Goal: Task Accomplishment & Management: Manage account settings

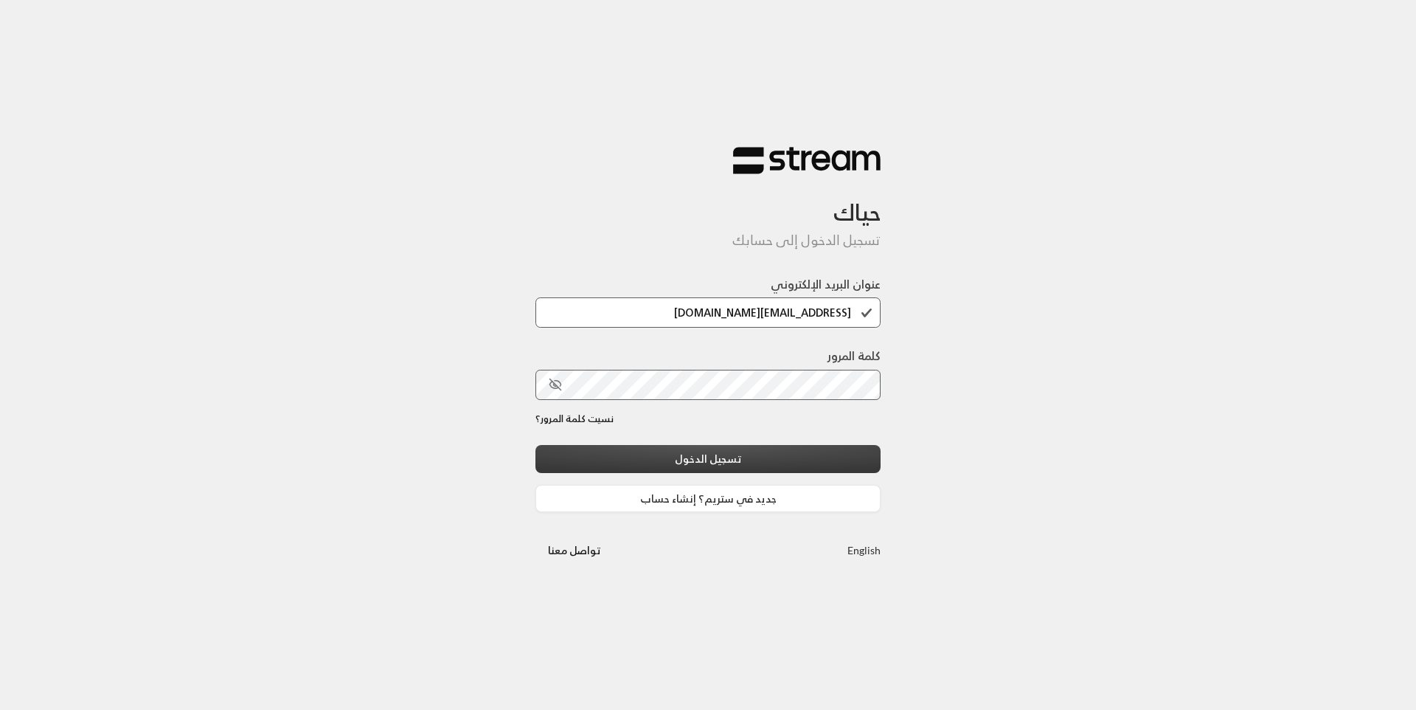
click at [768, 469] on button "تسجيل الدخول" at bounding box center [708, 458] width 345 height 27
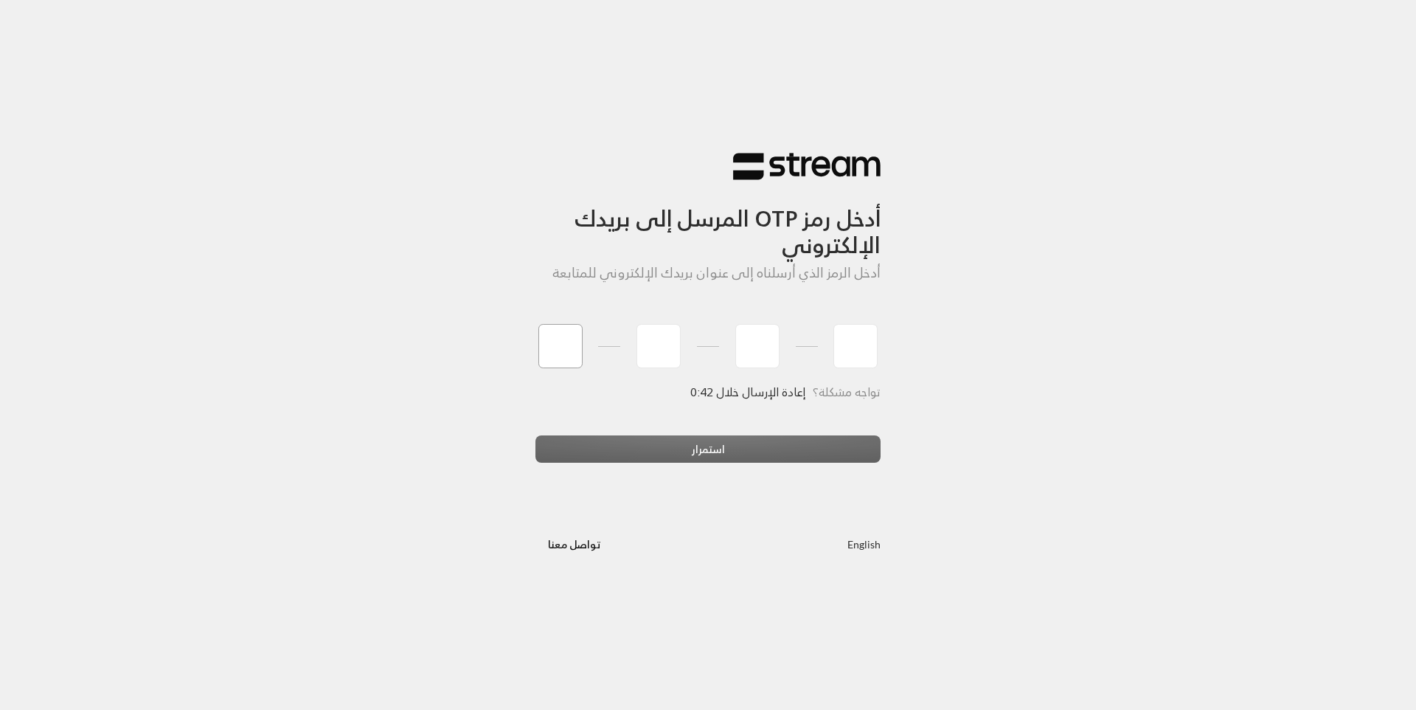
type input "9"
type input "1"
type input "3"
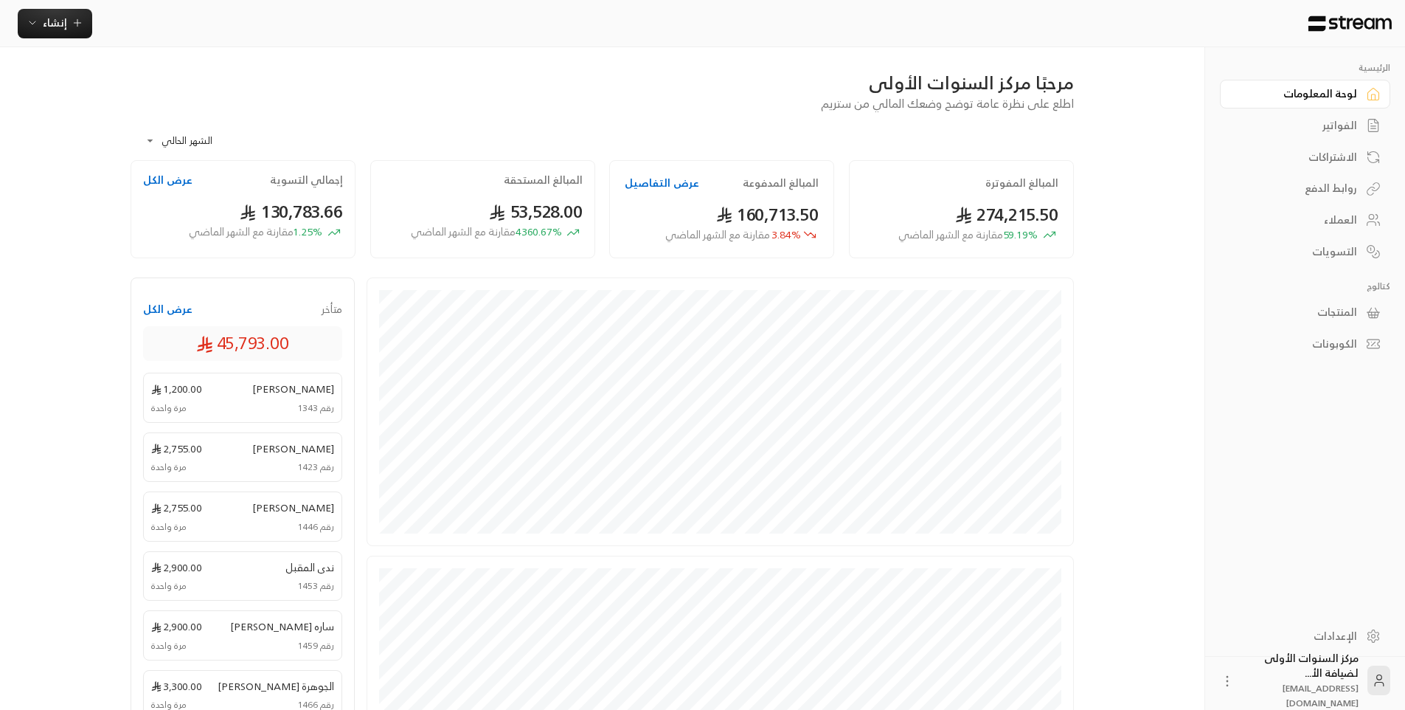
click at [607, 108] on div "مرحبًا مركز السنوات الأولى اطلع على نظرة عامة توضح وضعك المالي من ستريم" at bounding box center [602, 91] width 958 height 41
click at [1321, 128] on div "الفواتير" at bounding box center [1298, 125] width 119 height 15
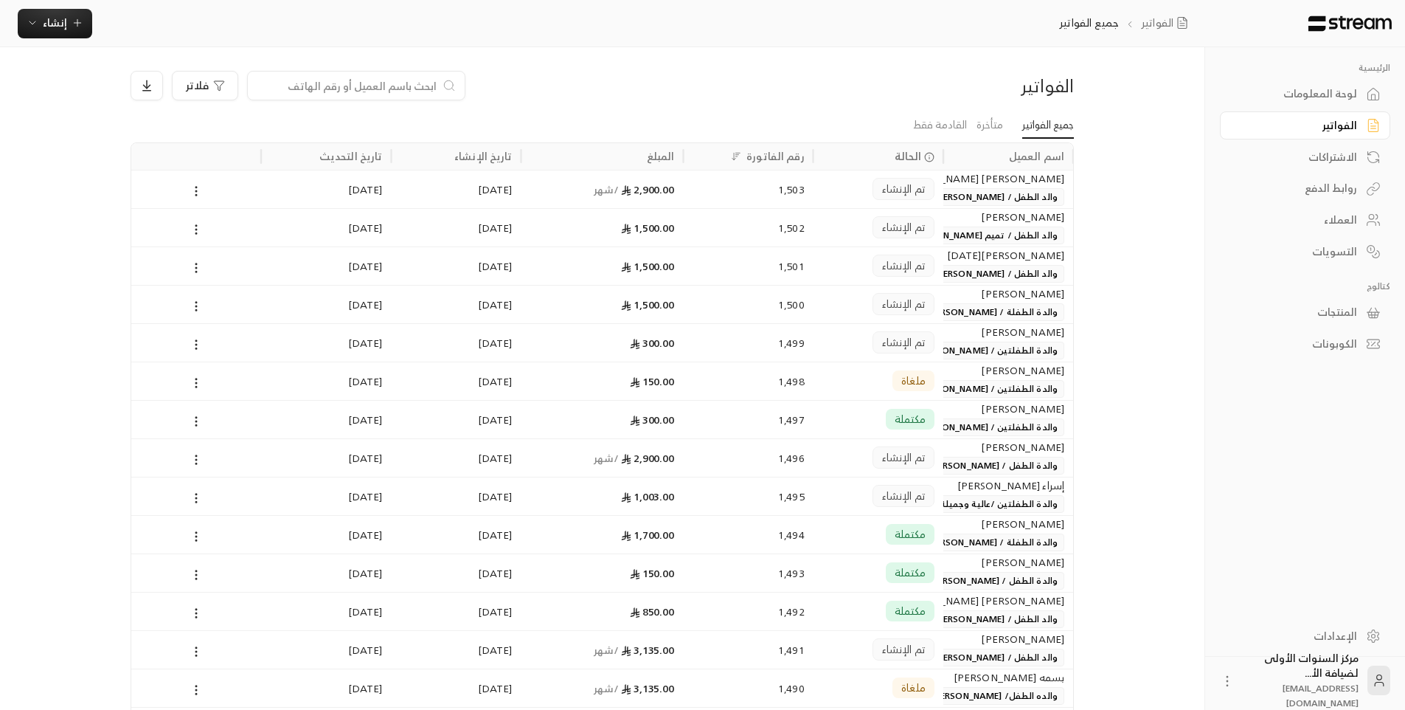
click at [973, 510] on span "والدة الطفلتين /عالية وجميلة [PERSON_NAME]" at bounding box center [963, 504] width 203 height 18
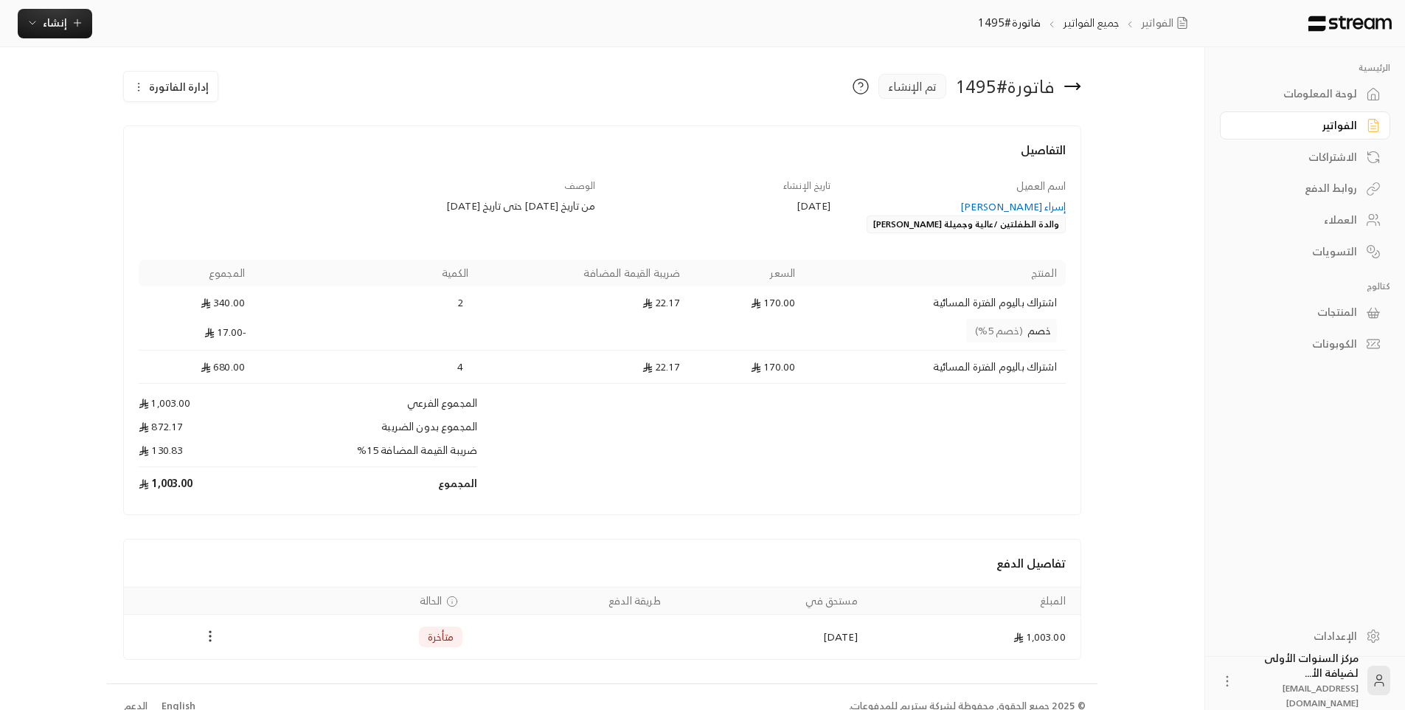
click at [213, 632] on icon "Payments" at bounding box center [210, 636] width 15 height 15
click at [255, 674] on li "تغيير الحالة الى مدفوعة" at bounding box center [262, 674] width 107 height 27
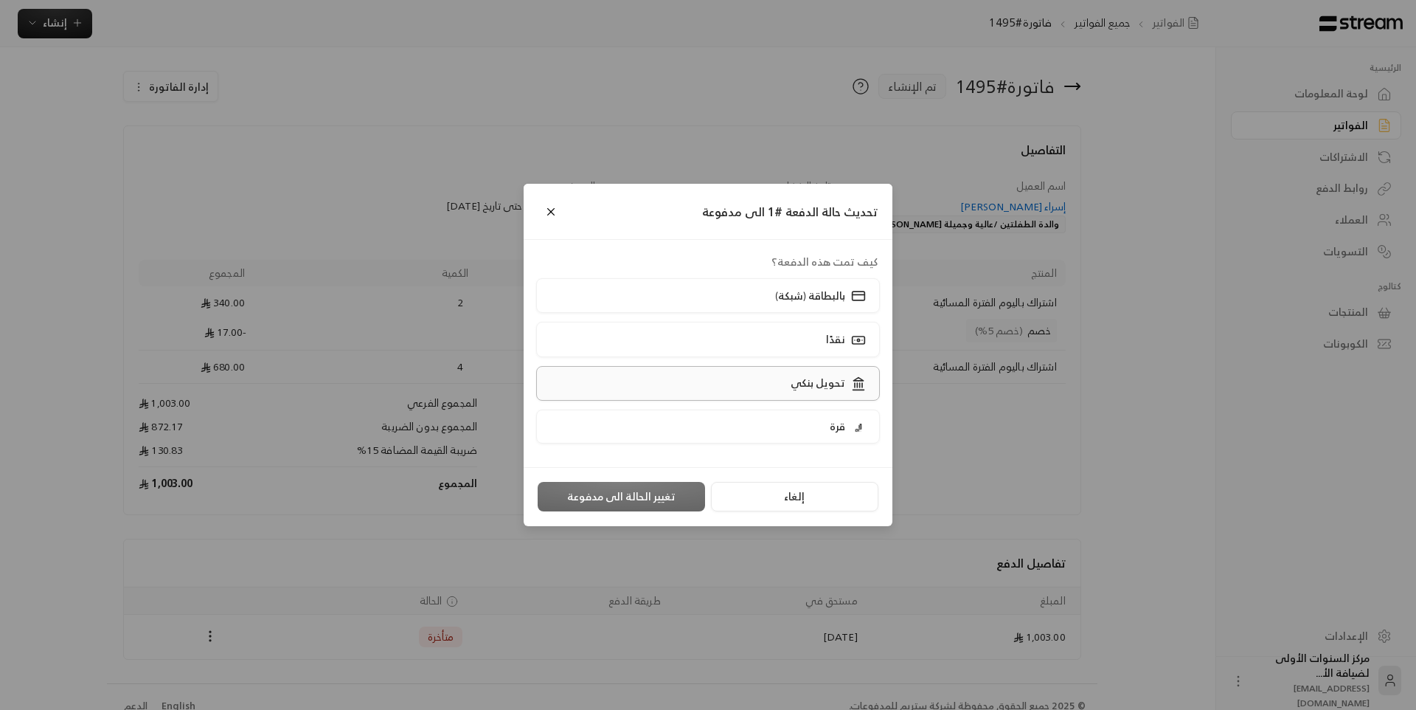
click at [749, 379] on label "تحويل بنكي" at bounding box center [708, 383] width 345 height 35
click at [650, 489] on button "تغيير الحالة الى مدفوعة" at bounding box center [621, 497] width 167 height 30
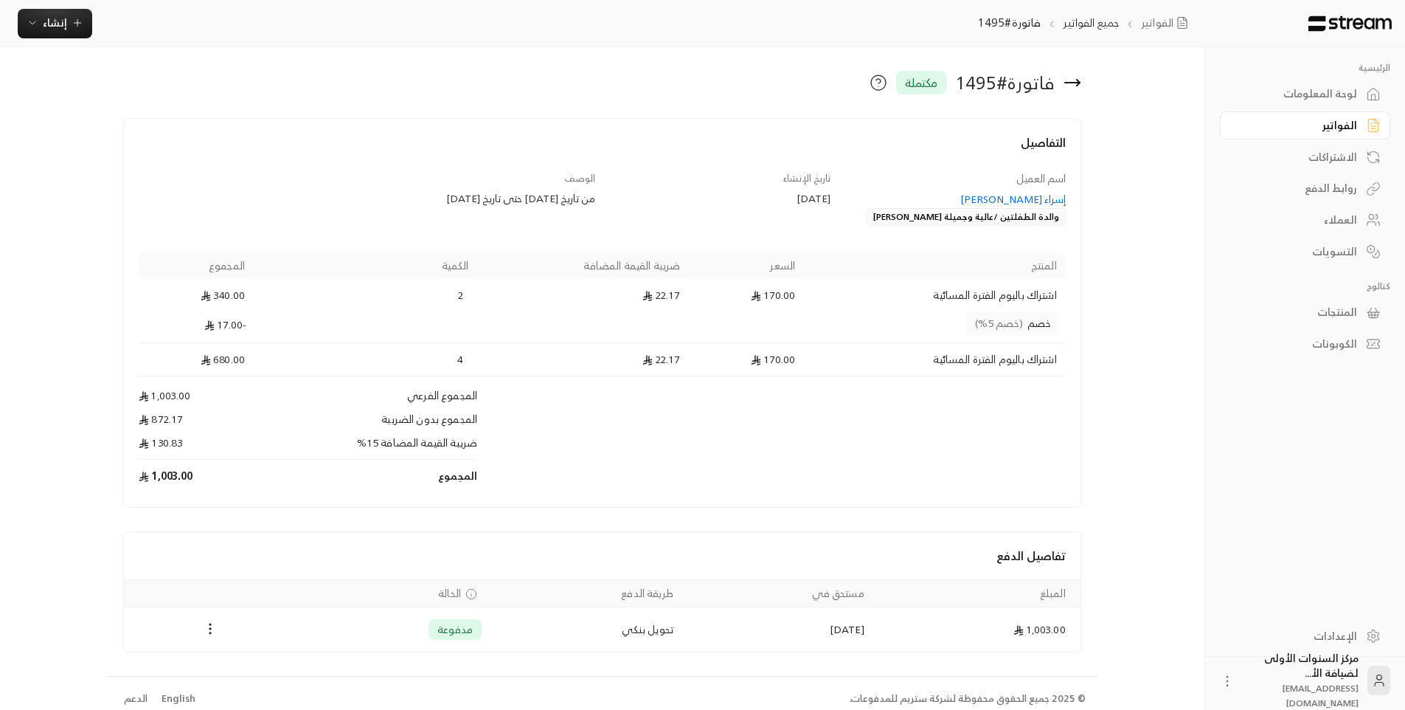
click at [1301, 100] on div "لوحة المعلومات" at bounding box center [1298, 93] width 119 height 15
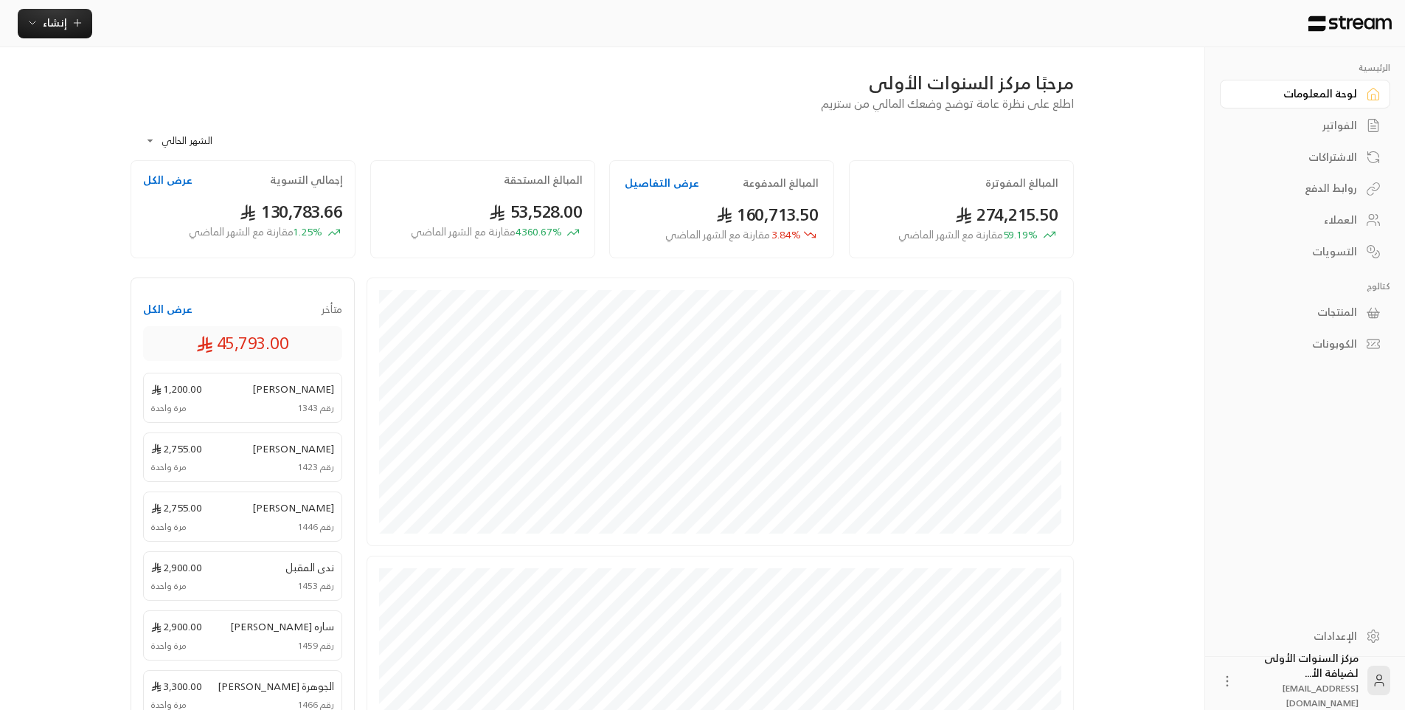
click at [1301, 122] on div "الفواتير" at bounding box center [1298, 125] width 119 height 15
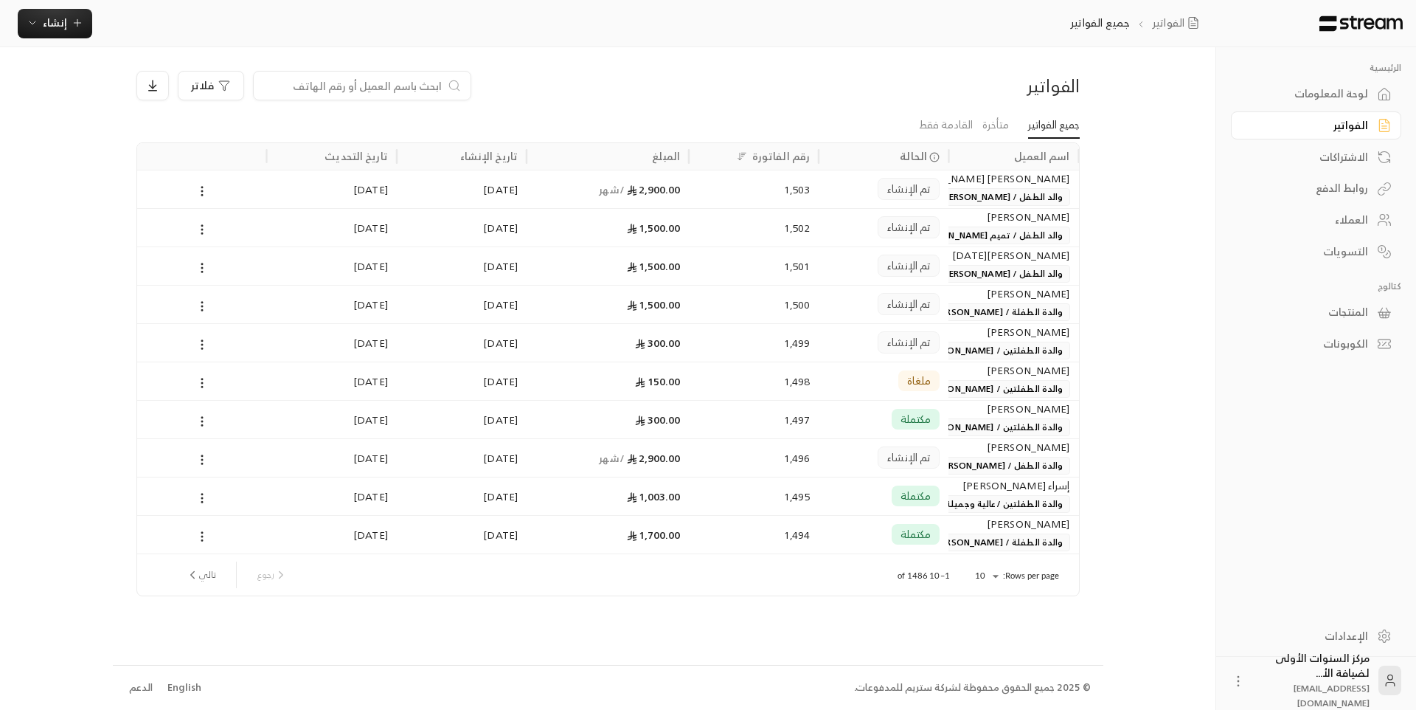
click at [980, 530] on div "[PERSON_NAME]" at bounding box center [1014, 524] width 112 height 16
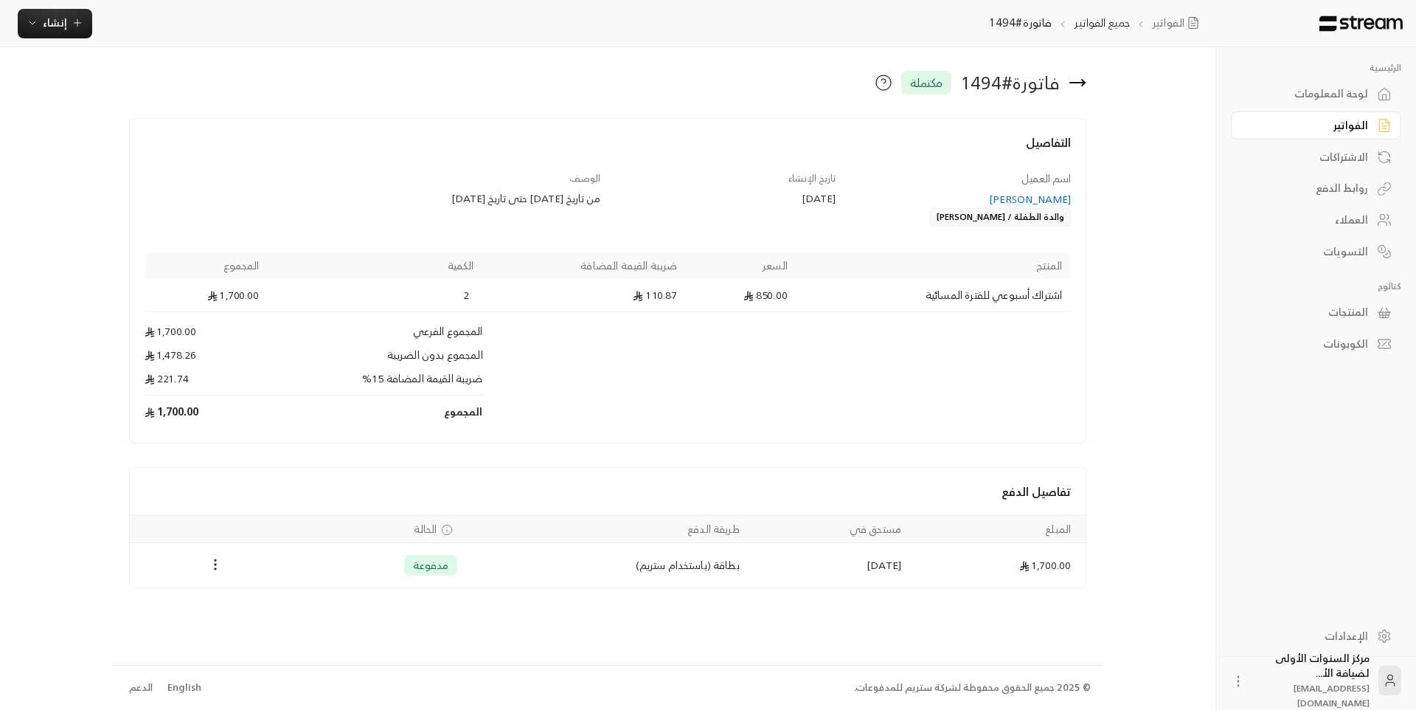
click at [1085, 80] on icon at bounding box center [1078, 83] width 18 height 18
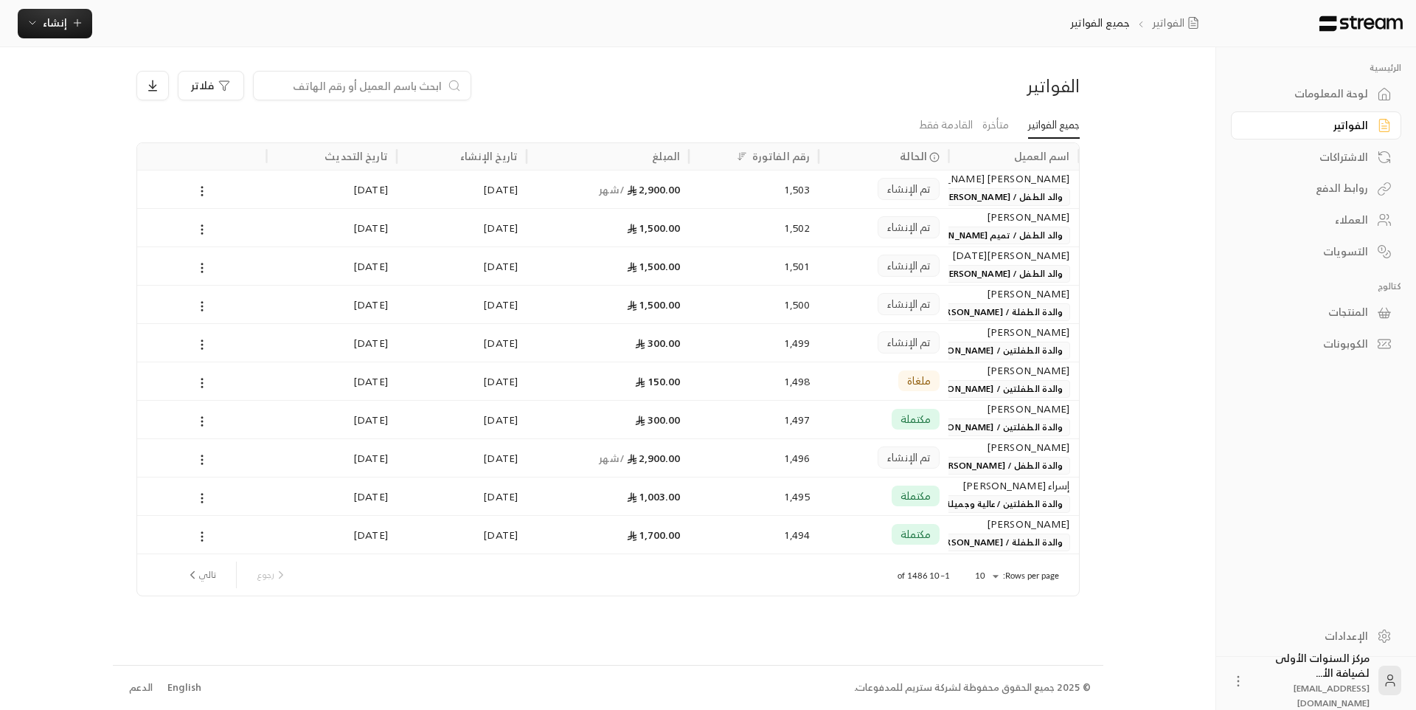
click at [672, 96] on div "فلاتر" at bounding box center [488, 86] width 704 height 30
click at [556, 111] on div "الفواتير فلاتر" at bounding box center [608, 91] width 958 height 41
click at [1302, 96] on div "لوحة المعلومات" at bounding box center [1309, 93] width 119 height 15
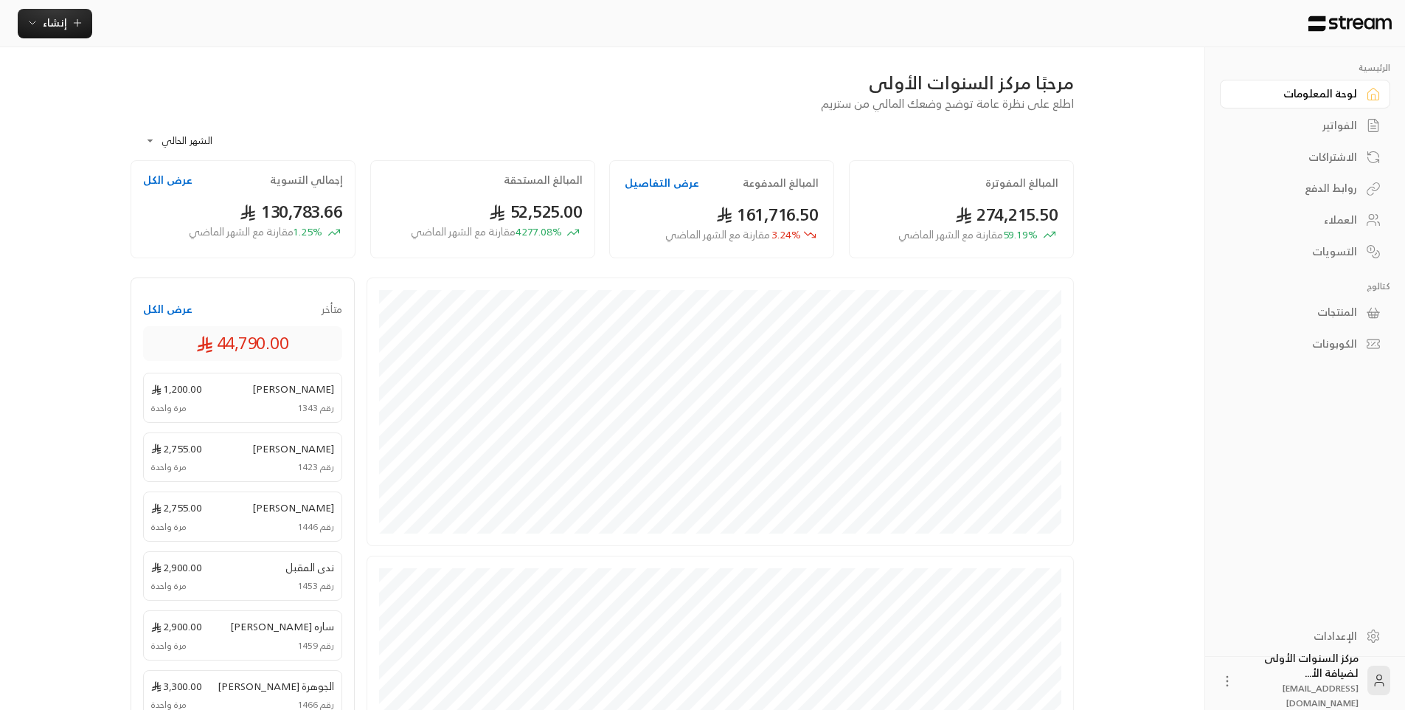
click at [1304, 126] on div "الفواتير" at bounding box center [1298, 125] width 119 height 15
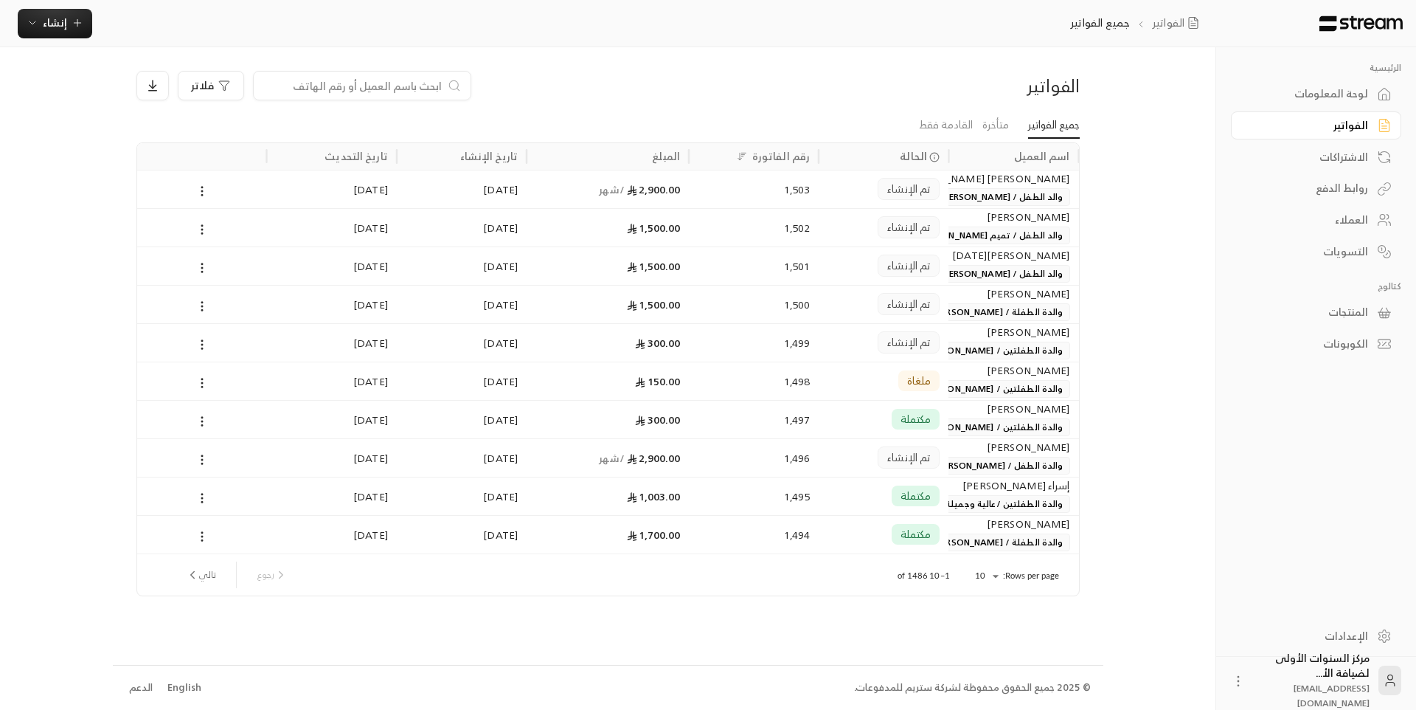
click at [1023, 80] on div "الفواتير" at bounding box center [966, 86] width 225 height 24
click at [1034, 91] on div "الفواتير" at bounding box center [966, 86] width 225 height 24
click at [927, 46] on div "الفواتير جميع الفواتير إنشاء" at bounding box center [611, 23] width 1222 height 47
click at [566, 75] on div "فلاتر" at bounding box center [488, 86] width 704 height 30
click at [1304, 97] on div "لوحة المعلومات" at bounding box center [1309, 93] width 119 height 15
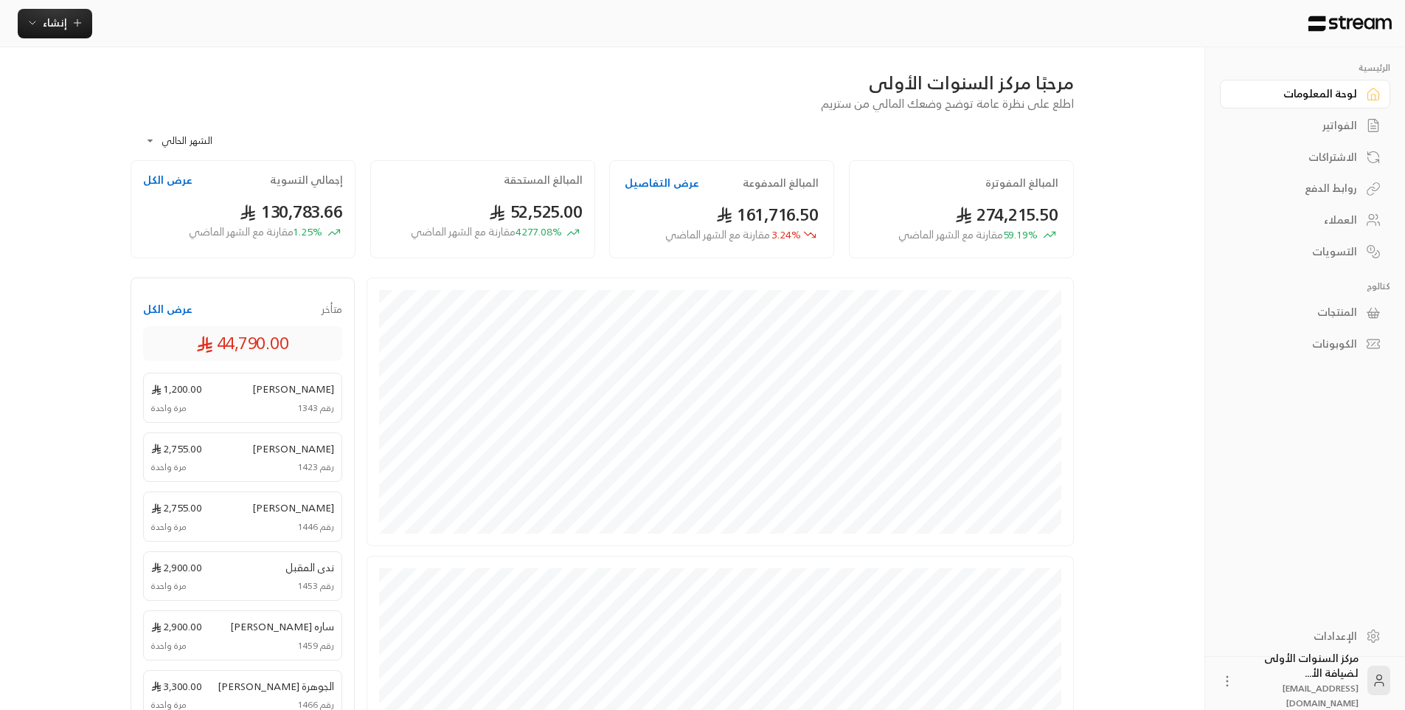
click at [671, 95] on div "مرحبًا مركز السنوات الأولى اطلع على نظرة عامة توضح وضعك المالي من ستريم" at bounding box center [602, 91] width 958 height 41
click at [666, 182] on button "عرض التفاصيل" at bounding box center [662, 183] width 75 height 15
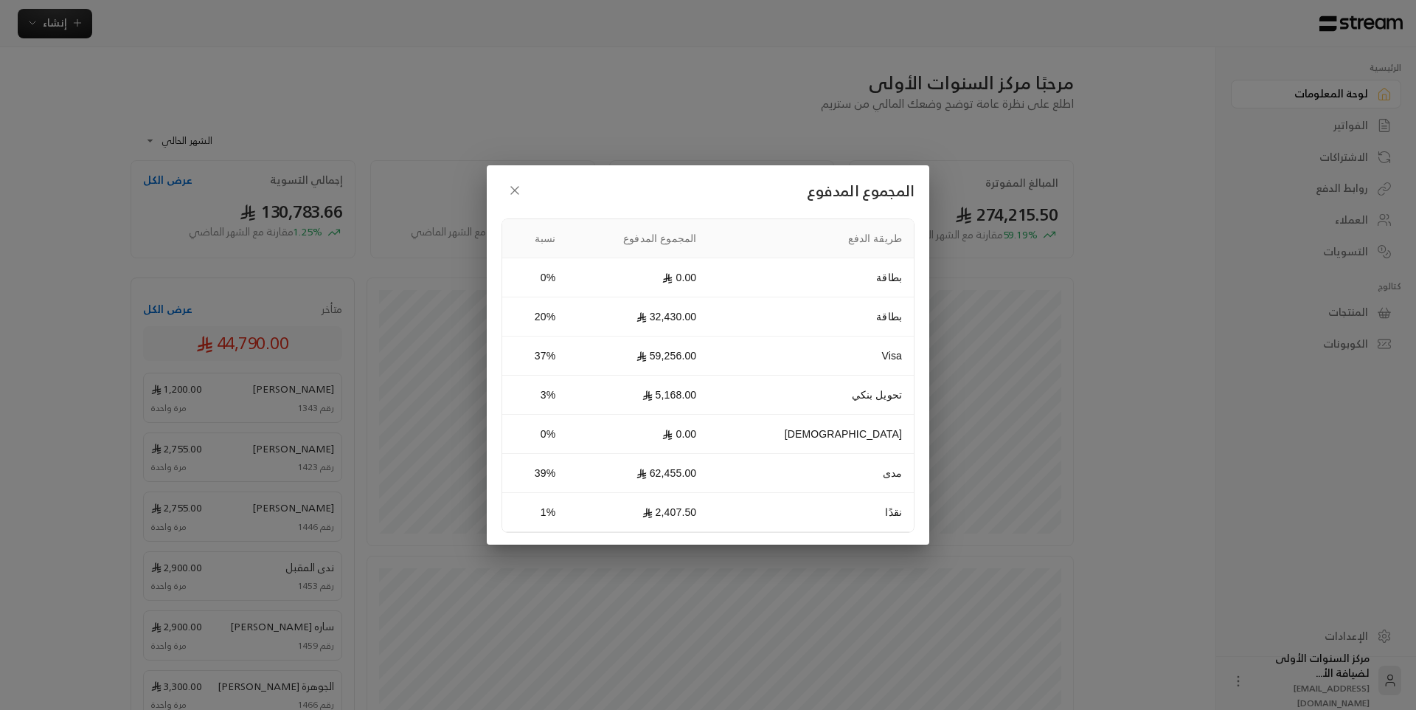
click at [513, 192] on icon "button" at bounding box center [515, 190] width 15 height 15
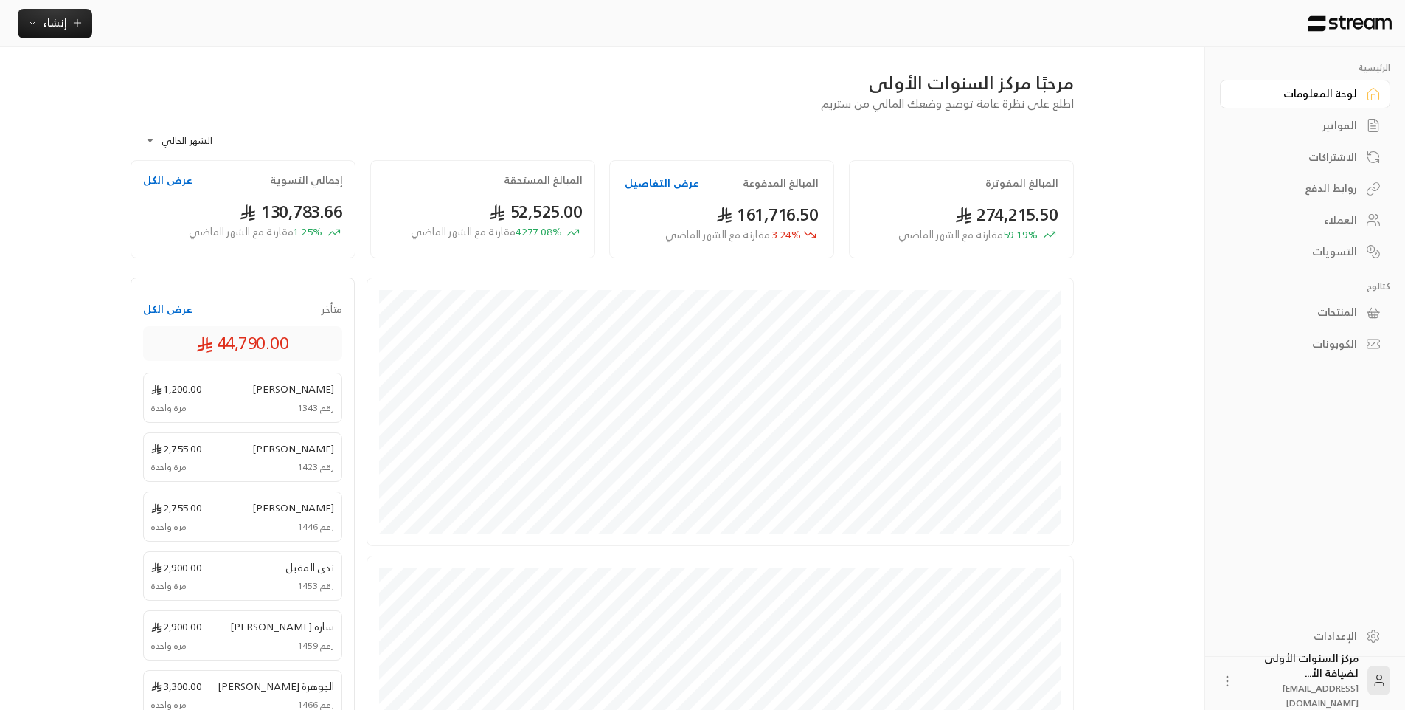
click at [1357, 127] on div "الفواتير" at bounding box center [1298, 125] width 119 height 15
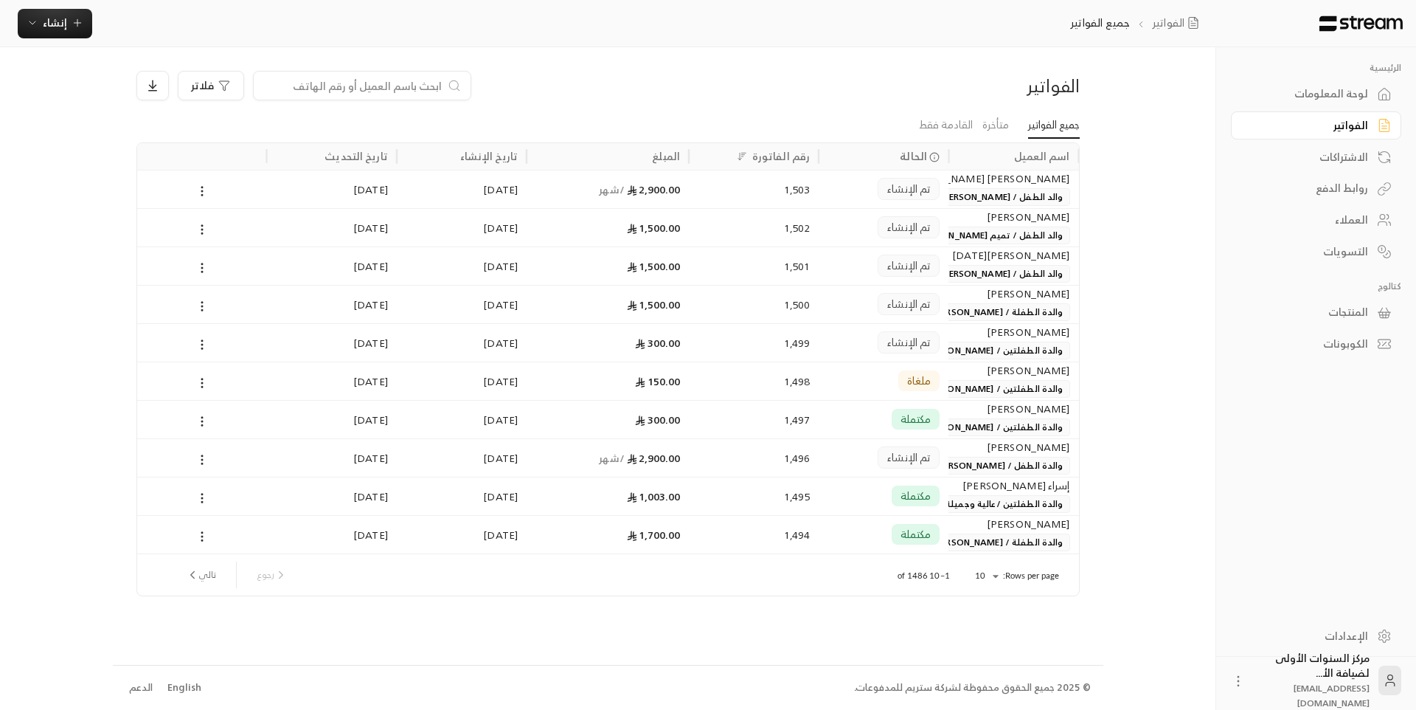
click at [778, 130] on ul "جميع الفواتير متأخرة القادمة فقط" at bounding box center [608, 125] width 944 height 26
click at [993, 196] on span "والد الطفل / [PERSON_NAME] محت العمري" at bounding box center [976, 197] width 187 height 18
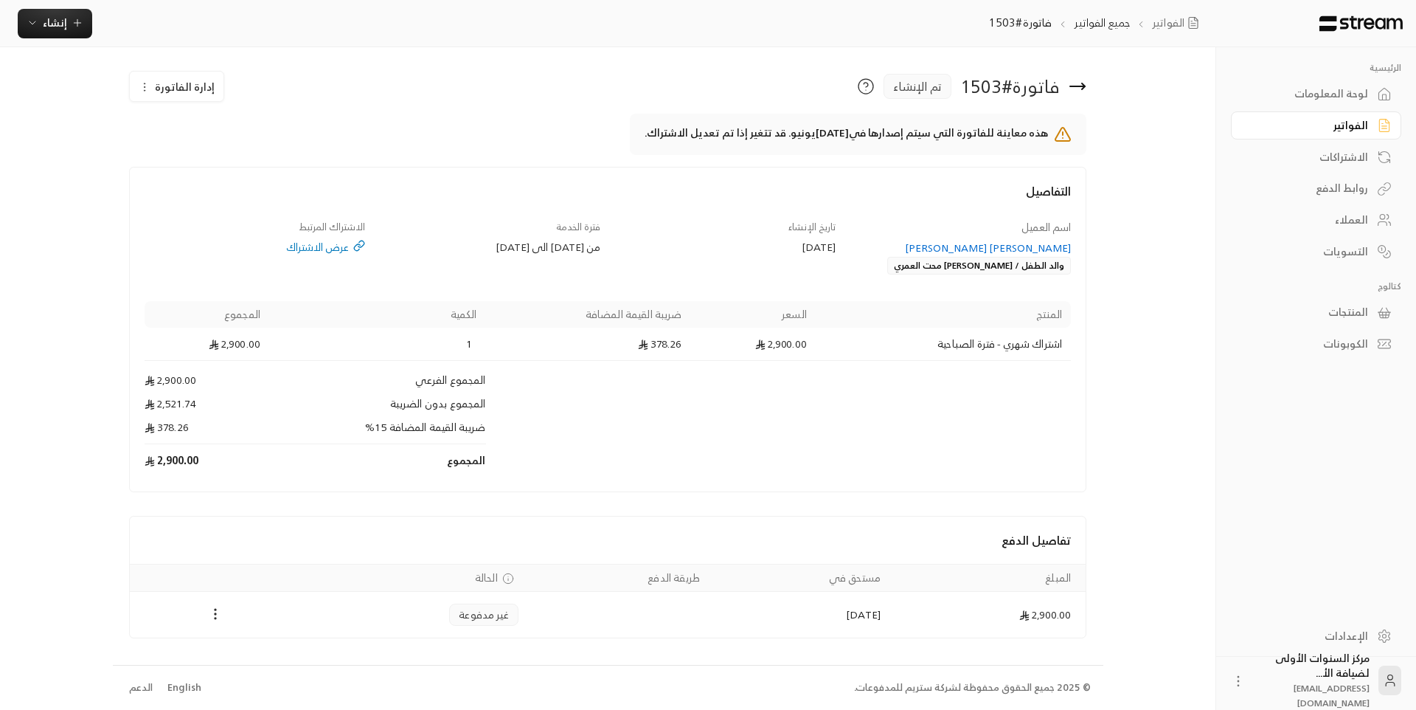
click at [993, 196] on h4 "التفاصيل" at bounding box center [608, 198] width 927 height 32
click at [1346, 99] on div "لوحة المعلومات" at bounding box center [1309, 93] width 119 height 15
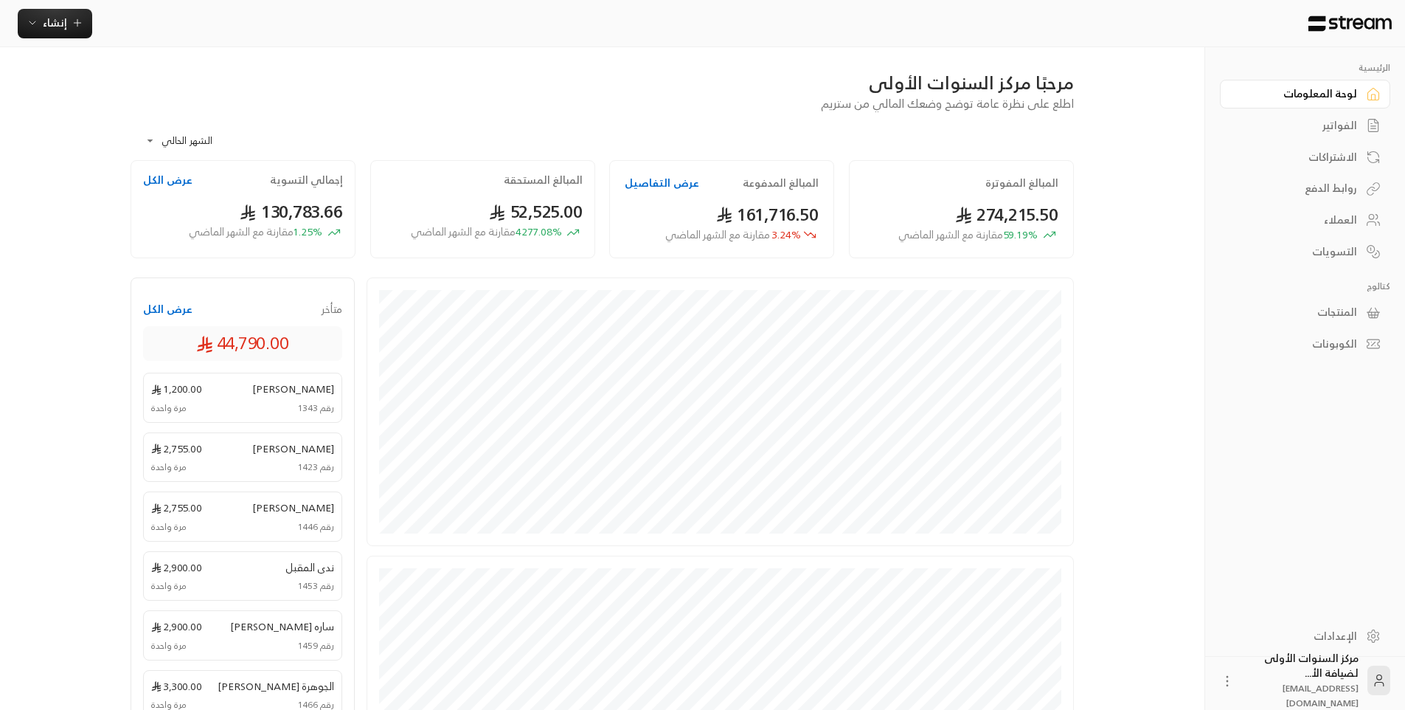
click at [1336, 128] on div "الفواتير" at bounding box center [1298, 125] width 119 height 15
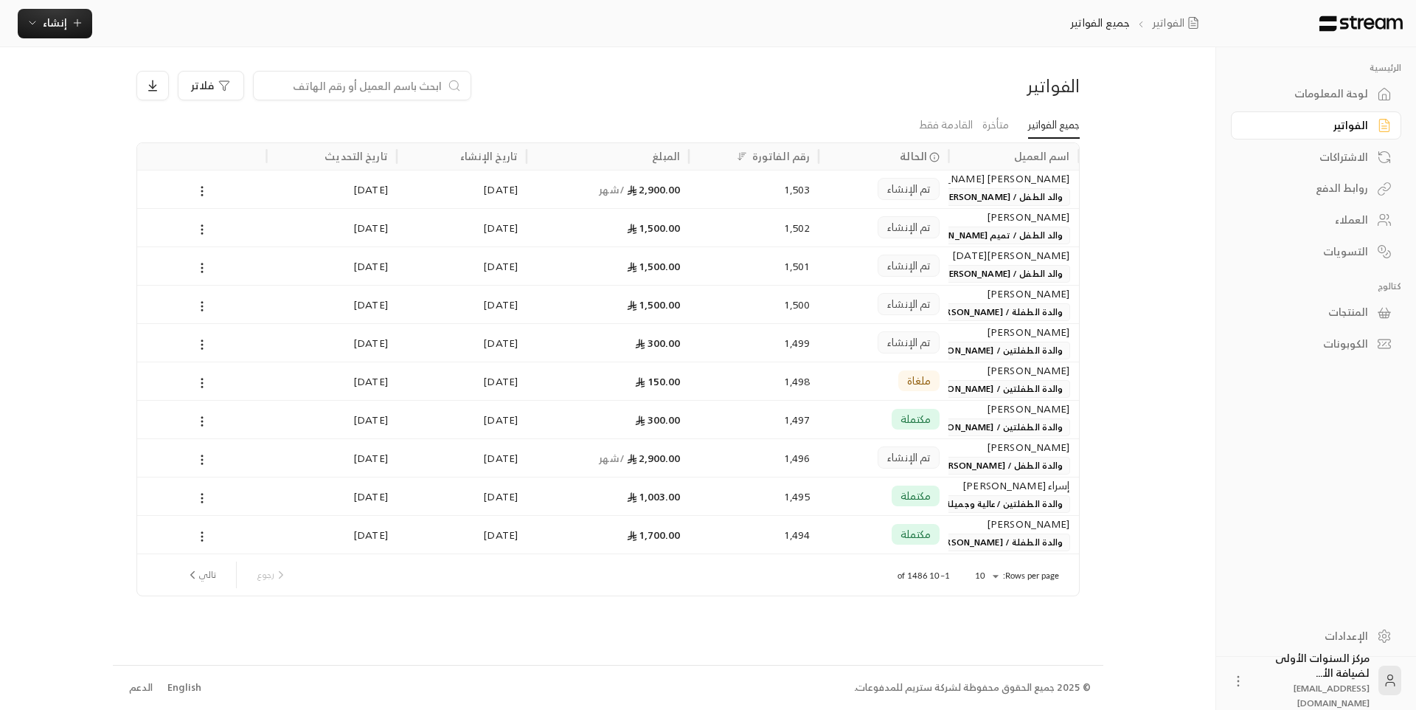
click at [434, 80] on input at bounding box center [353, 85] width 180 height 16
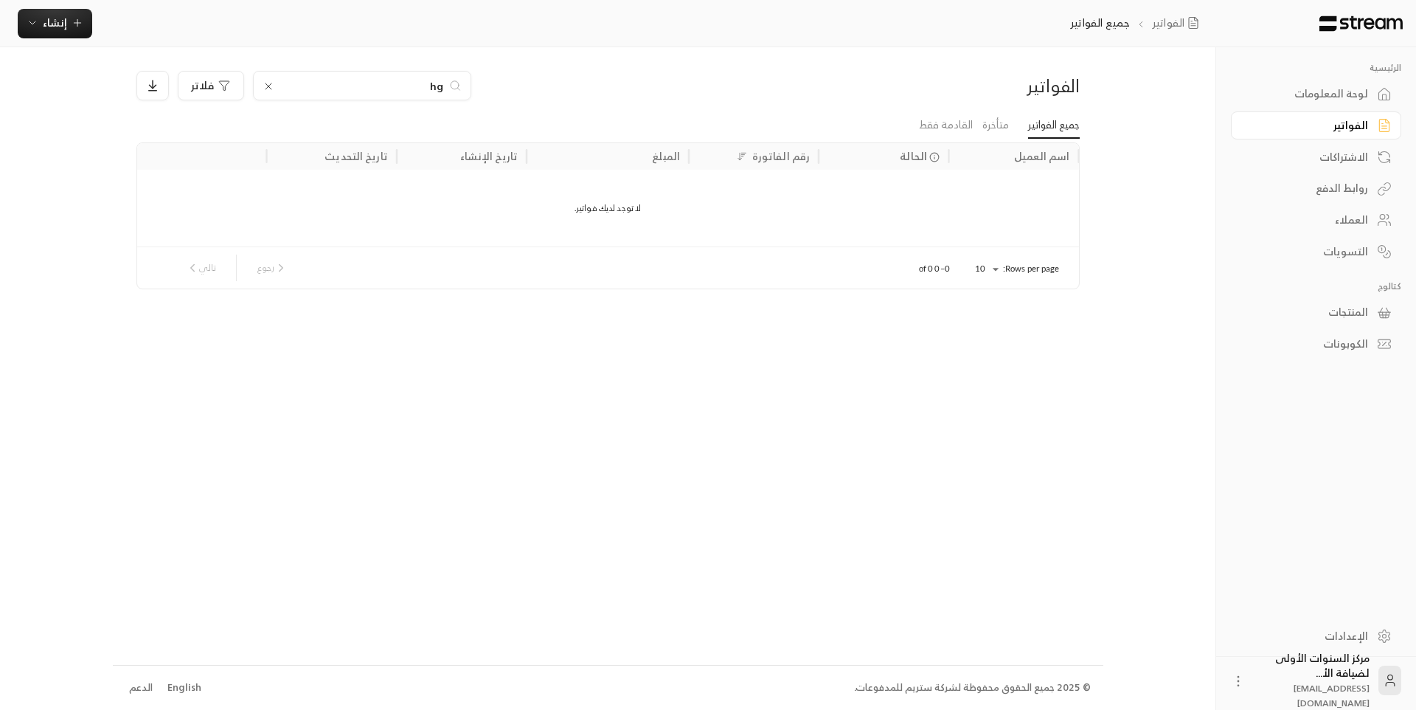
type input "h"
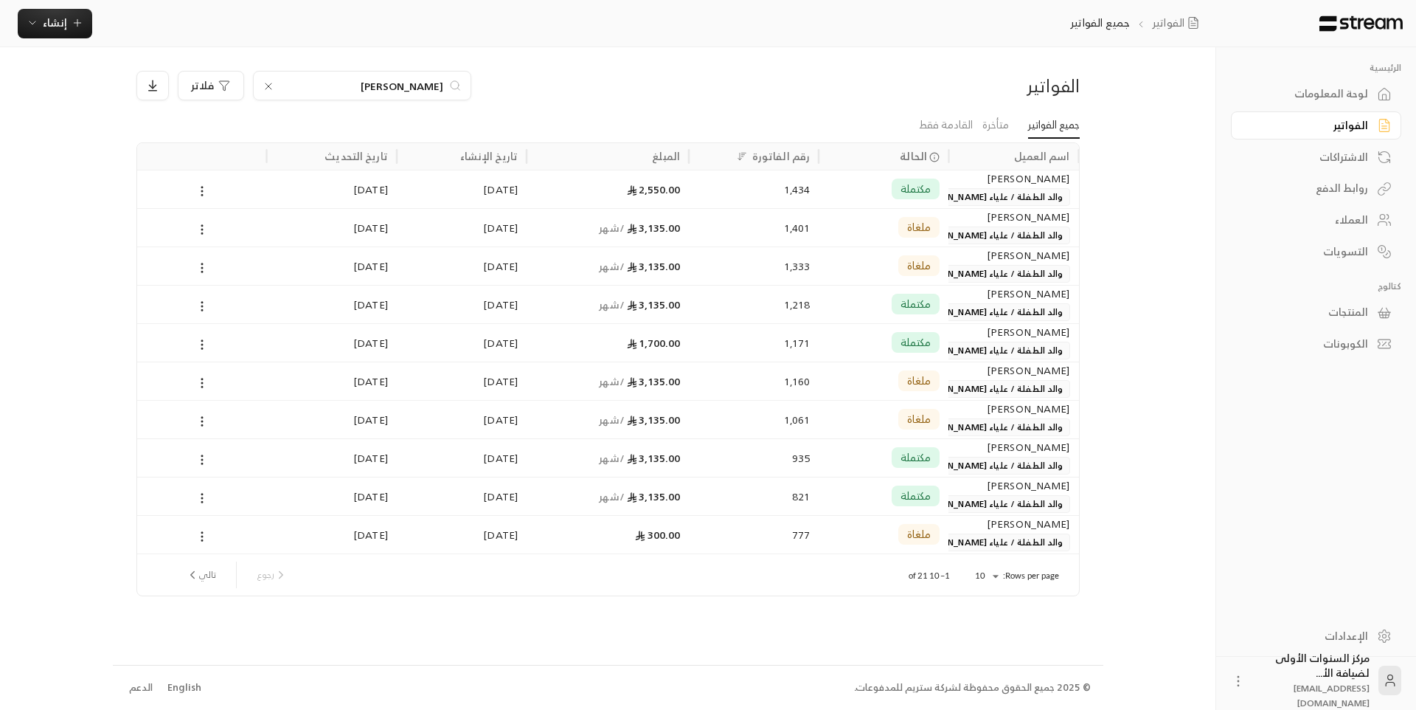
type input "[PERSON_NAME]"
click at [778, 188] on div "1,434" at bounding box center [754, 189] width 112 height 38
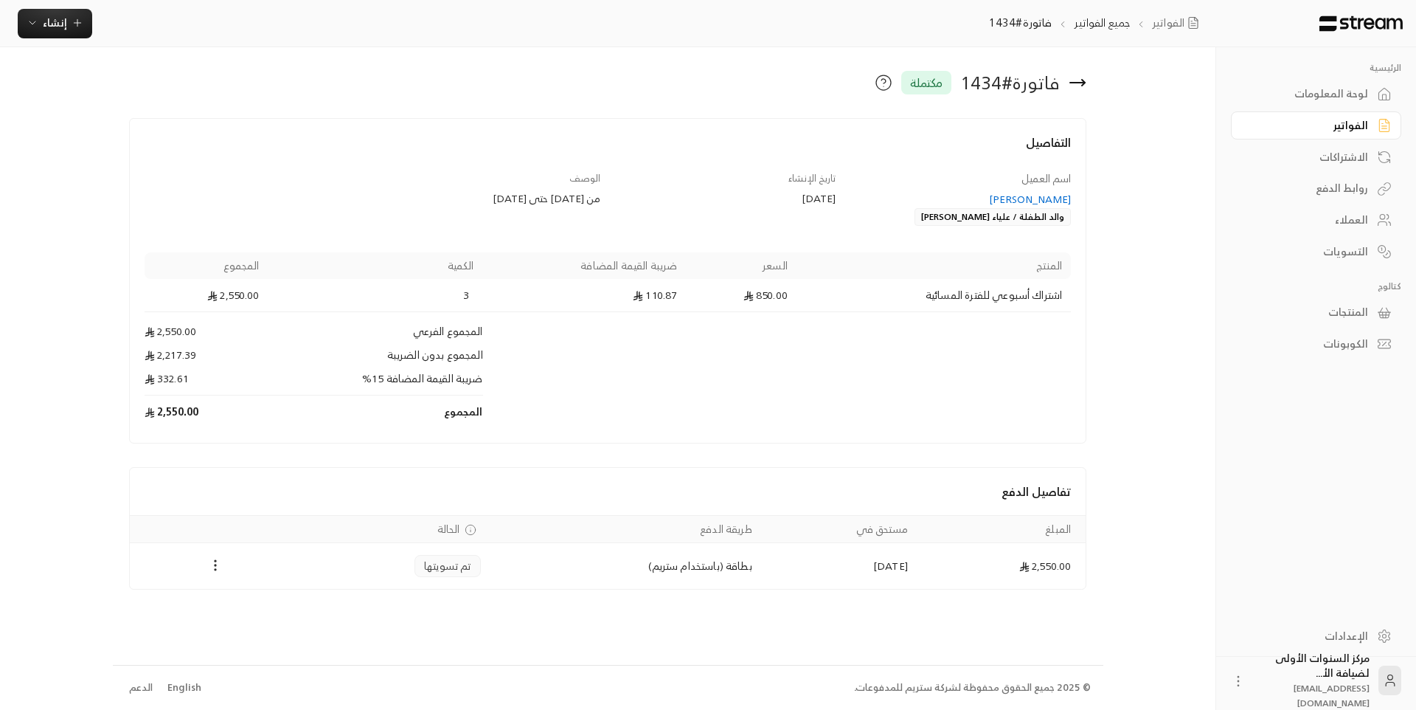
click at [1298, 122] on div "الفواتير" at bounding box center [1309, 125] width 119 height 15
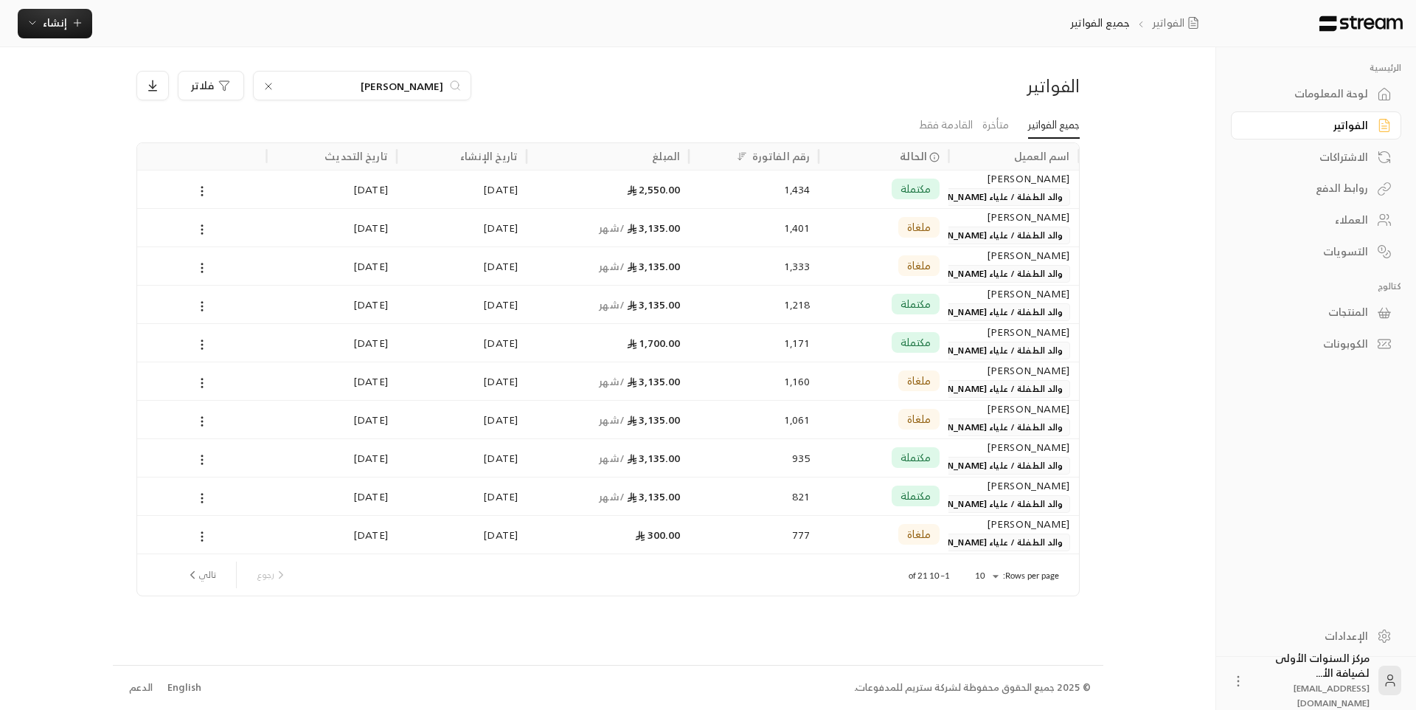
click at [1138, 406] on div "الرئيسية لوحة المعلومات الفواتير الاشتراكات روابط الدفع العملاء التسويات كتالوج…" at bounding box center [708, 355] width 1191 height 710
click at [971, 110] on div "الفواتير [PERSON_NAME] فلاتر" at bounding box center [608, 91] width 958 height 41
click at [995, 119] on link "متأخرة" at bounding box center [996, 125] width 27 height 27
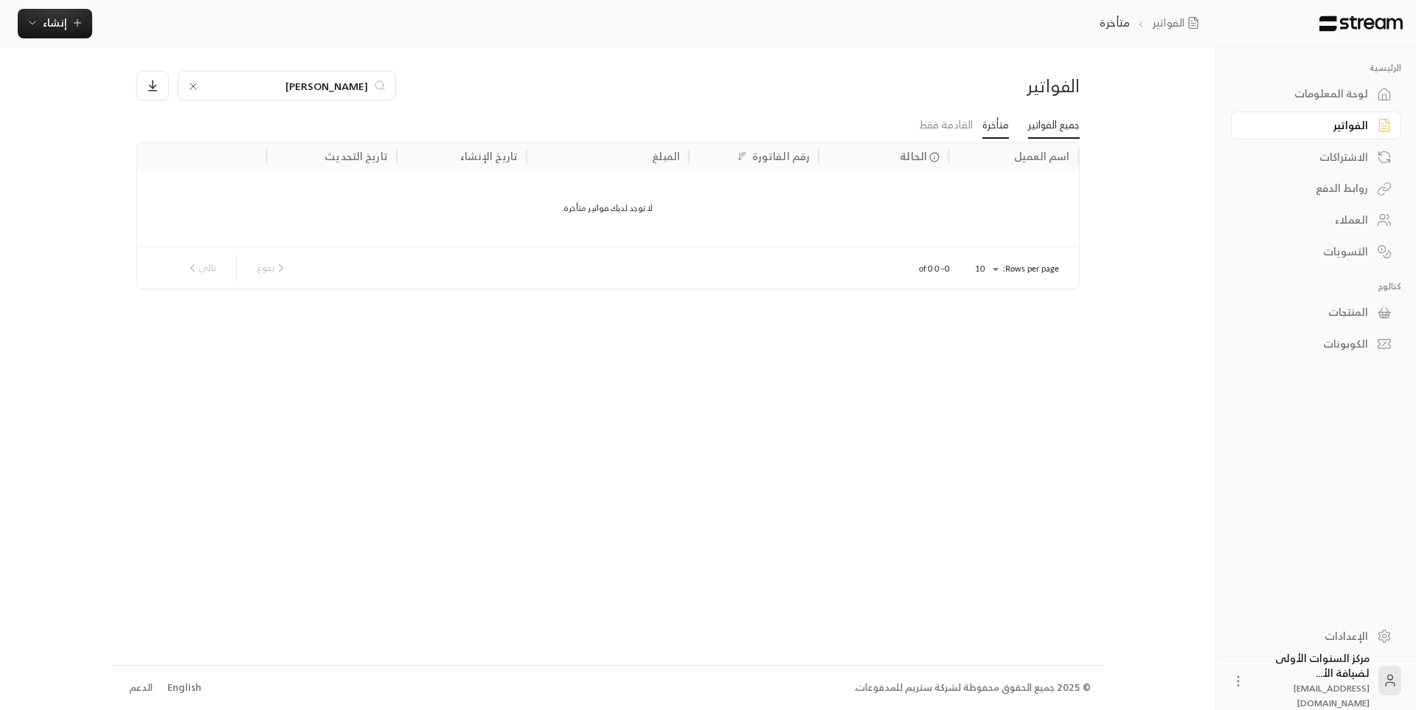
click at [1052, 127] on link "جميع الفواتير" at bounding box center [1054, 125] width 52 height 27
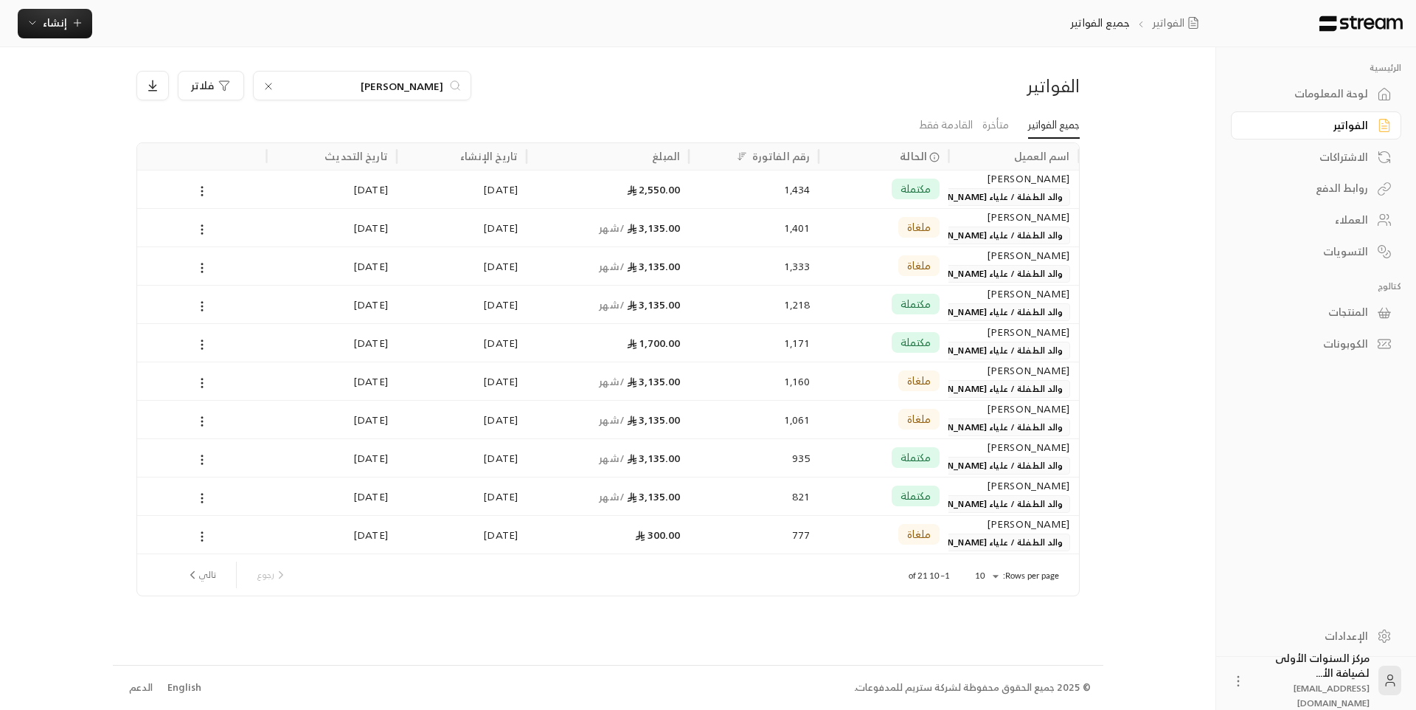
click at [271, 89] on icon at bounding box center [269, 86] width 6 height 6
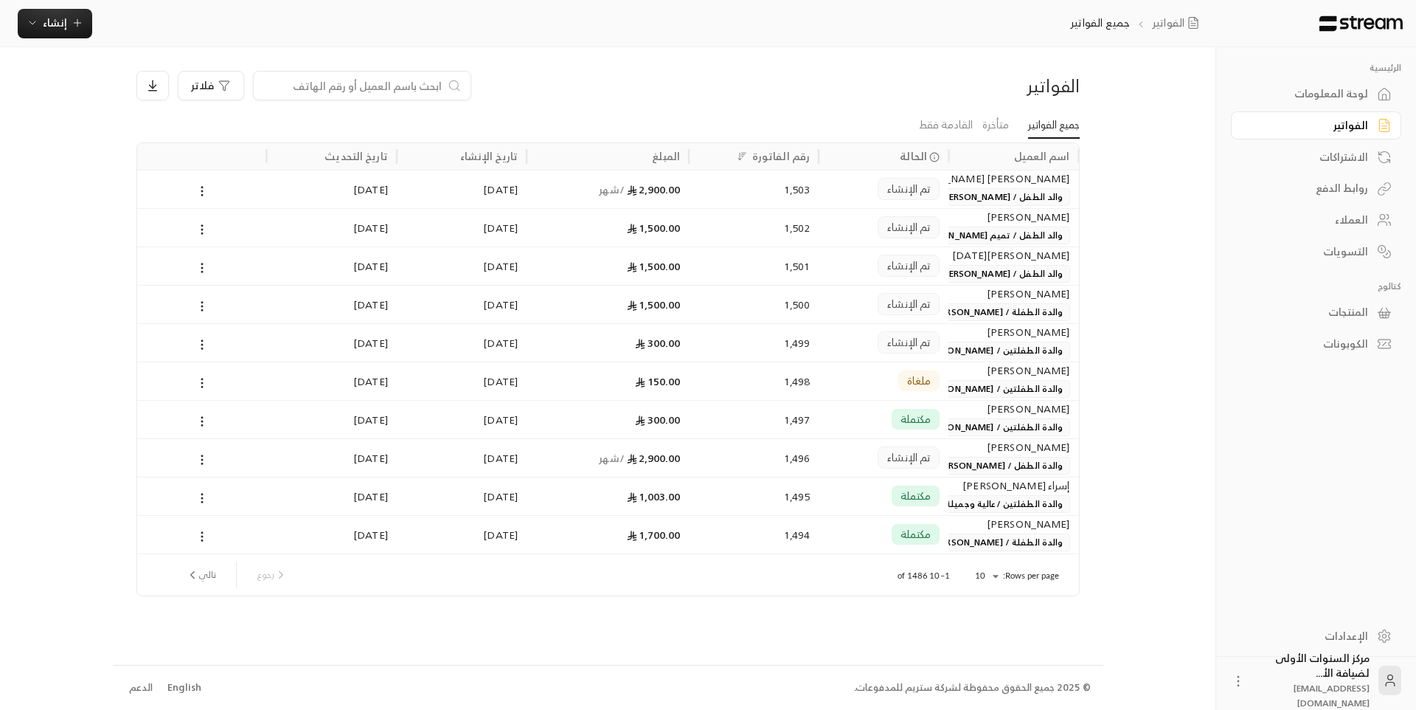
click at [984, 456] on div "[PERSON_NAME] ابو [PERSON_NAME] الطفل / [PERSON_NAME] [PERSON_NAME]" at bounding box center [1014, 456] width 112 height 35
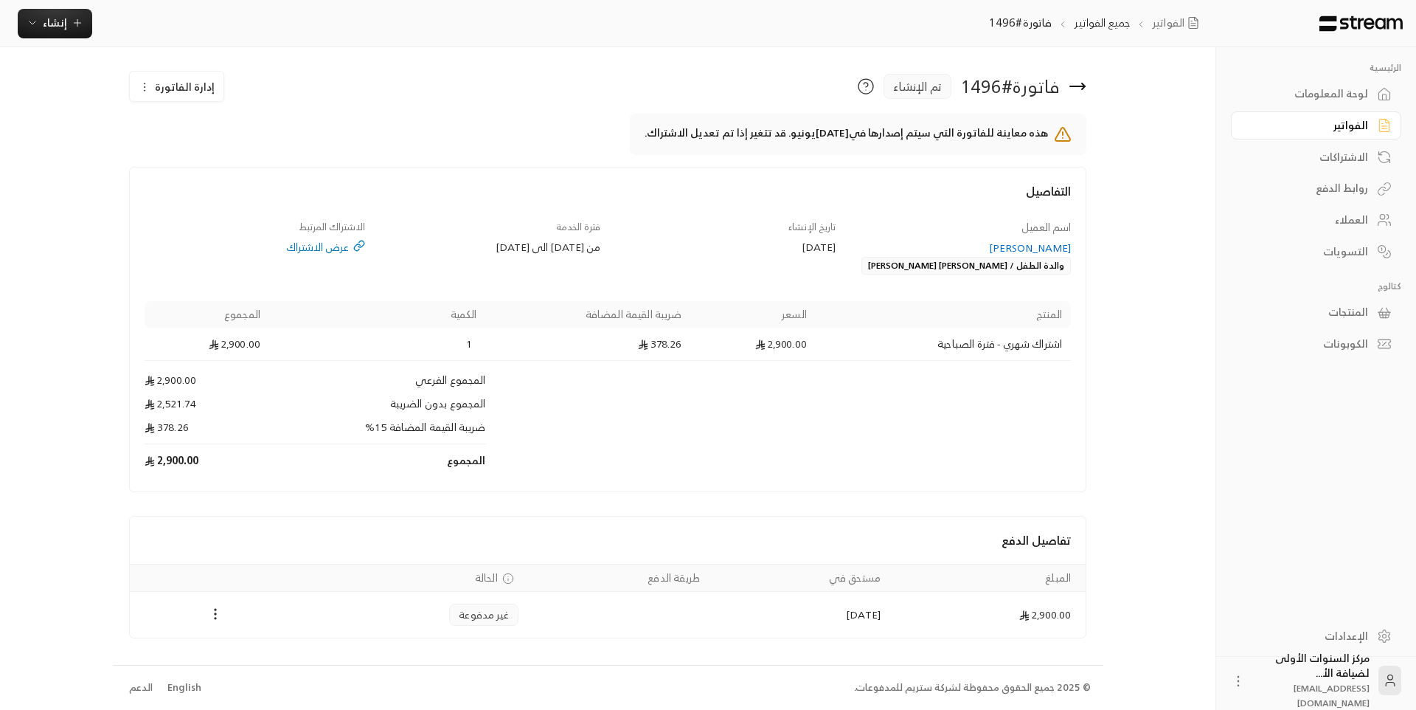
click at [193, 92] on span "إدارة الفاتورة" at bounding box center [185, 86] width 60 height 18
click at [207, 155] on span "إلغاء" at bounding box center [215, 156] width 16 height 12
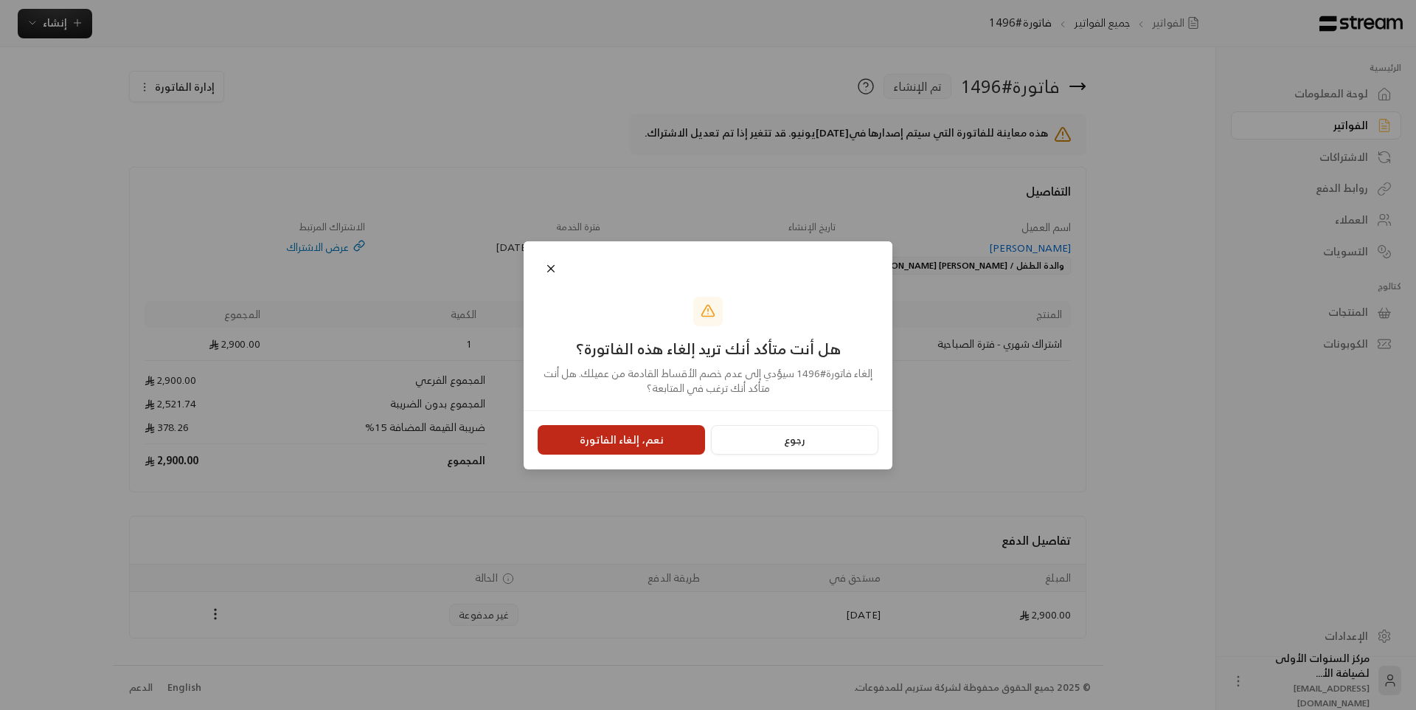
click at [685, 449] on button "نعم، إلغاء الفاتورة" at bounding box center [621, 440] width 167 height 30
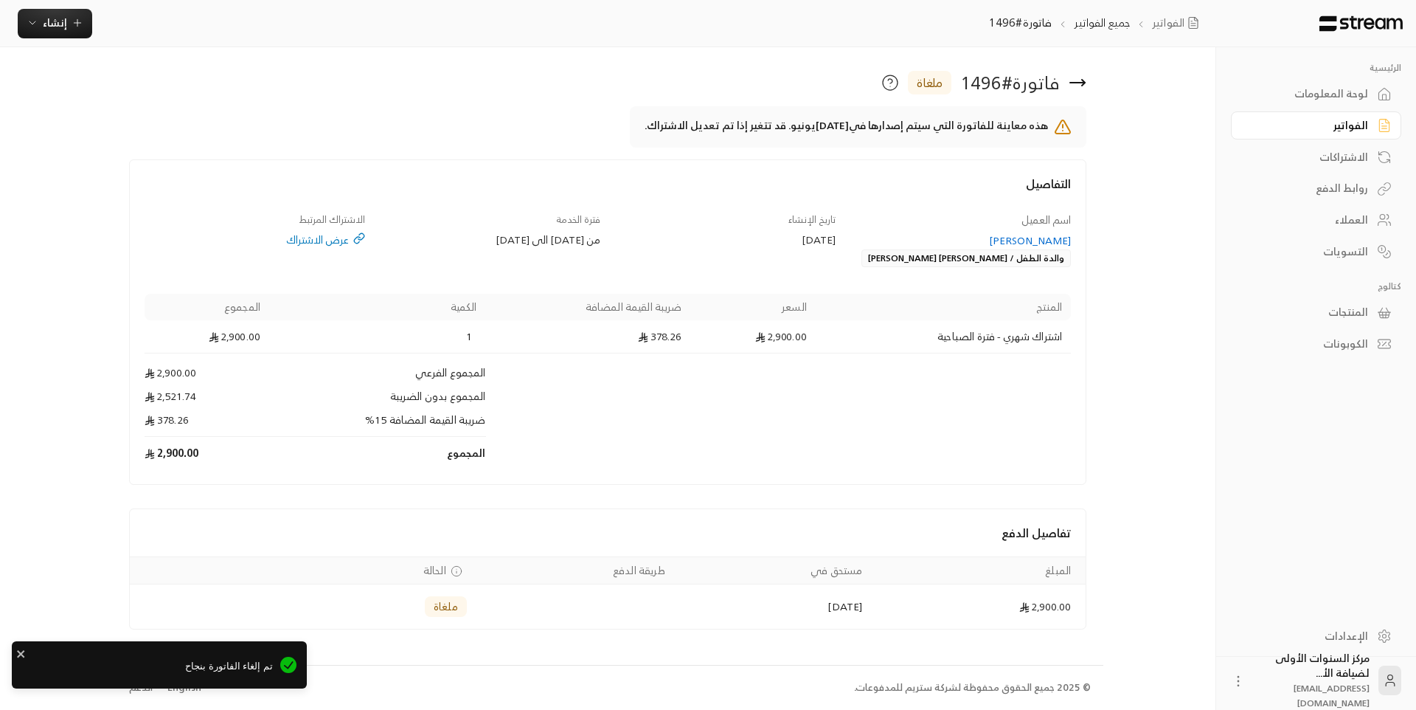
click at [996, 233] on div "[PERSON_NAME]" at bounding box center [961, 240] width 221 height 15
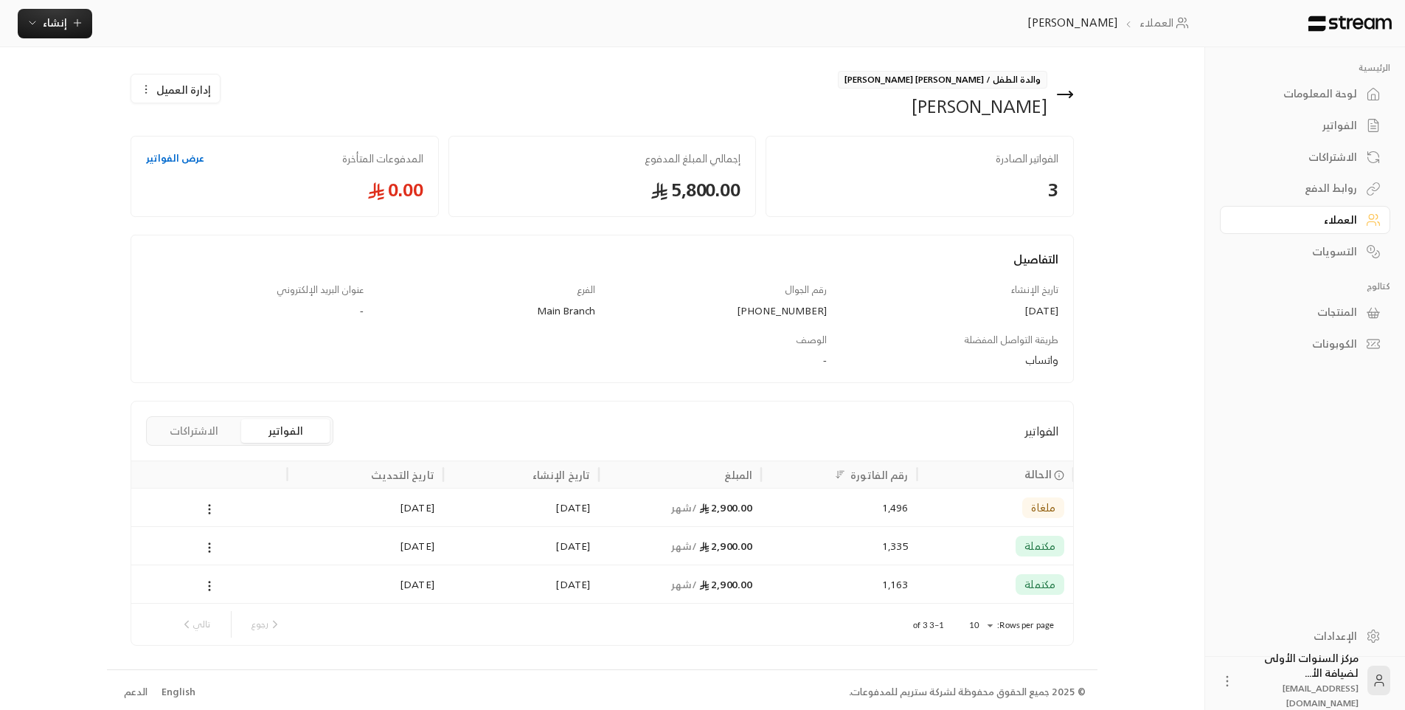
click at [838, 562] on div "1,335" at bounding box center [839, 546] width 138 height 38
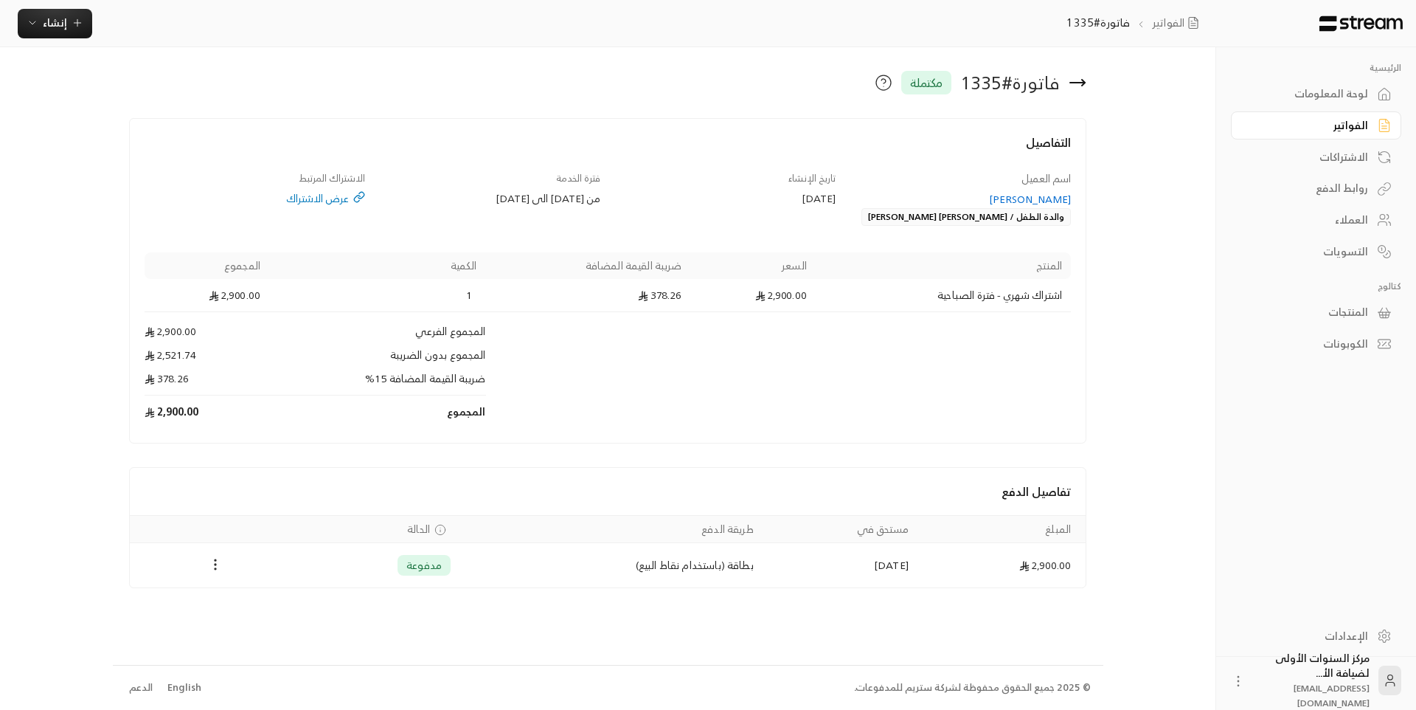
click at [1080, 84] on icon at bounding box center [1078, 83] width 18 height 18
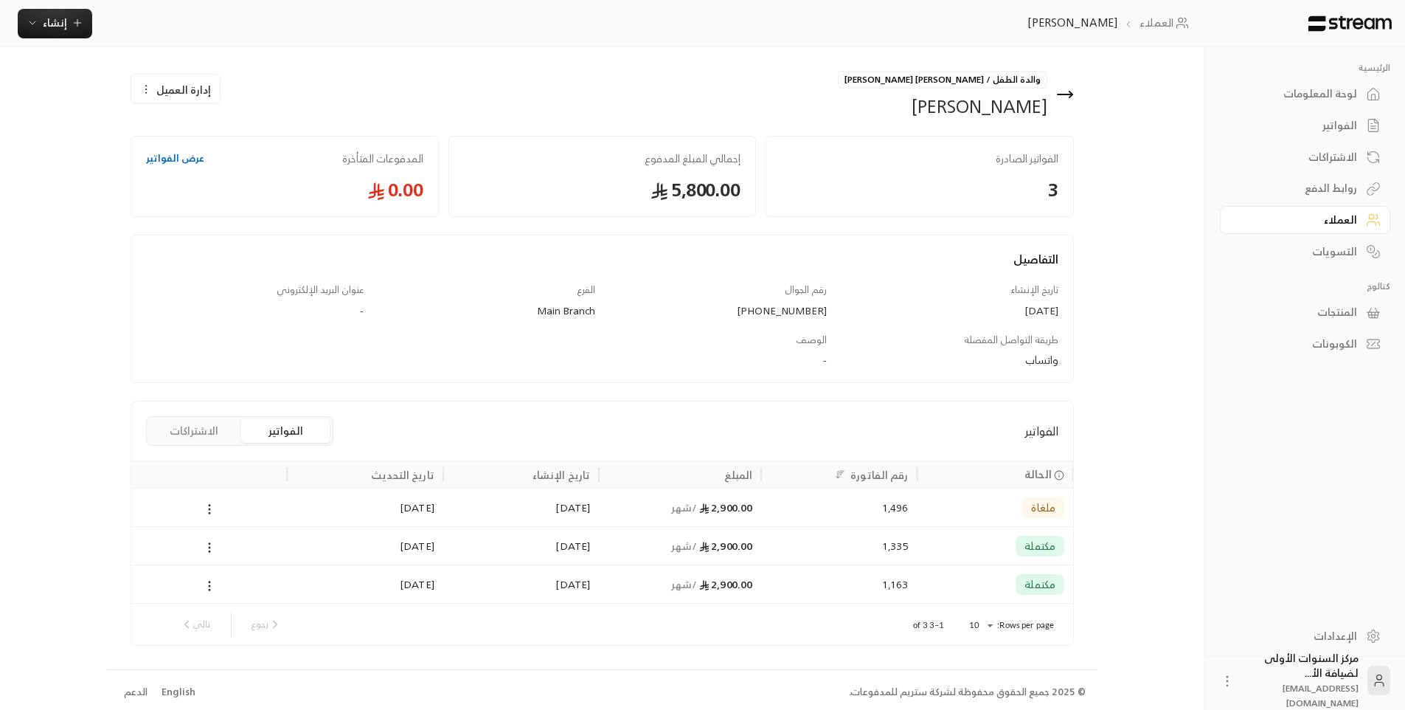
click at [1316, 125] on div "الفواتير" at bounding box center [1298, 125] width 119 height 15
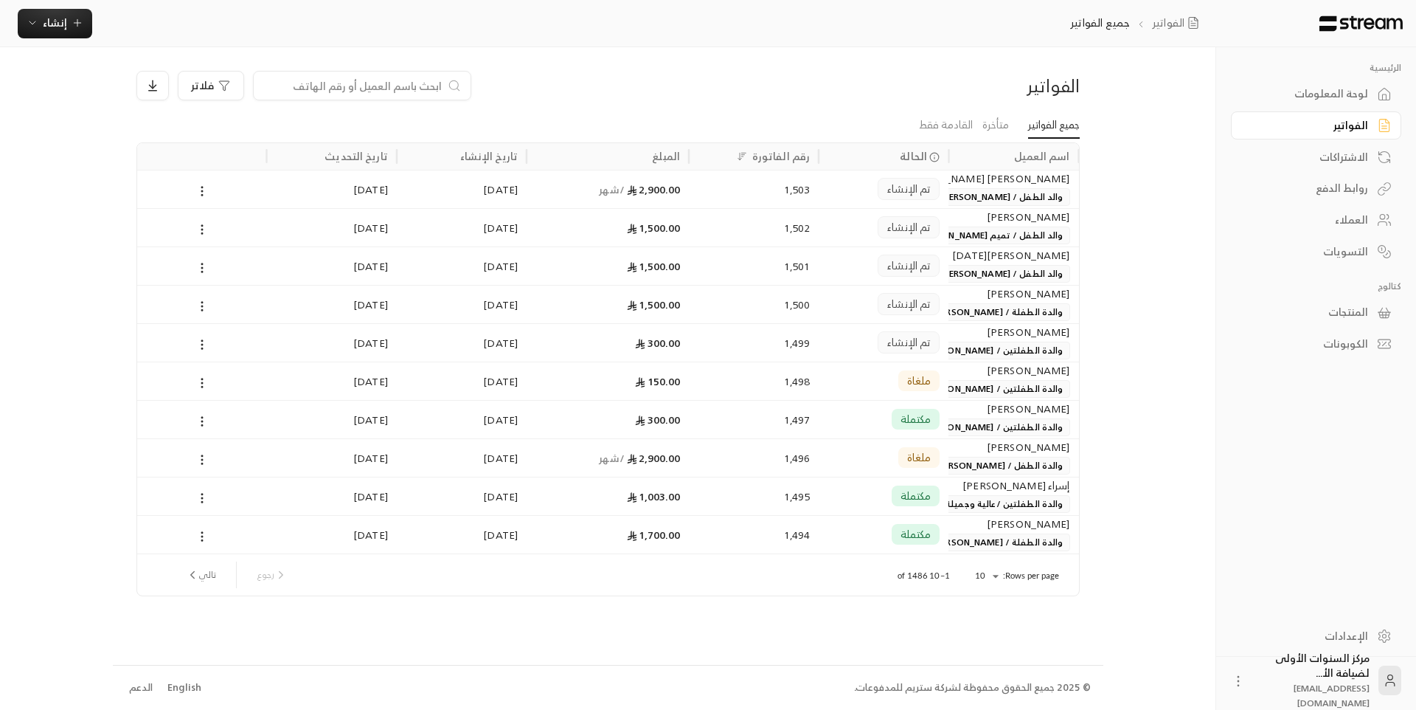
click at [1334, 151] on div "الاشتراكات" at bounding box center [1309, 157] width 119 height 15
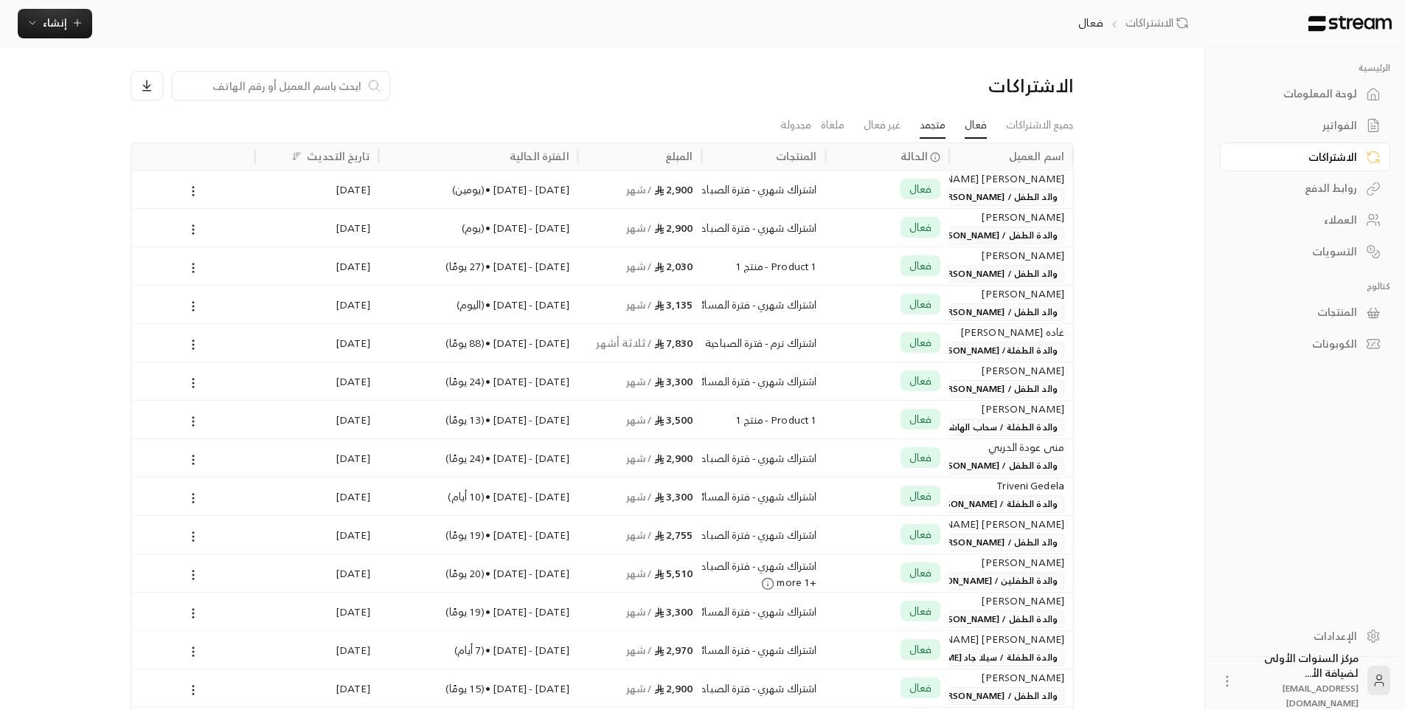
click at [936, 130] on link "متجمد" at bounding box center [933, 125] width 26 height 27
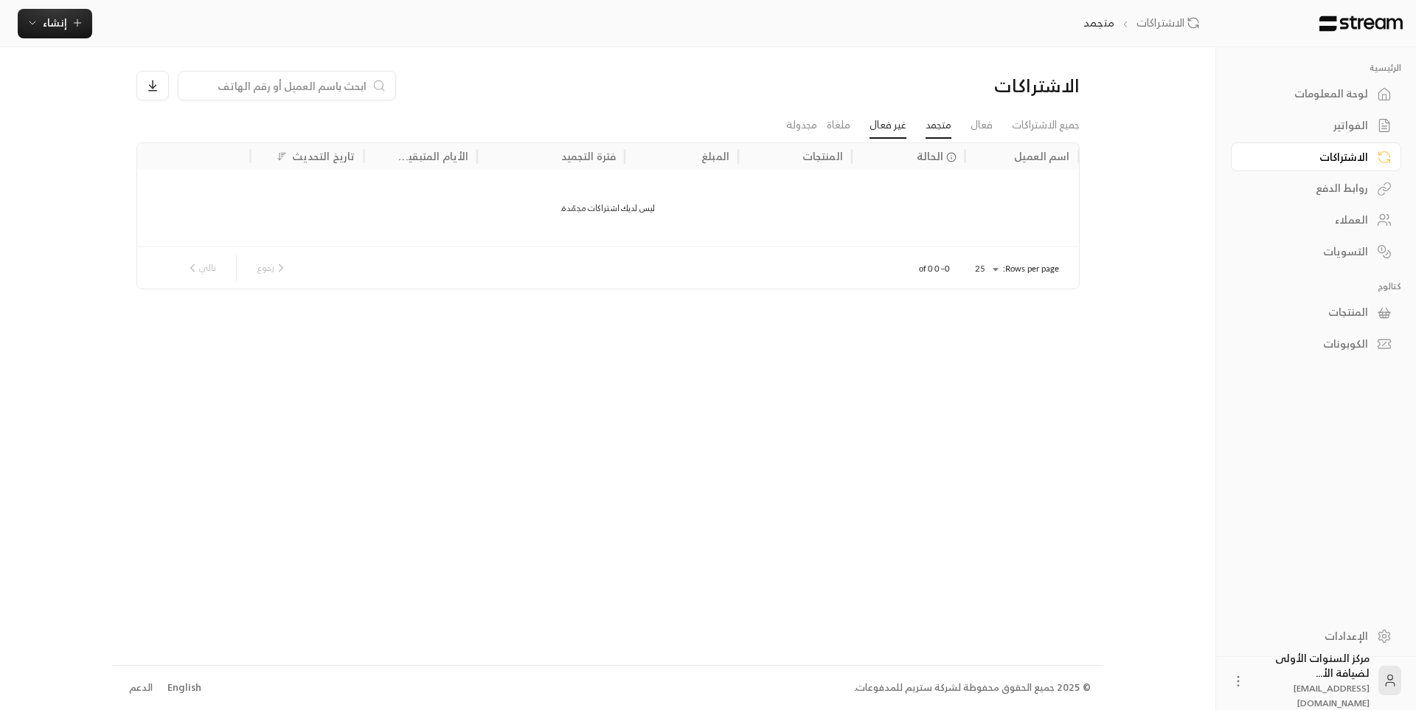
click at [890, 124] on link "غير فعال" at bounding box center [888, 125] width 37 height 27
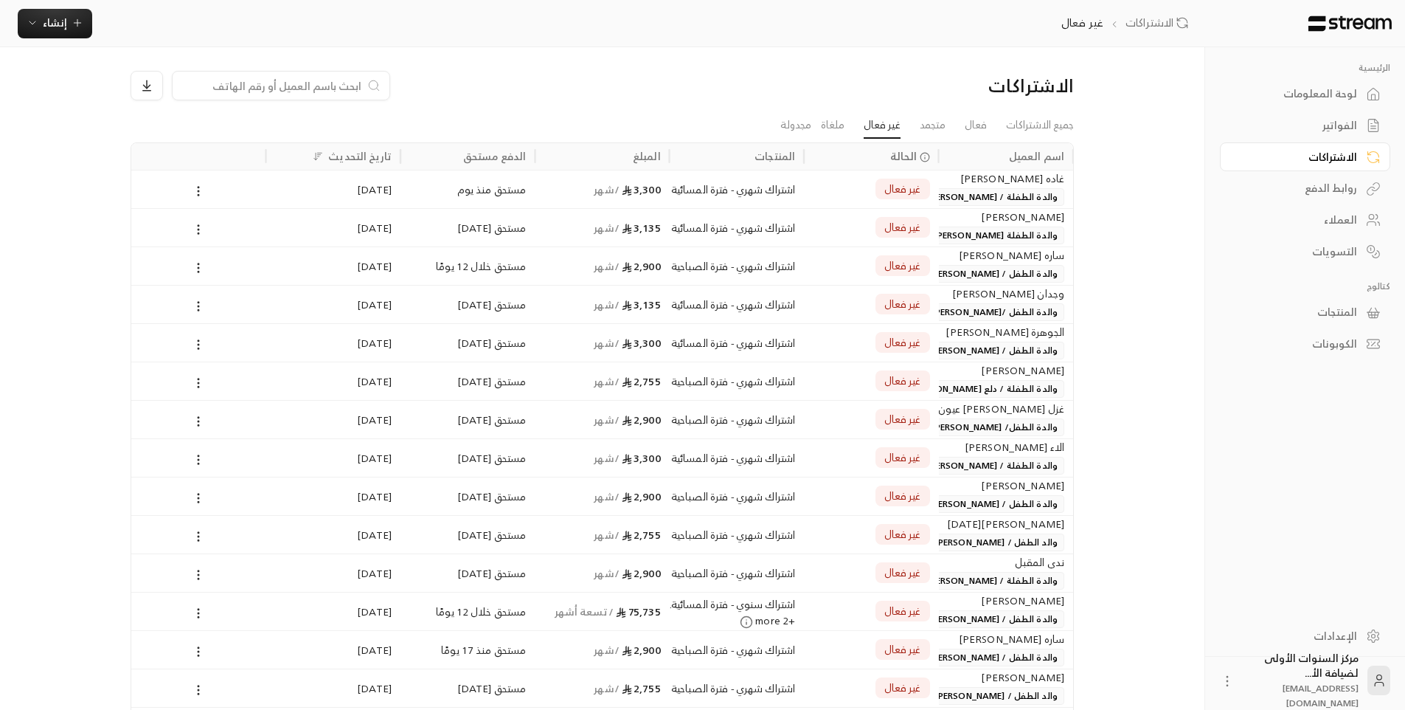
click at [966, 198] on span "والدة الطفلة / [PERSON_NAME]" at bounding box center [992, 197] width 143 height 18
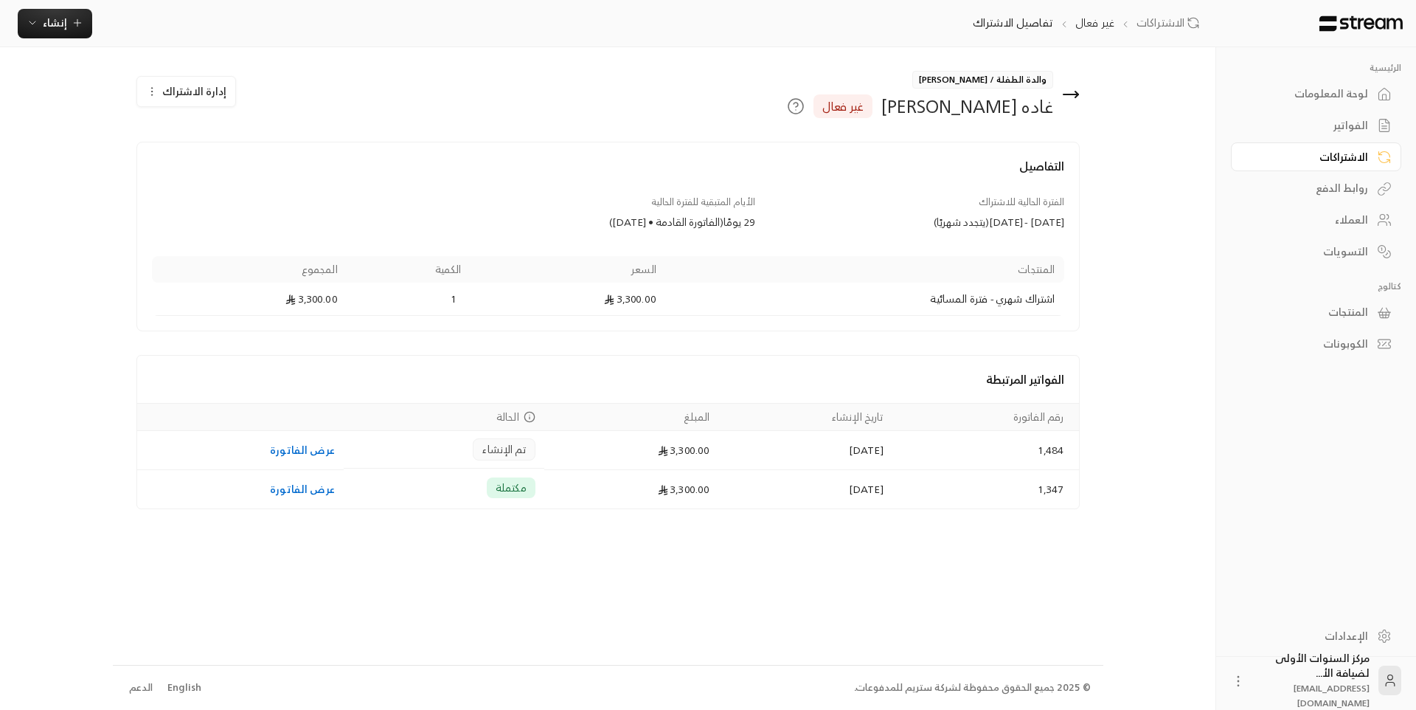
click at [194, 98] on span "إدارة الاشتراك" at bounding box center [194, 91] width 64 height 18
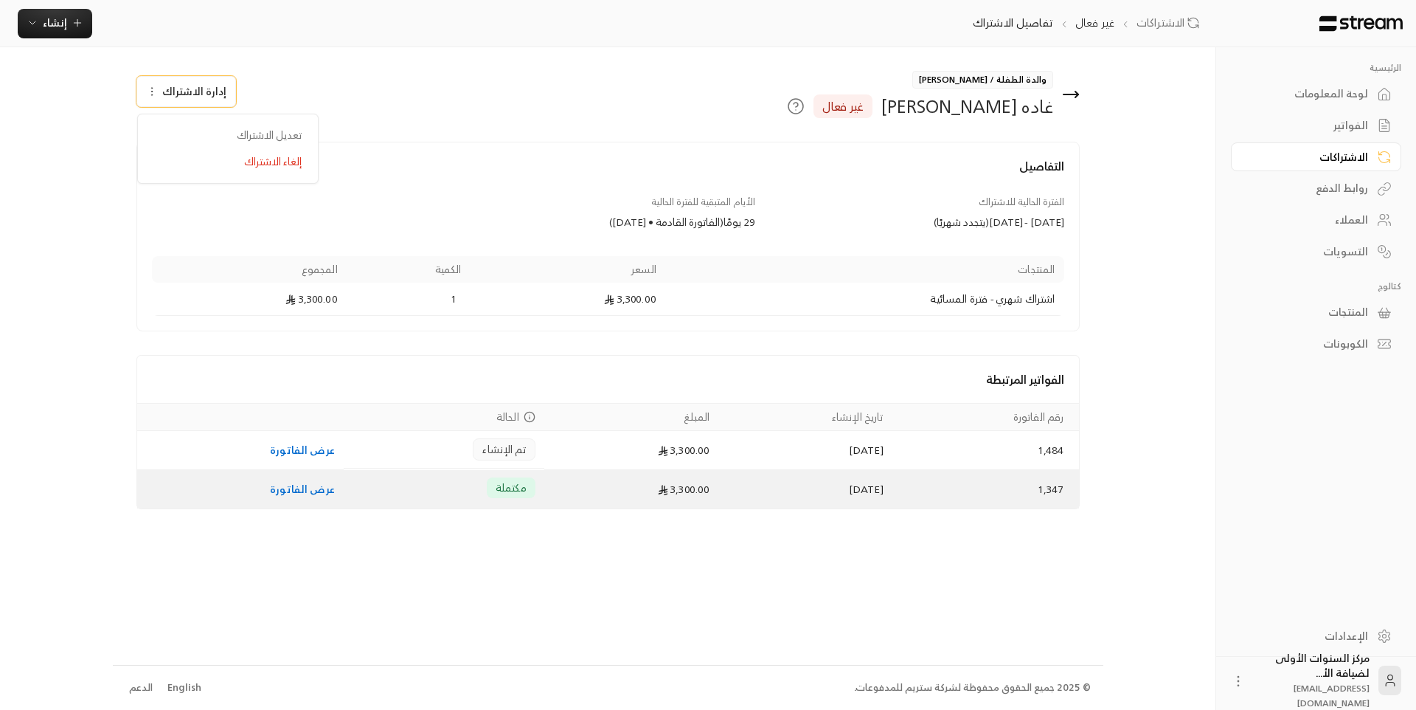
click at [564, 496] on td "3,300.00" at bounding box center [631, 489] width 175 height 38
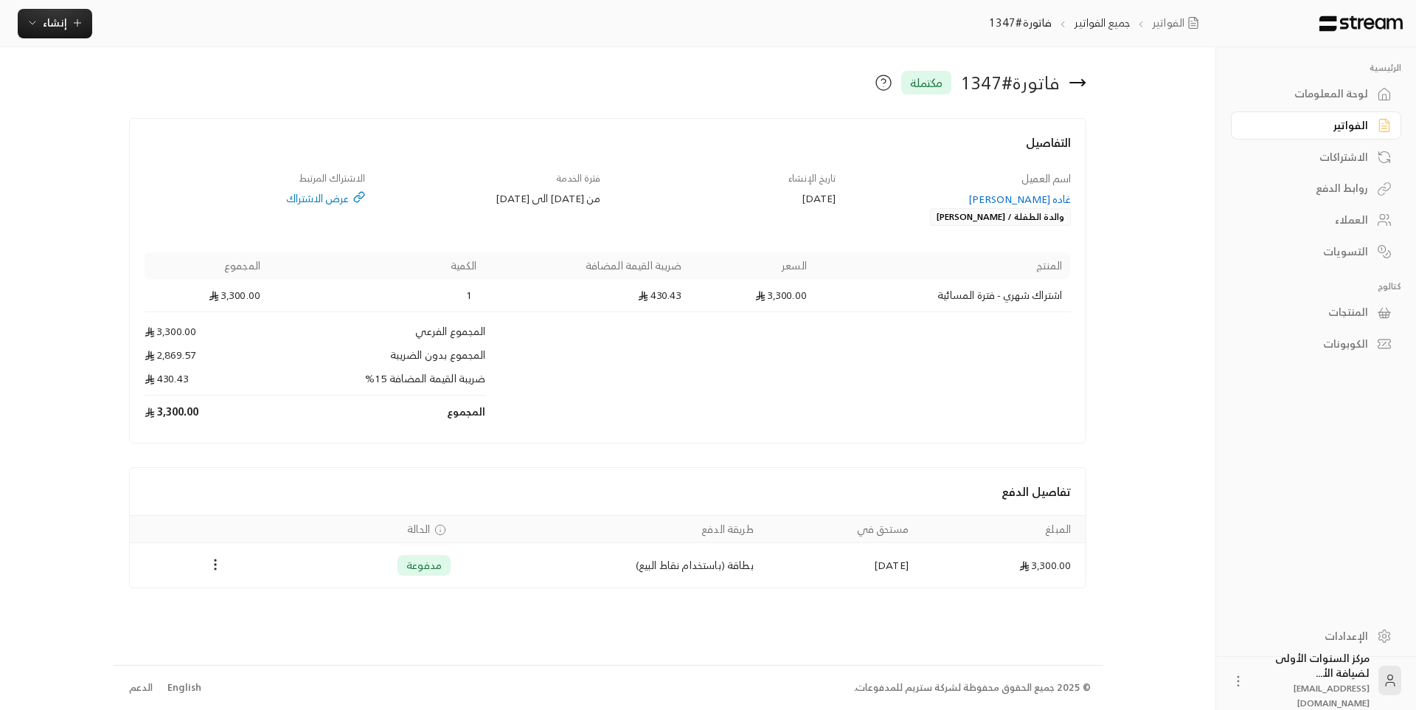
click at [1075, 83] on icon at bounding box center [1077, 83] width 15 height 0
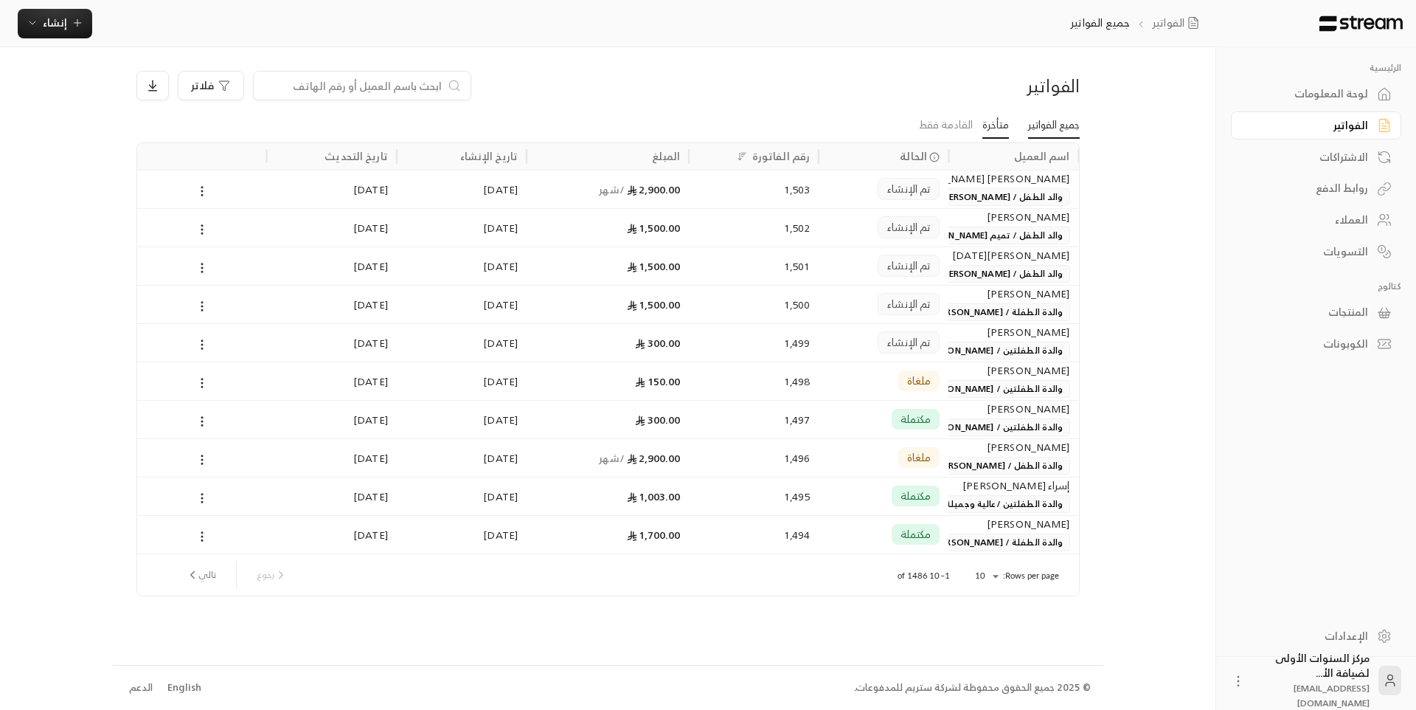
click at [987, 122] on link "متأخرة" at bounding box center [996, 125] width 27 height 27
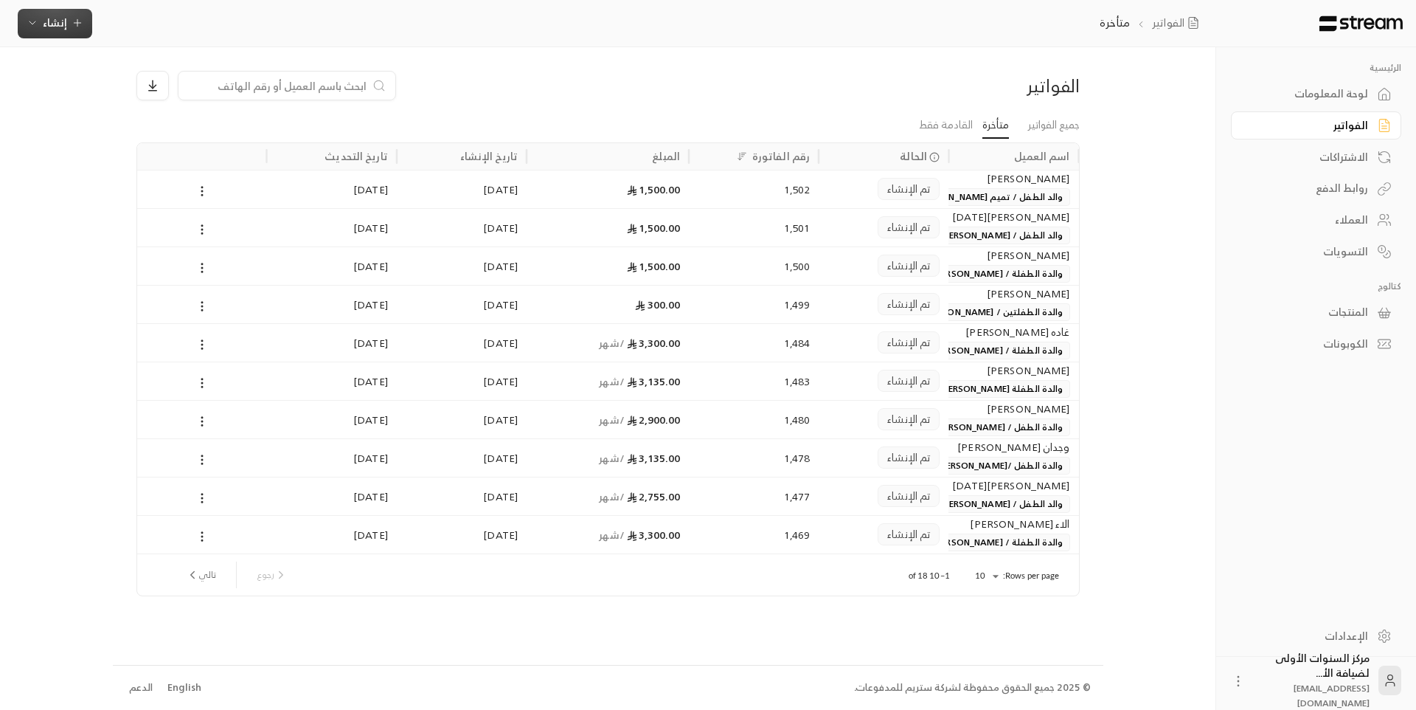
click at [49, 33] on button "إنشاء" at bounding box center [55, 24] width 75 height 30
click at [125, 75] on div "فوري" at bounding box center [128, 69] width 186 height 18
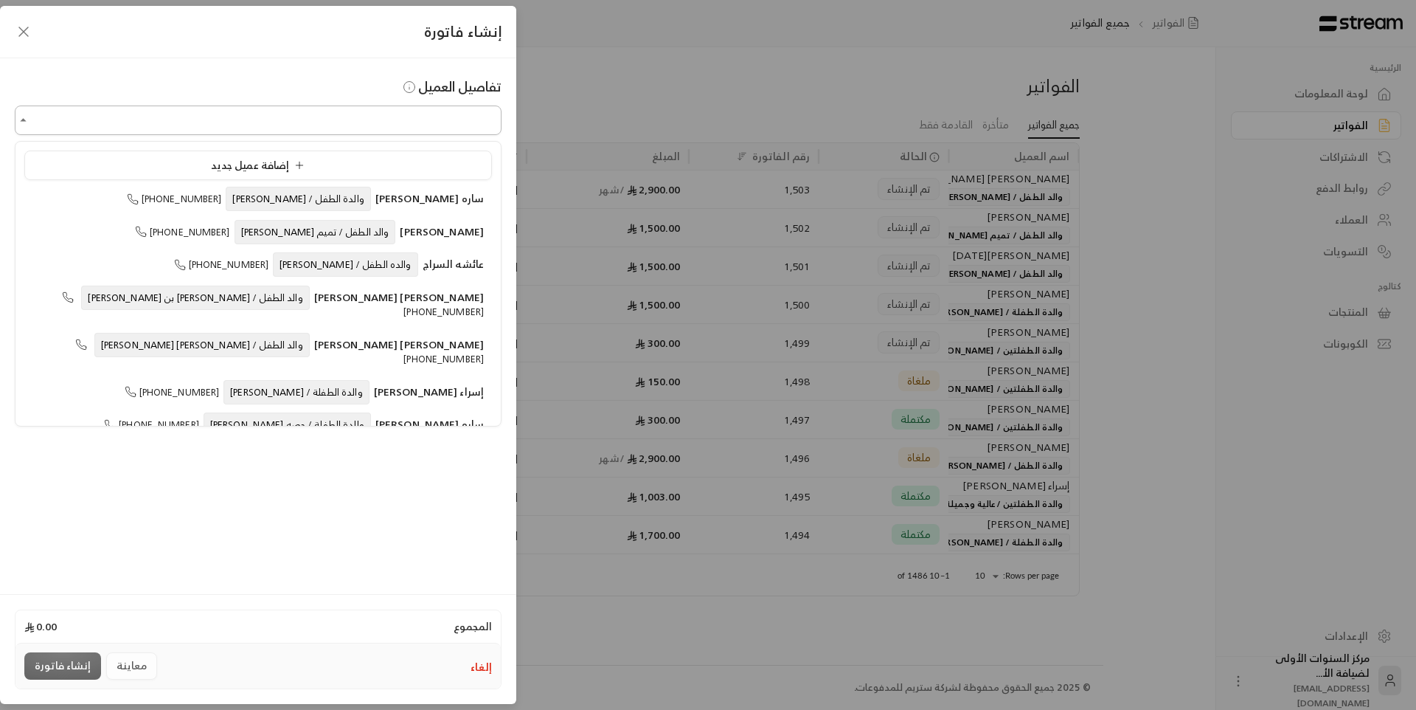
click at [399, 125] on input "اختر العميل" at bounding box center [258, 121] width 487 height 26
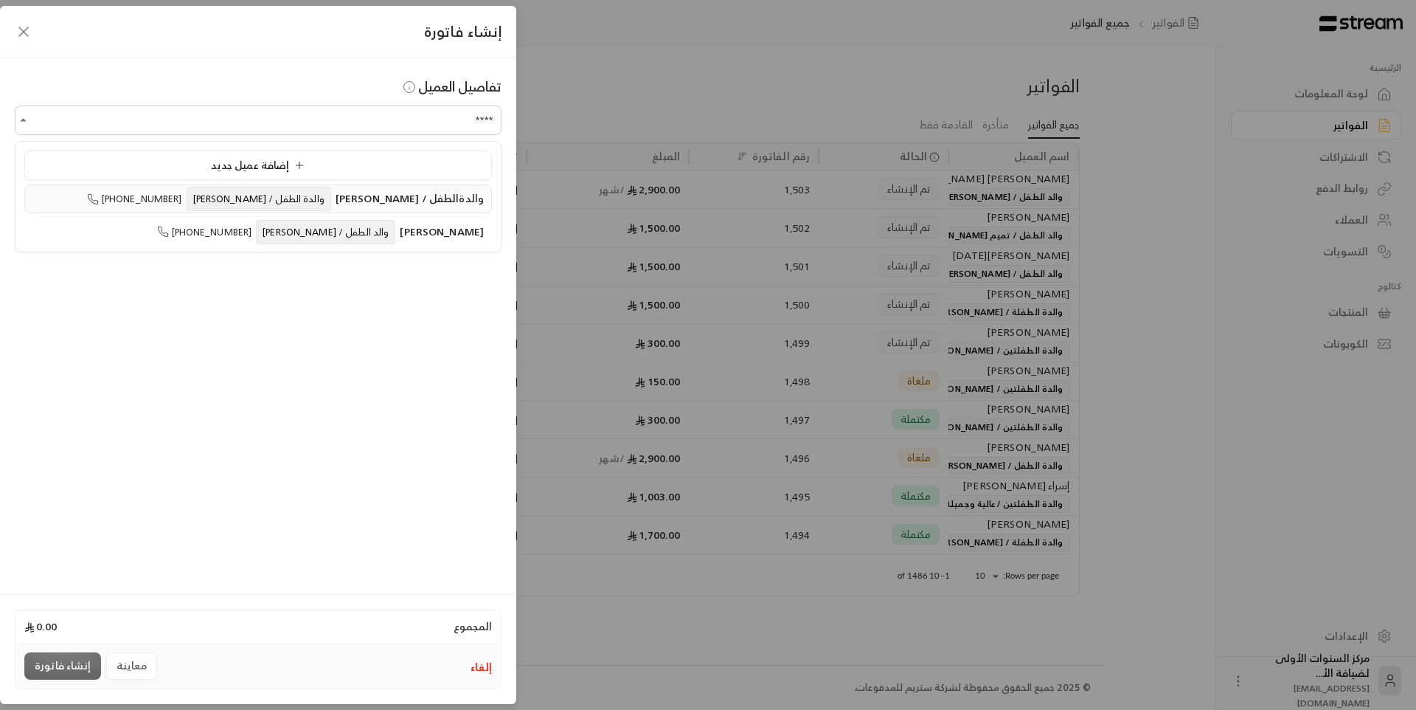
click at [400, 198] on span "والدةالطفل / [PERSON_NAME]" at bounding box center [410, 198] width 148 height 18
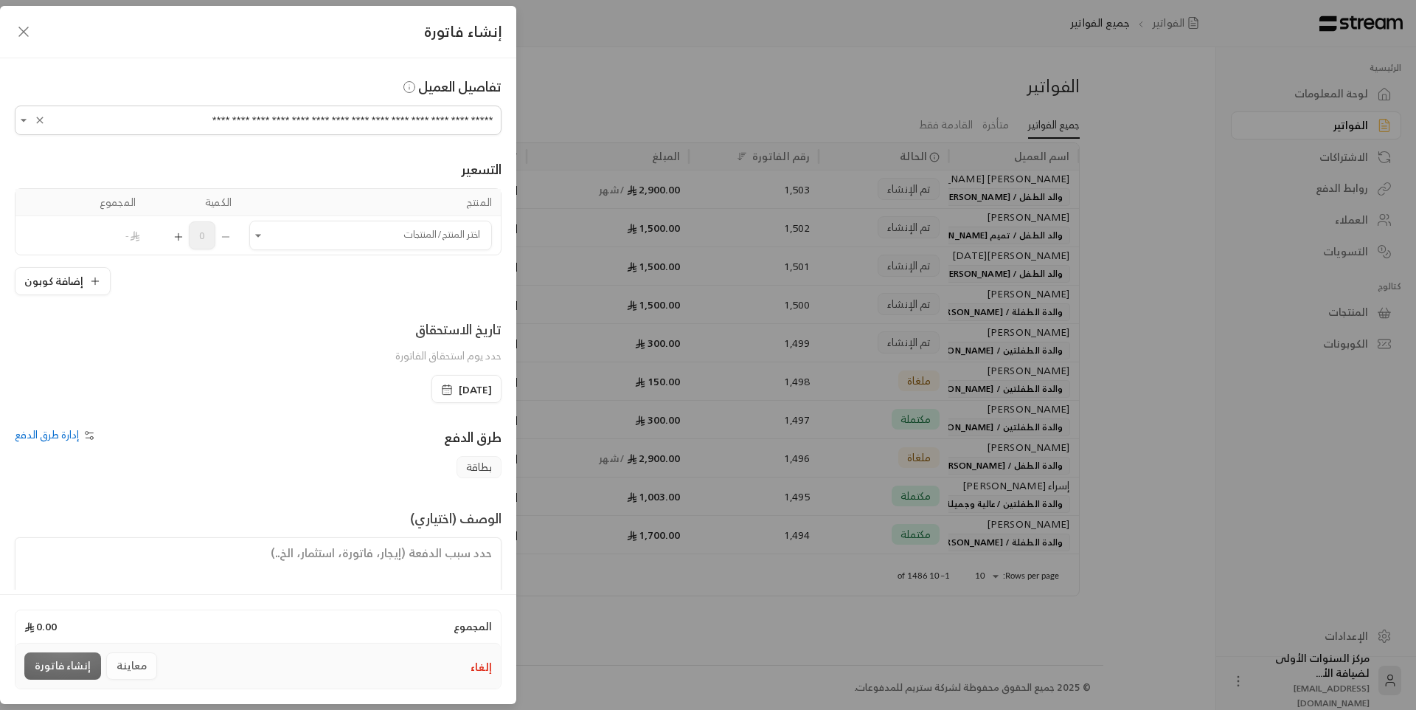
type input "**********"
click at [490, 665] on button "إلغاء" at bounding box center [481, 667] width 21 height 15
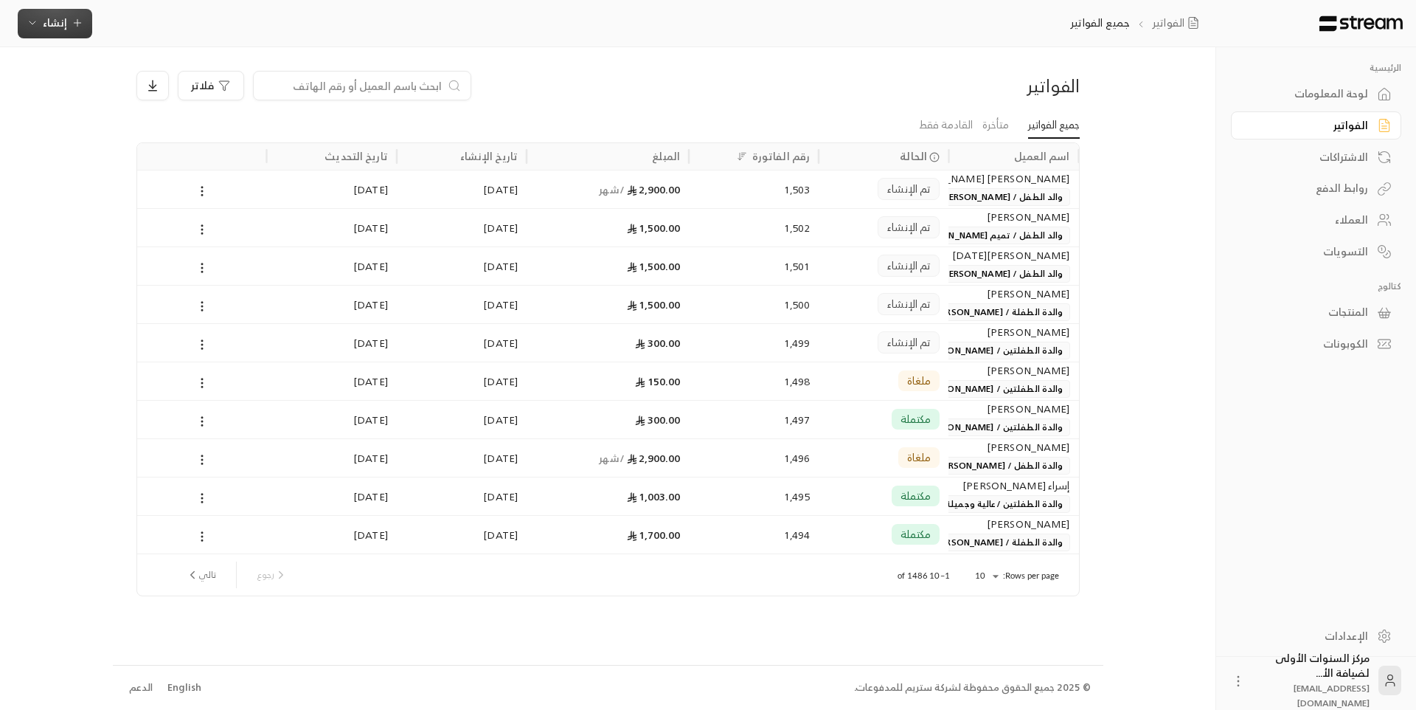
click at [69, 31] on span "إنشاء" at bounding box center [55, 22] width 57 height 18
click at [156, 91] on div "إنشاء فاتورة مرة واحدة بسهولة للمعاملات السريعة." at bounding box center [128, 92] width 186 height 30
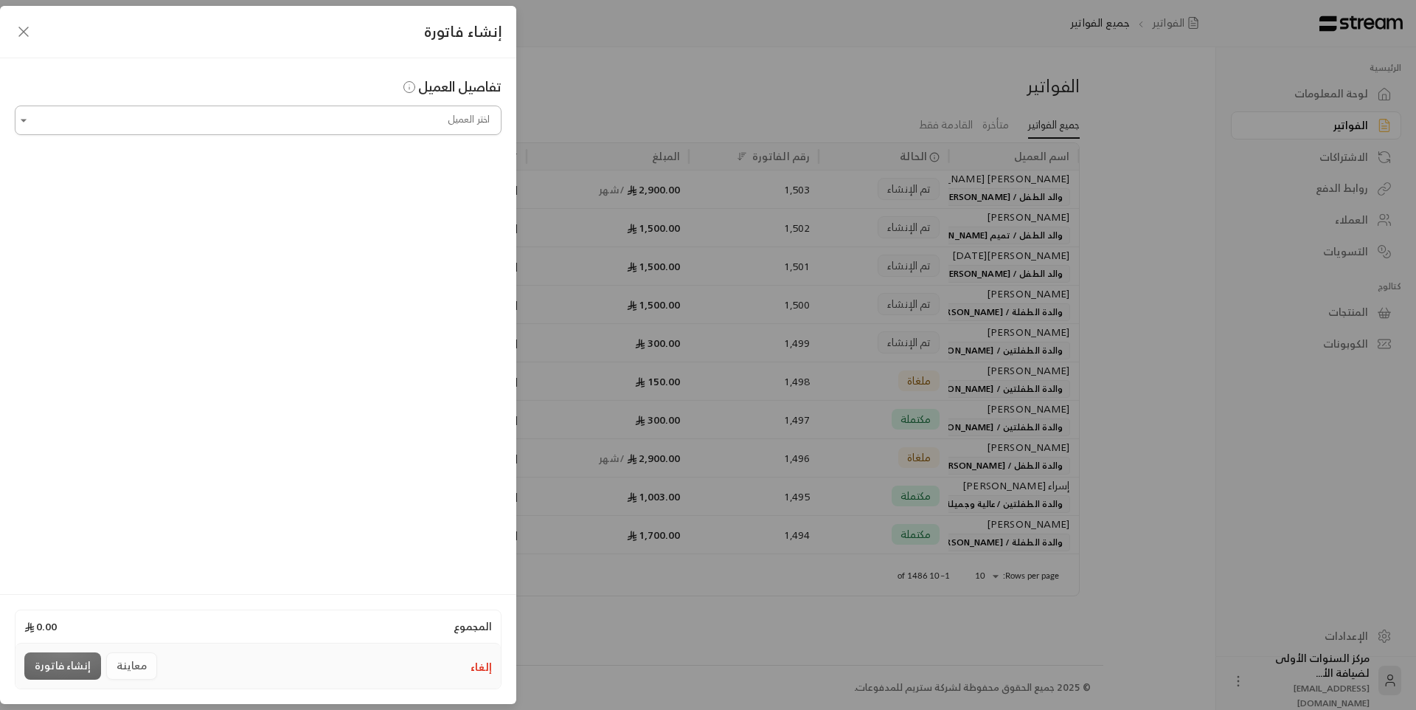
click at [208, 128] on input "اختر العميل" at bounding box center [258, 121] width 487 height 26
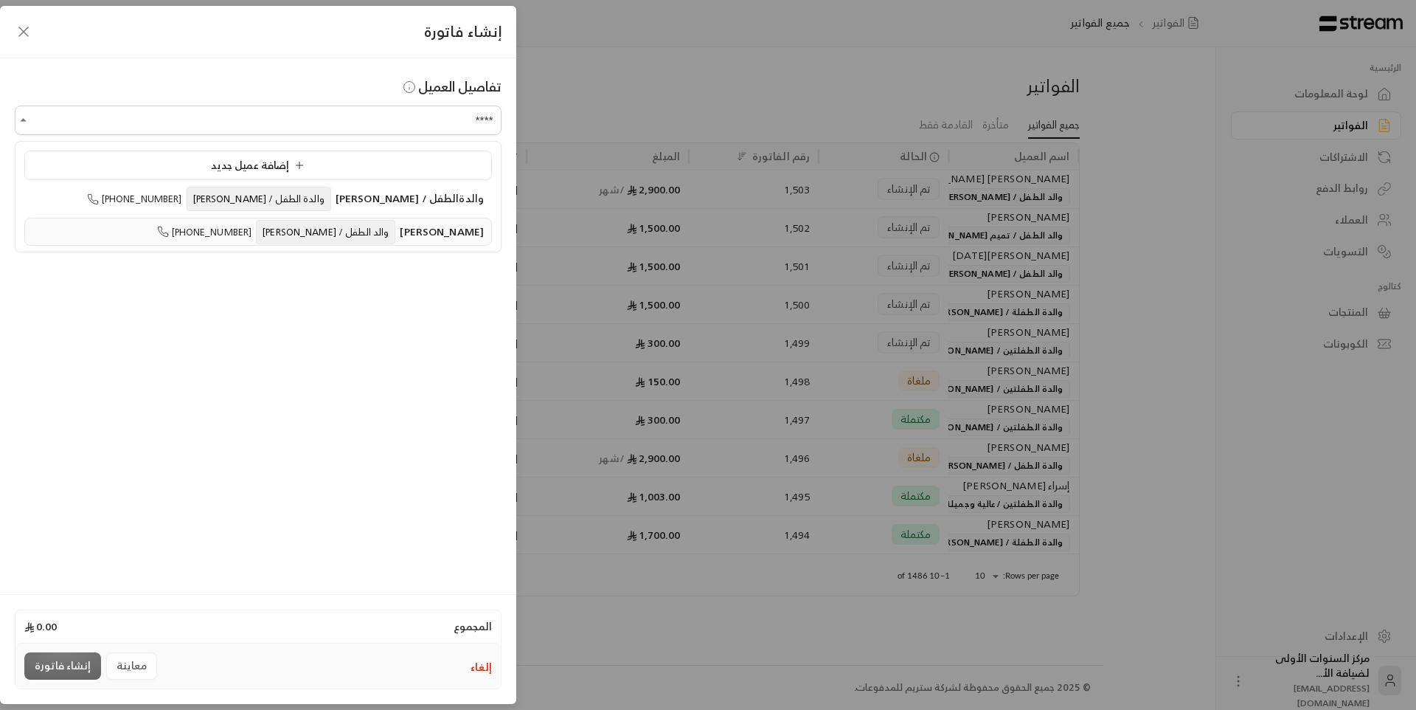
click at [268, 232] on span "[PERSON_NAME] والد الطفل / [PERSON_NAME]" at bounding box center [368, 232] width 232 height 17
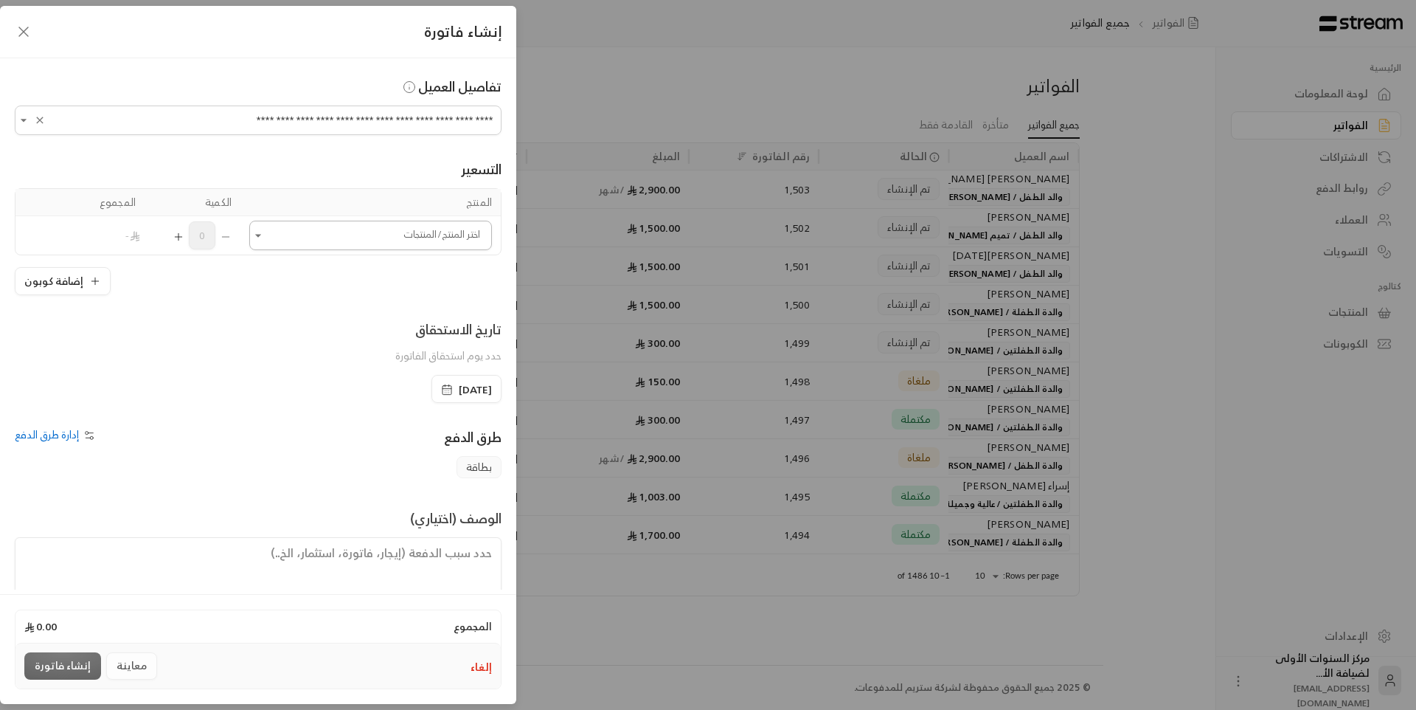
type input "**********"
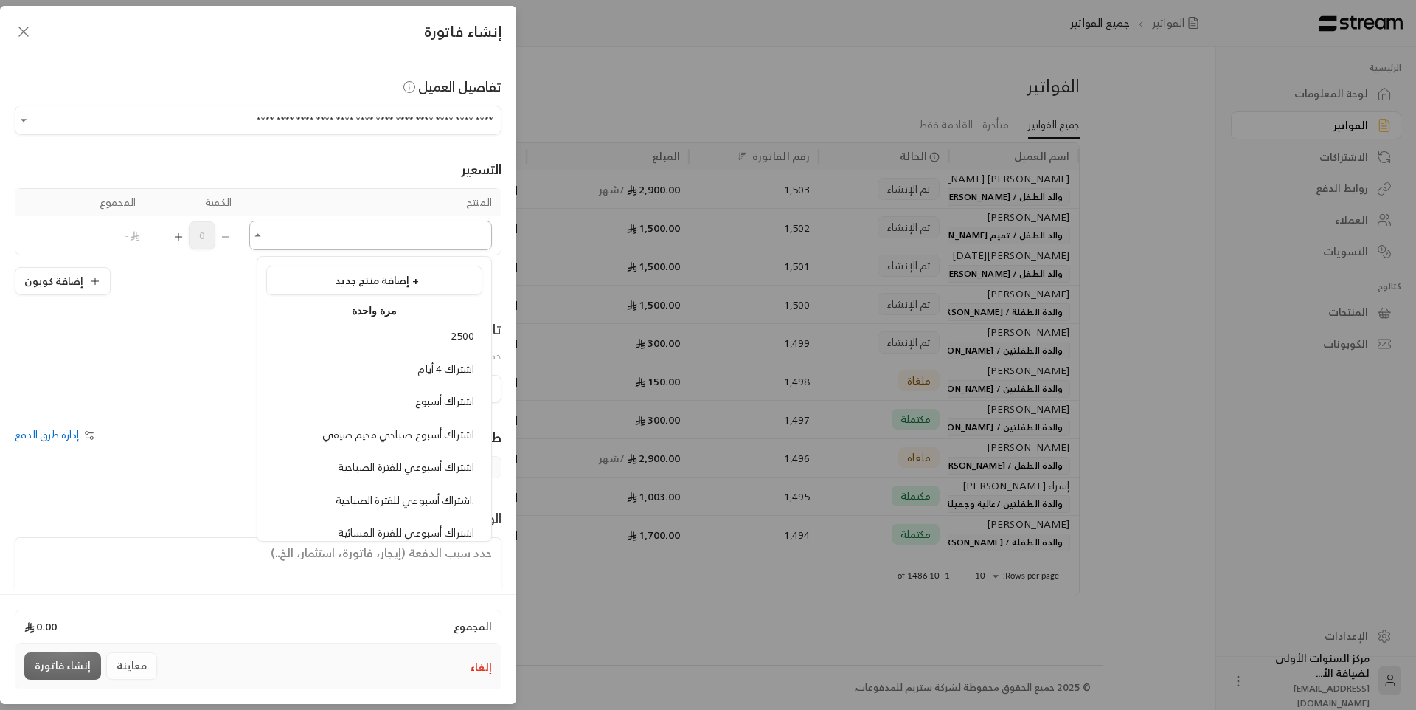
click at [291, 234] on input "اختر العميل" at bounding box center [370, 236] width 243 height 26
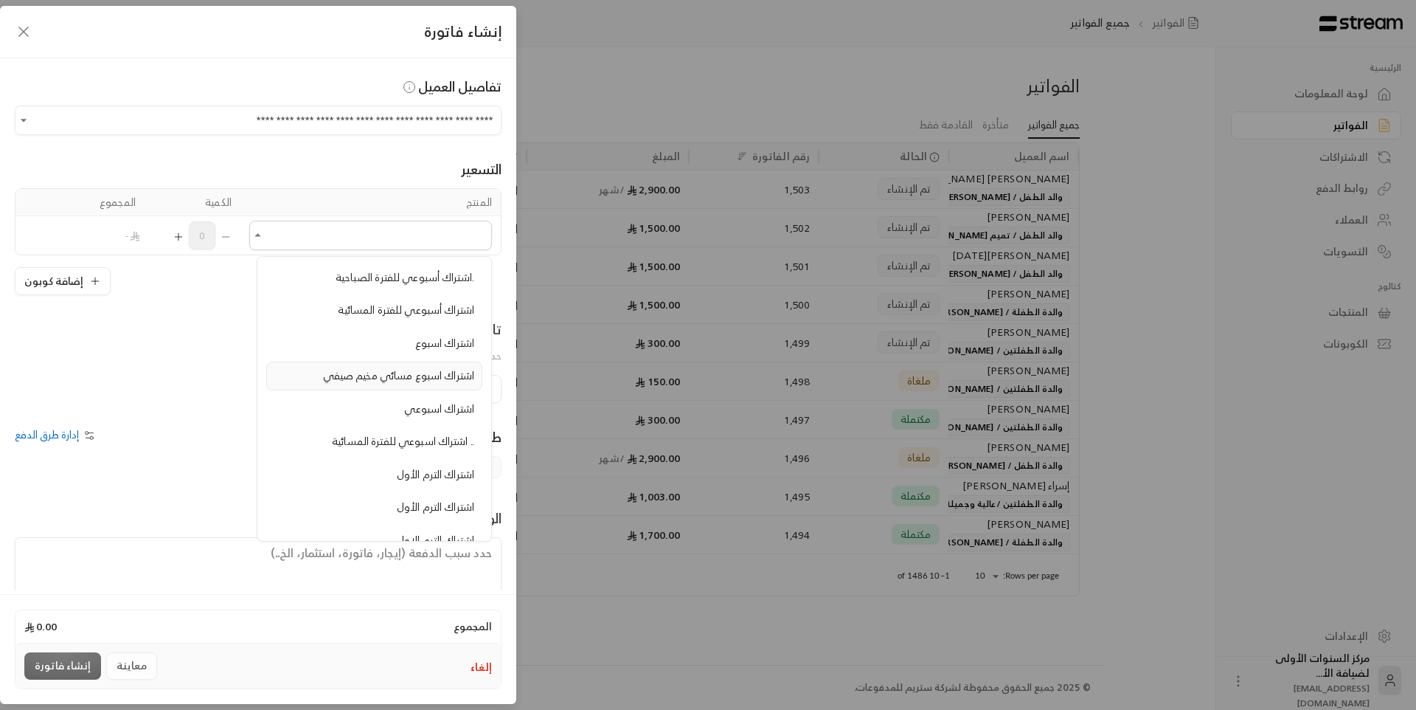
scroll to position [295, 0]
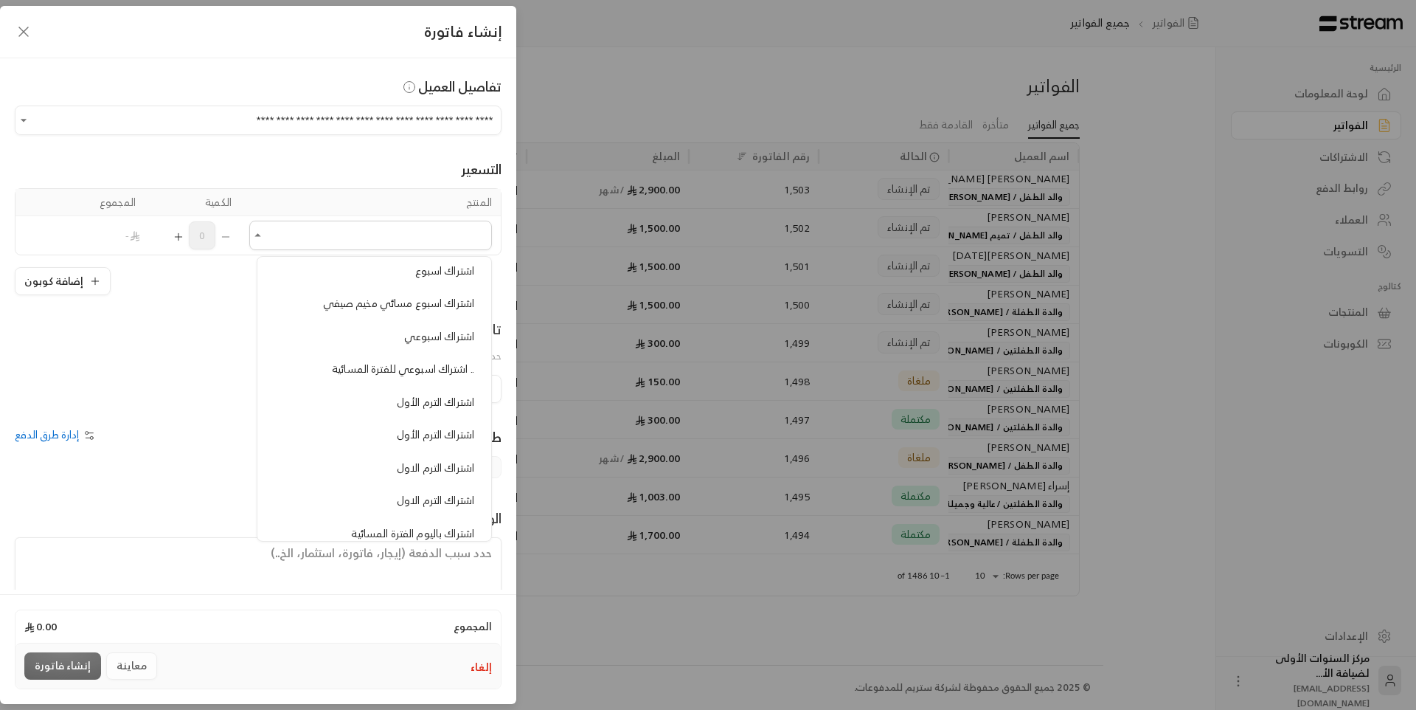
click at [485, 665] on button "إلغاء" at bounding box center [481, 667] width 21 height 15
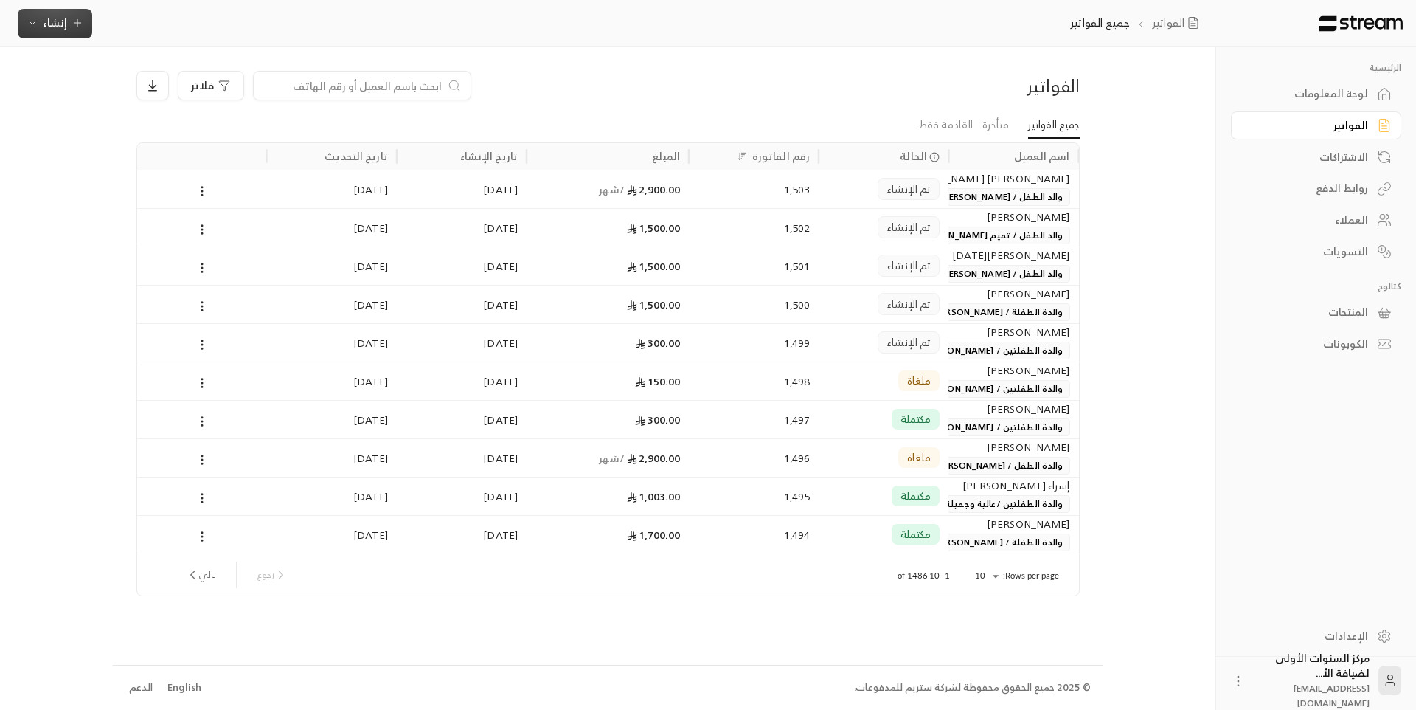
click at [42, 25] on span "إنشاء" at bounding box center [55, 22] width 57 height 18
click at [142, 77] on div "إنشاء فاتورة مرة واحدة بسهولة للمعاملات السريعة." at bounding box center [128, 92] width 186 height 30
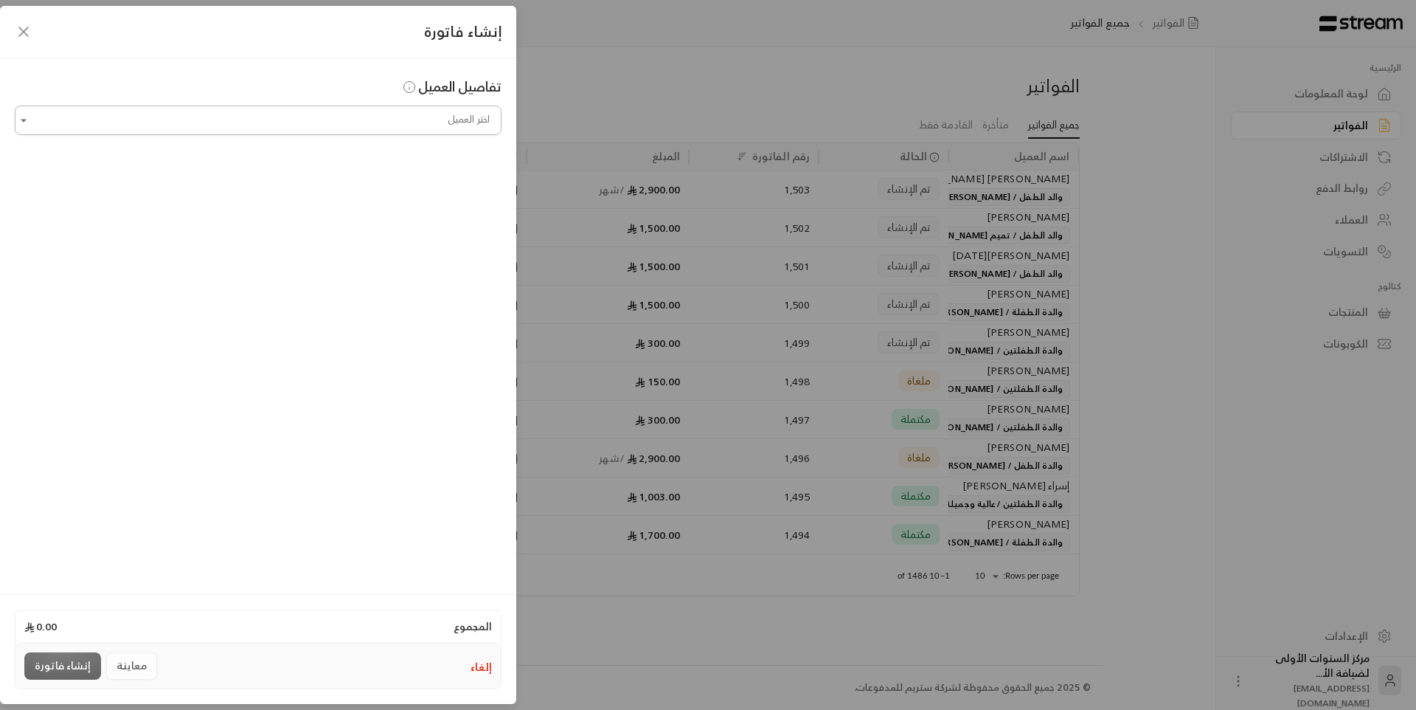
click at [398, 127] on input "اختر العميل" at bounding box center [258, 121] width 487 height 26
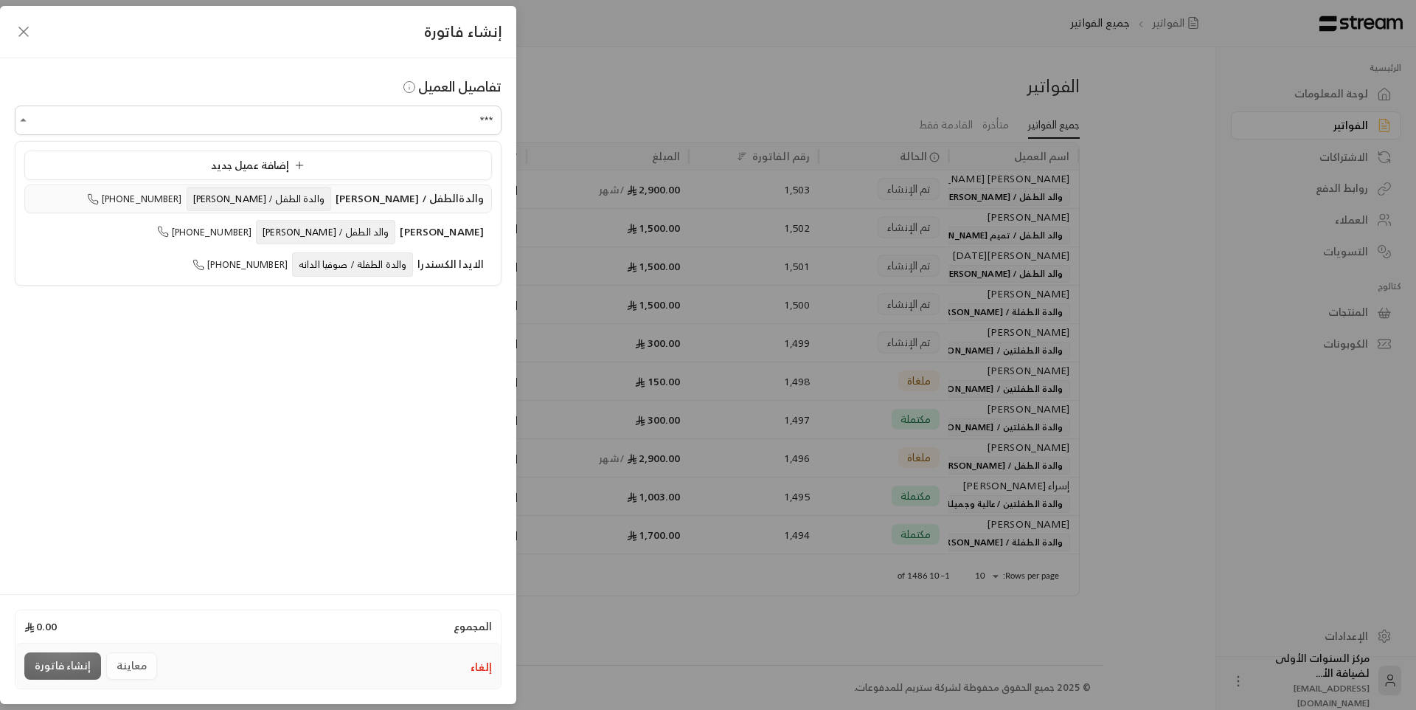
click at [398, 201] on span "والدةالطفل / [PERSON_NAME]" at bounding box center [410, 198] width 148 height 18
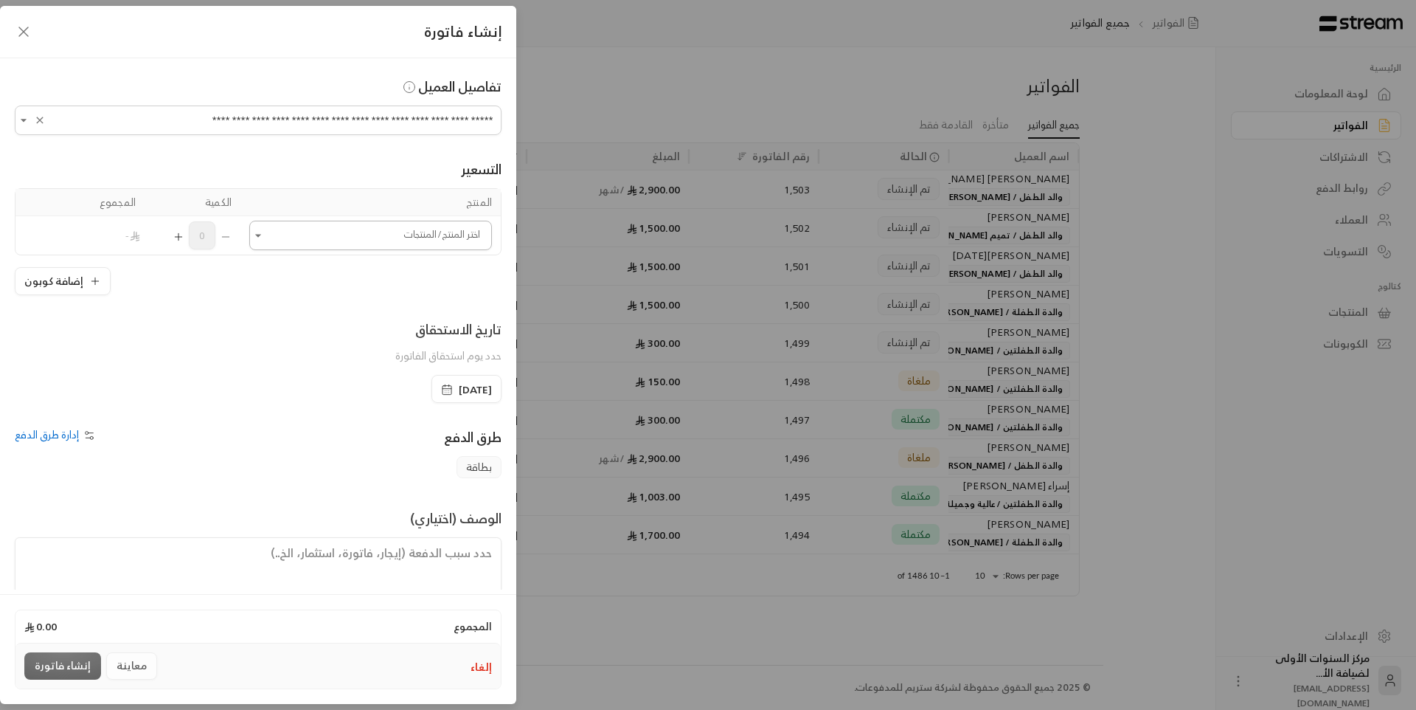
type input "**********"
click at [386, 241] on input "اختر العميل" at bounding box center [370, 236] width 243 height 26
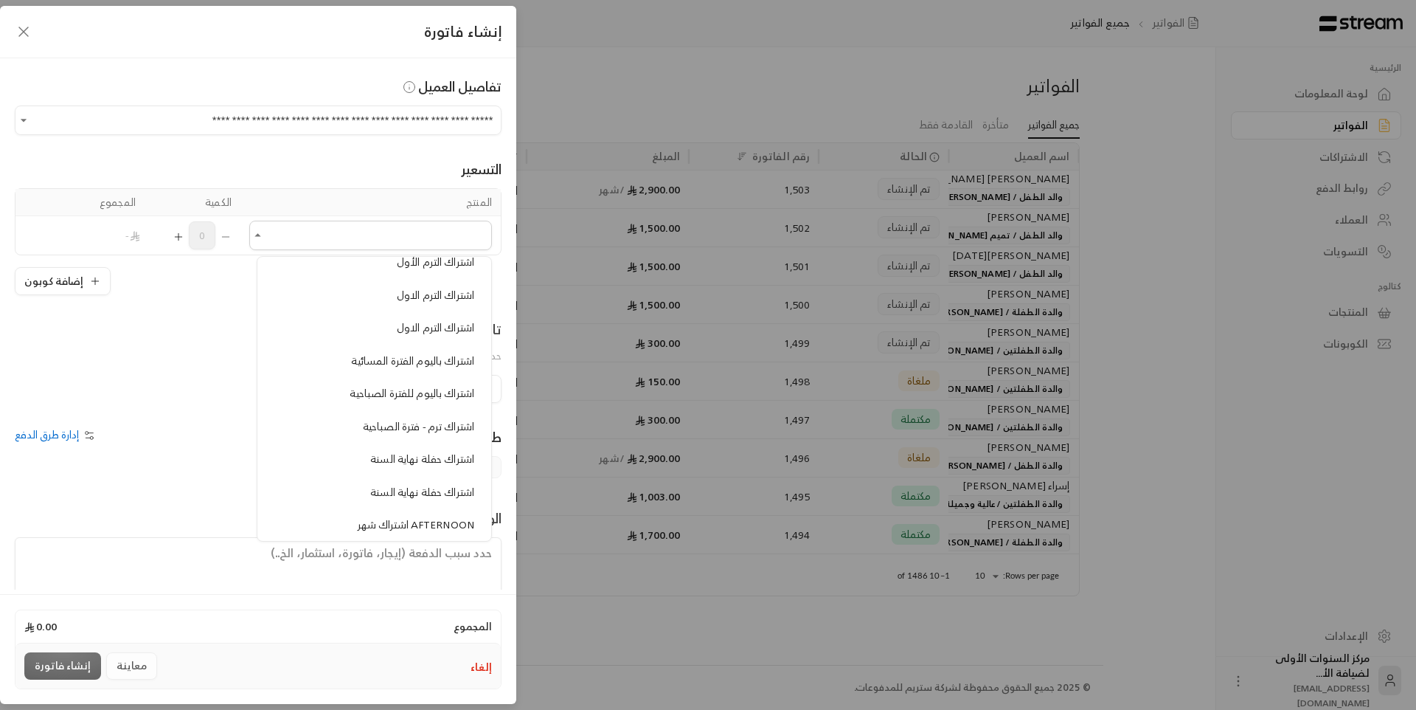
scroll to position [516, 0]
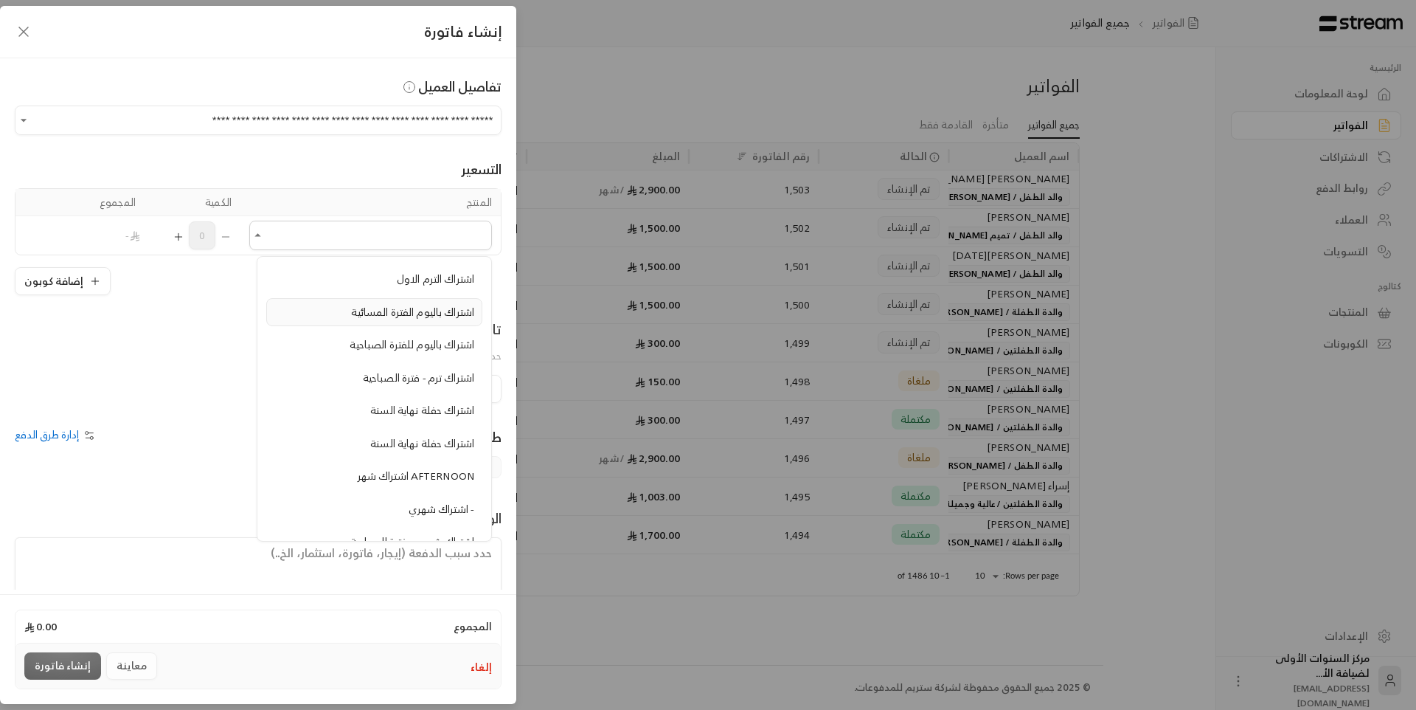
click at [398, 320] on span "اشتراك باليوم الفترة المسائية" at bounding box center [412, 311] width 123 height 18
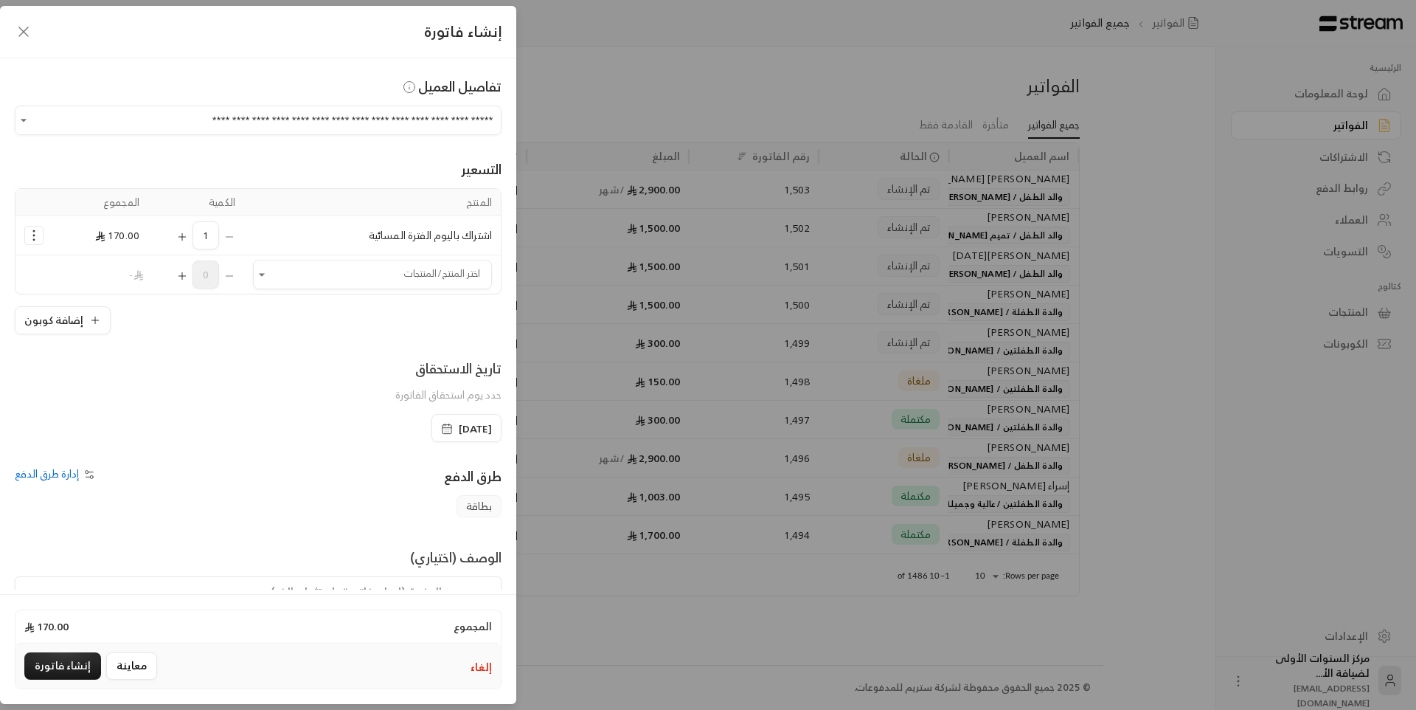
click at [188, 236] on icon "Selected Products" at bounding box center [182, 237] width 12 height 12
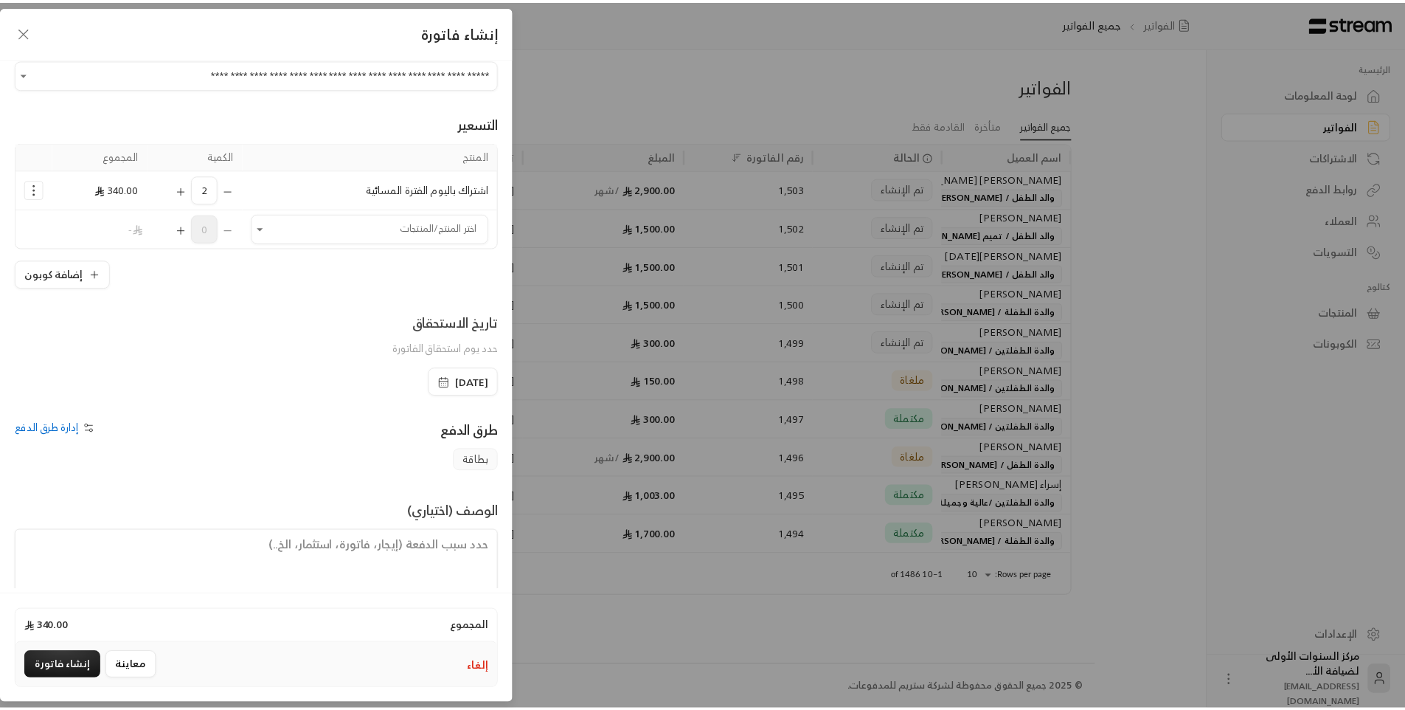
scroll to position [71, 0]
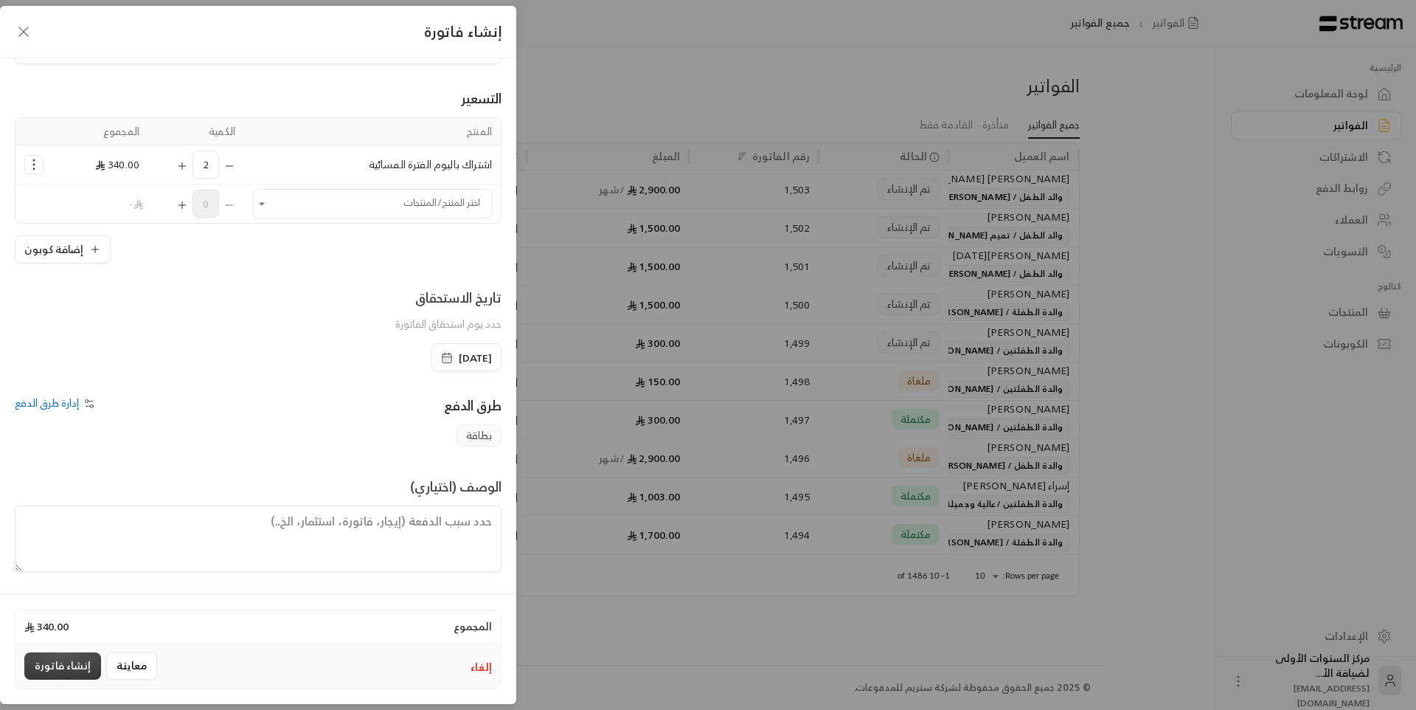
click at [75, 658] on button "إنشاء فاتورة" at bounding box center [62, 665] width 77 height 27
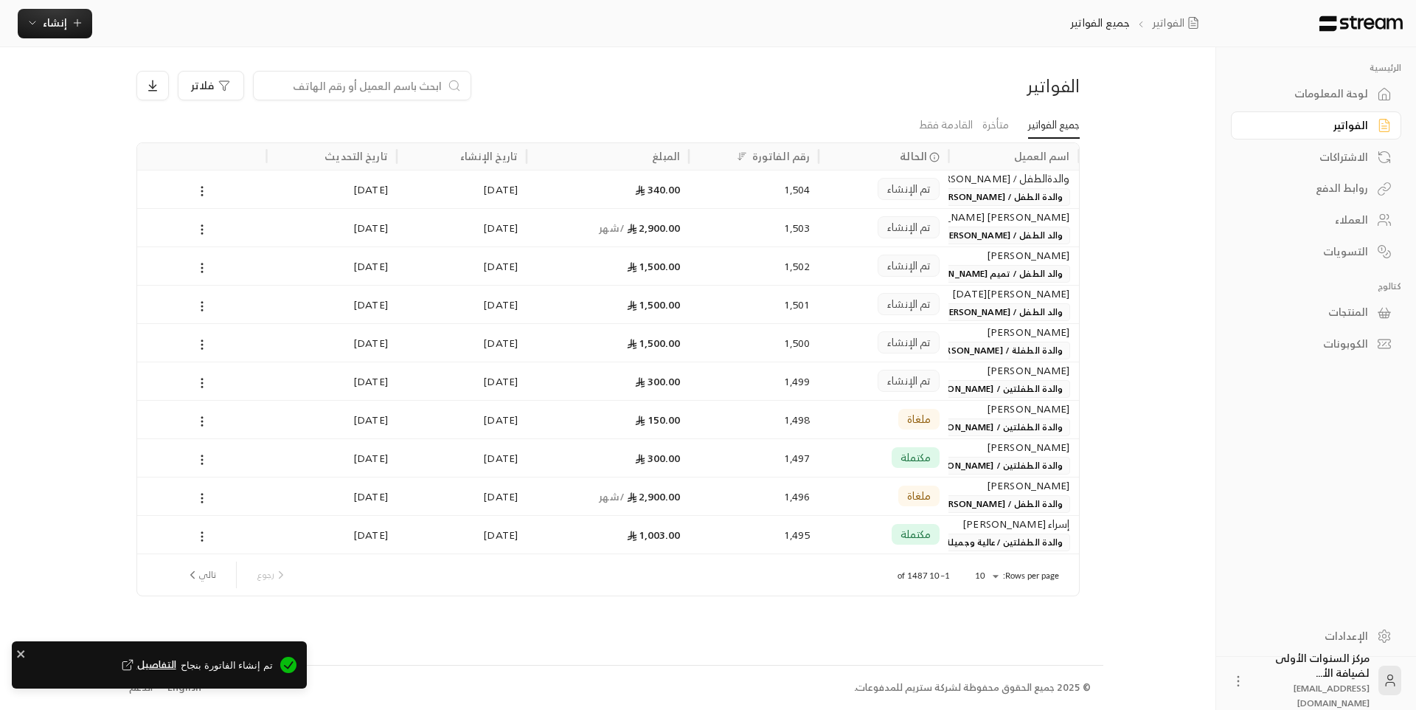
click at [951, 85] on div "الفواتير" at bounding box center [966, 86] width 225 height 24
click at [1304, 97] on div "لوحة المعلومات" at bounding box center [1309, 93] width 119 height 15
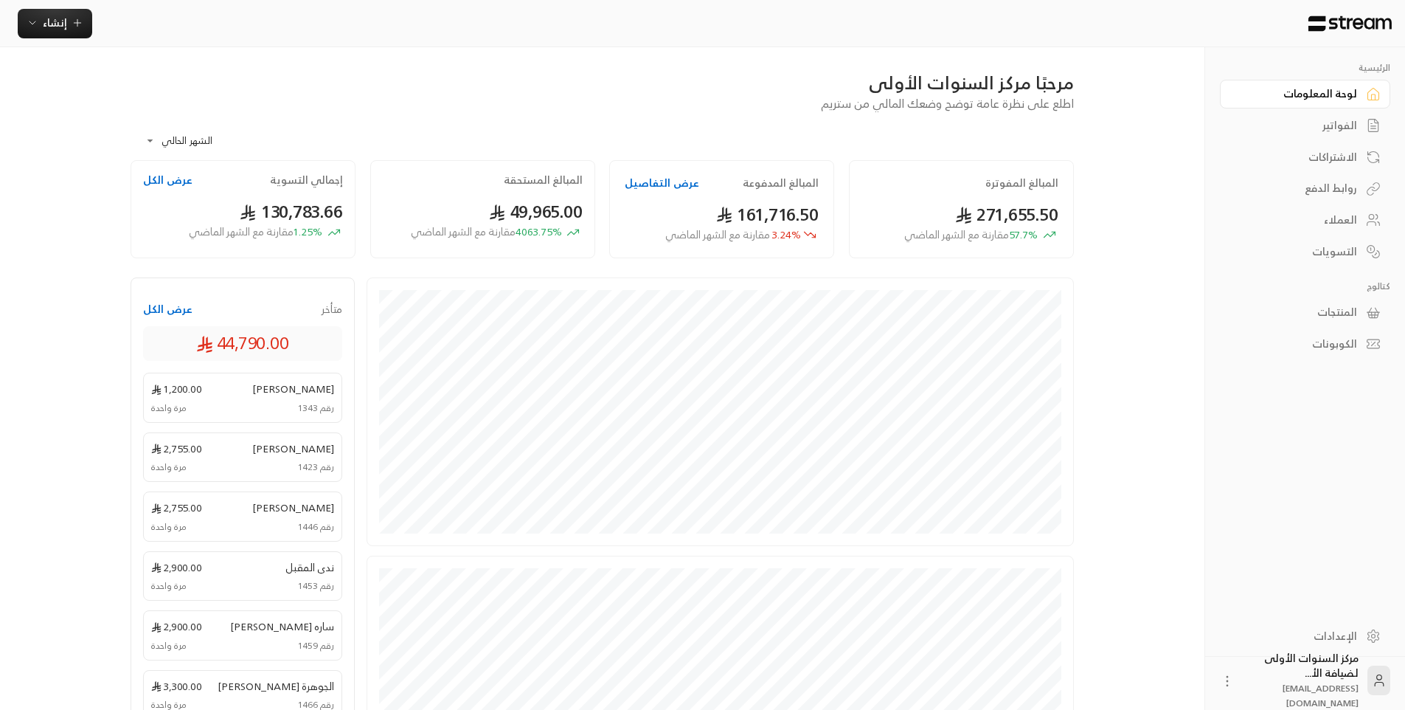
click at [1326, 131] on div "الفواتير" at bounding box center [1298, 125] width 119 height 15
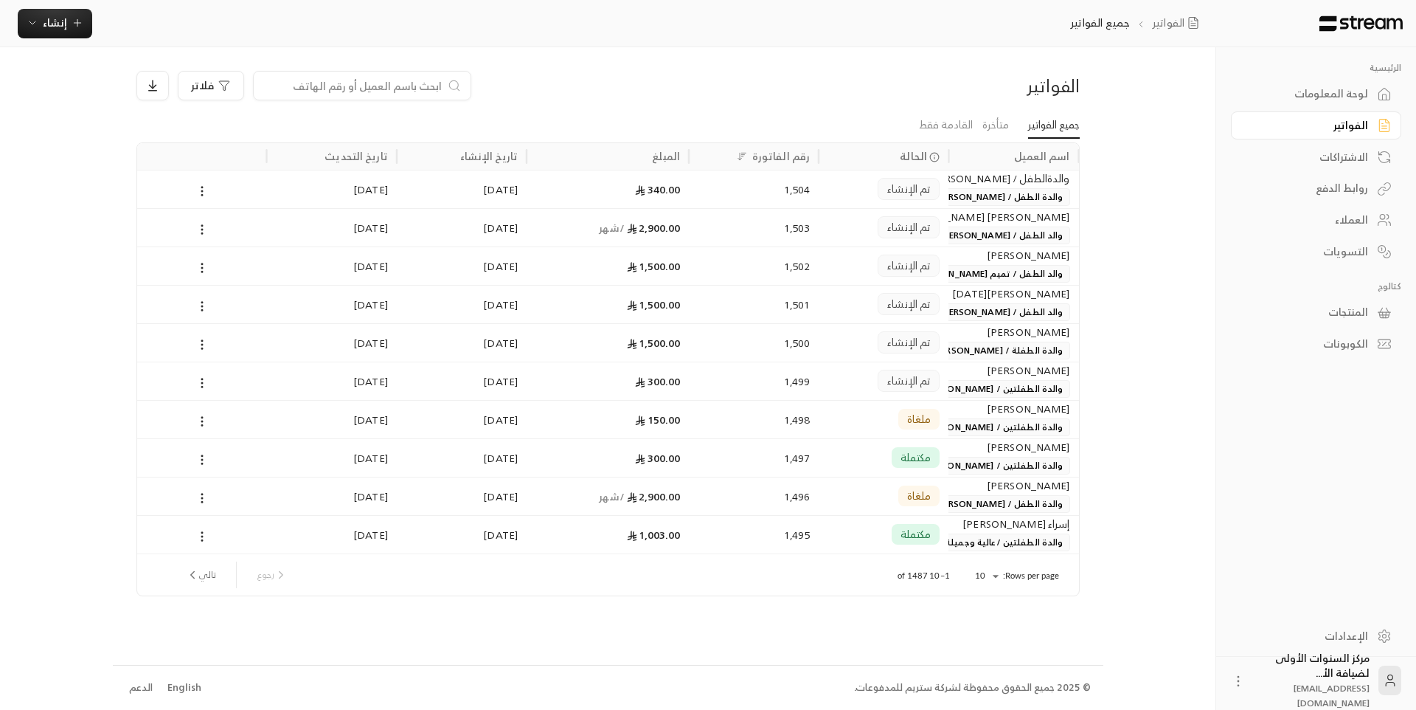
click at [1338, 86] on div "لوحة المعلومات" at bounding box center [1309, 93] width 119 height 15
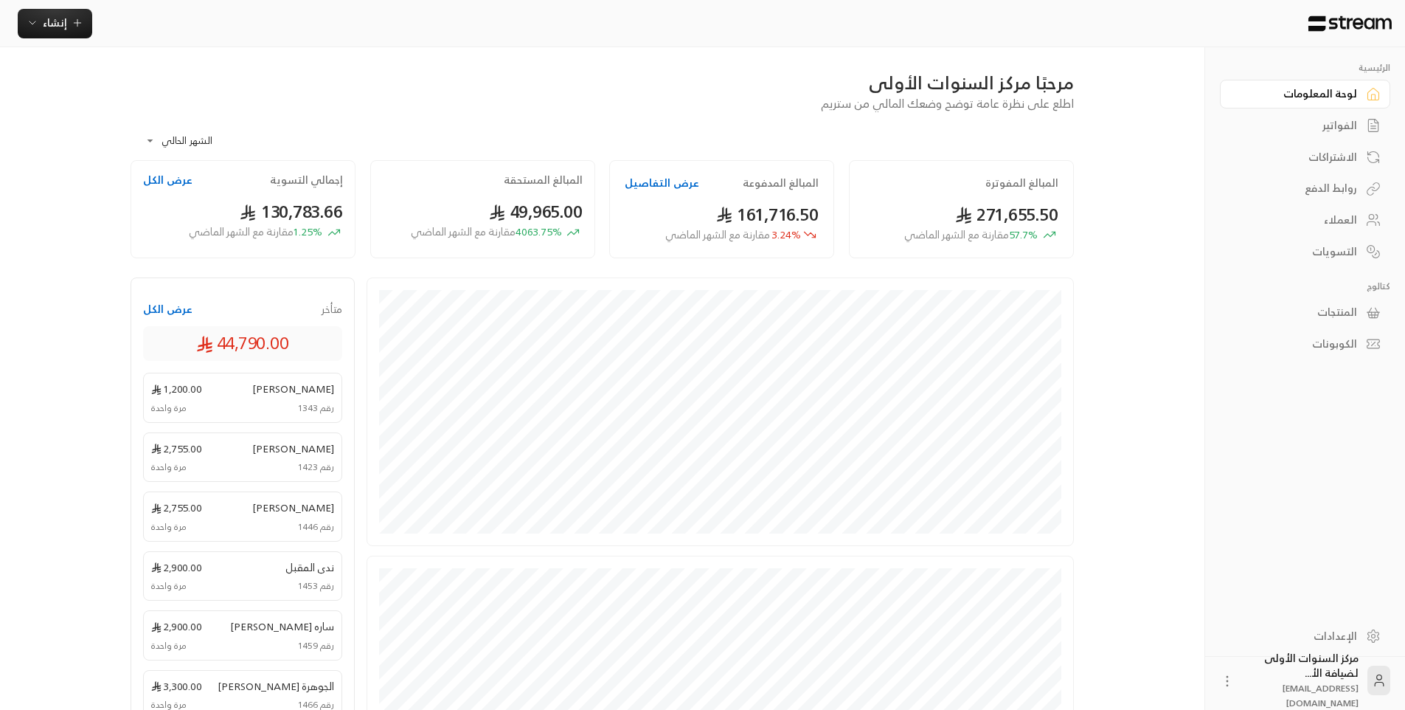
click at [307, 60] on div "**********" at bounding box center [602, 531] width 991 height 969
click at [1315, 129] on div "الفواتير" at bounding box center [1298, 125] width 119 height 15
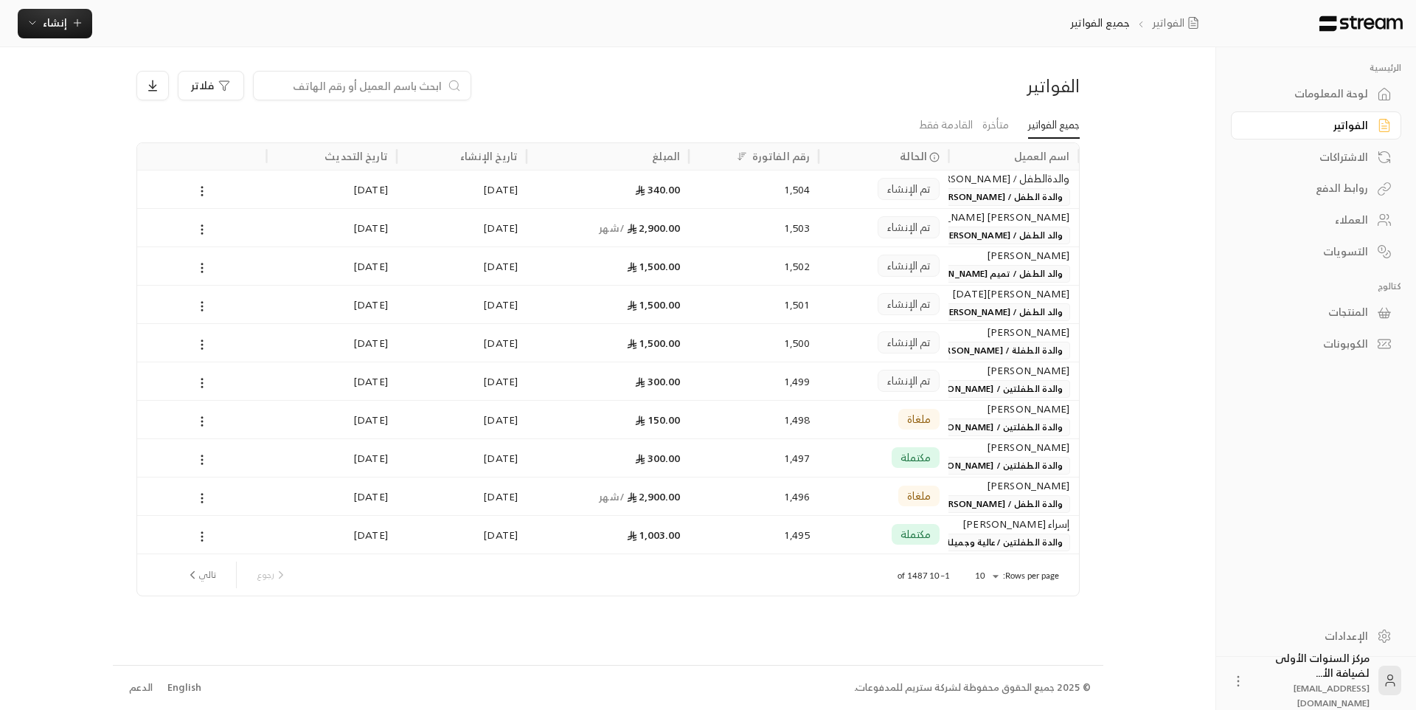
click at [1321, 99] on div "لوحة المعلومات" at bounding box center [1309, 93] width 119 height 15
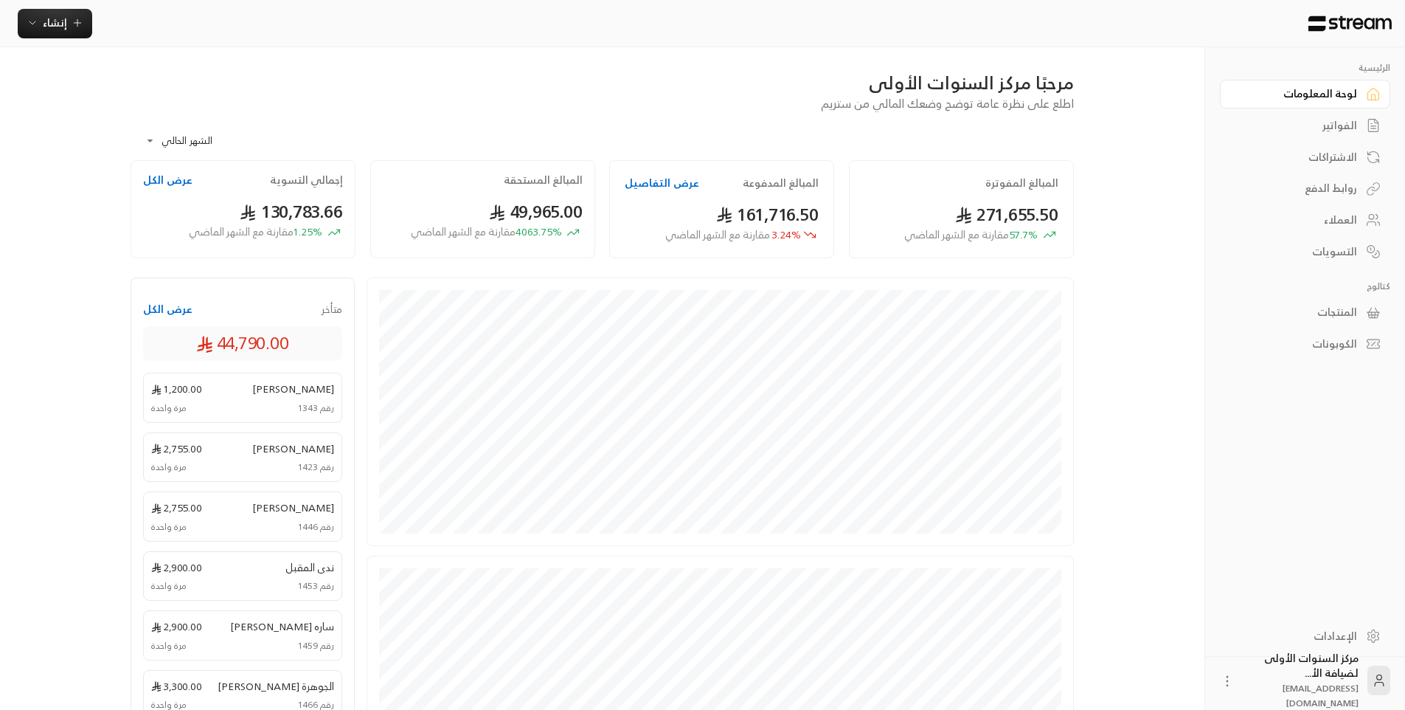
click at [1135, 126] on div "**********" at bounding box center [702, 530] width 1191 height 1061
click at [1300, 126] on div "الفواتير" at bounding box center [1298, 125] width 119 height 15
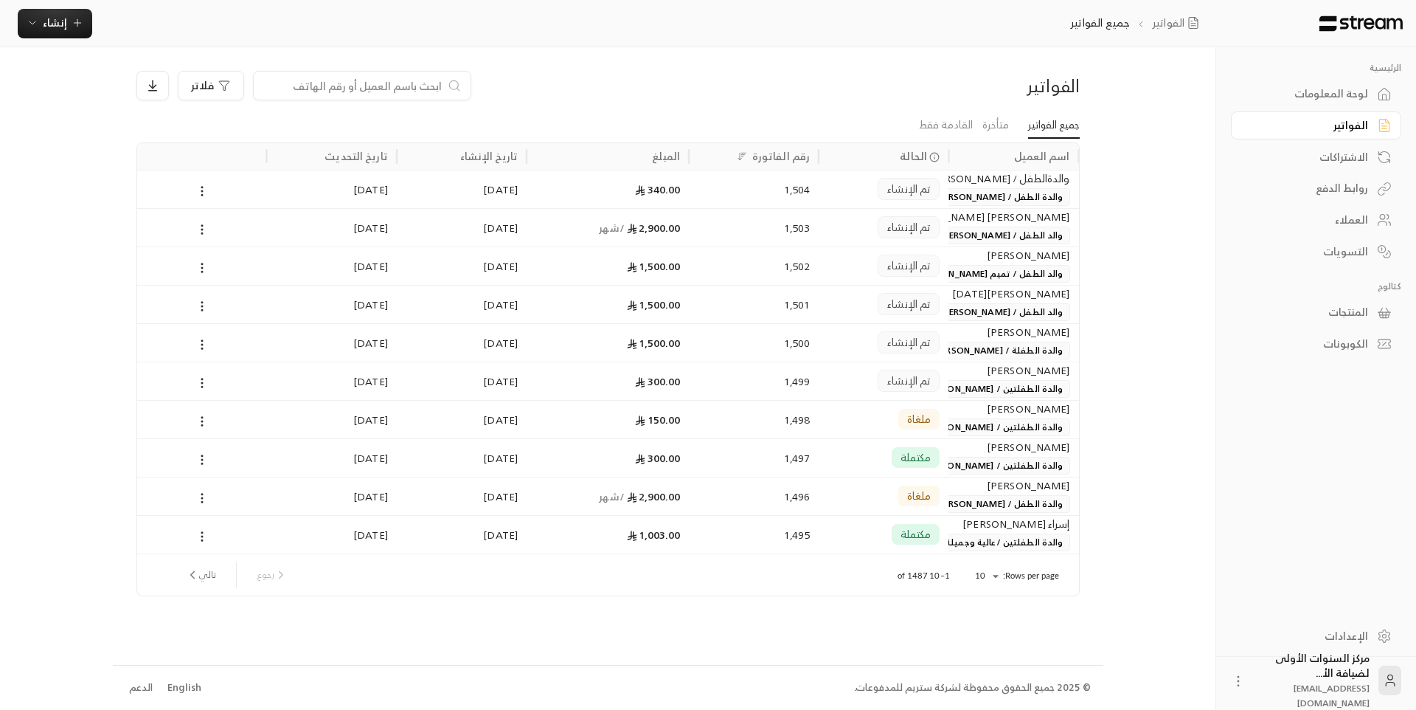
click at [1354, 98] on div "لوحة المعلومات" at bounding box center [1309, 93] width 119 height 15
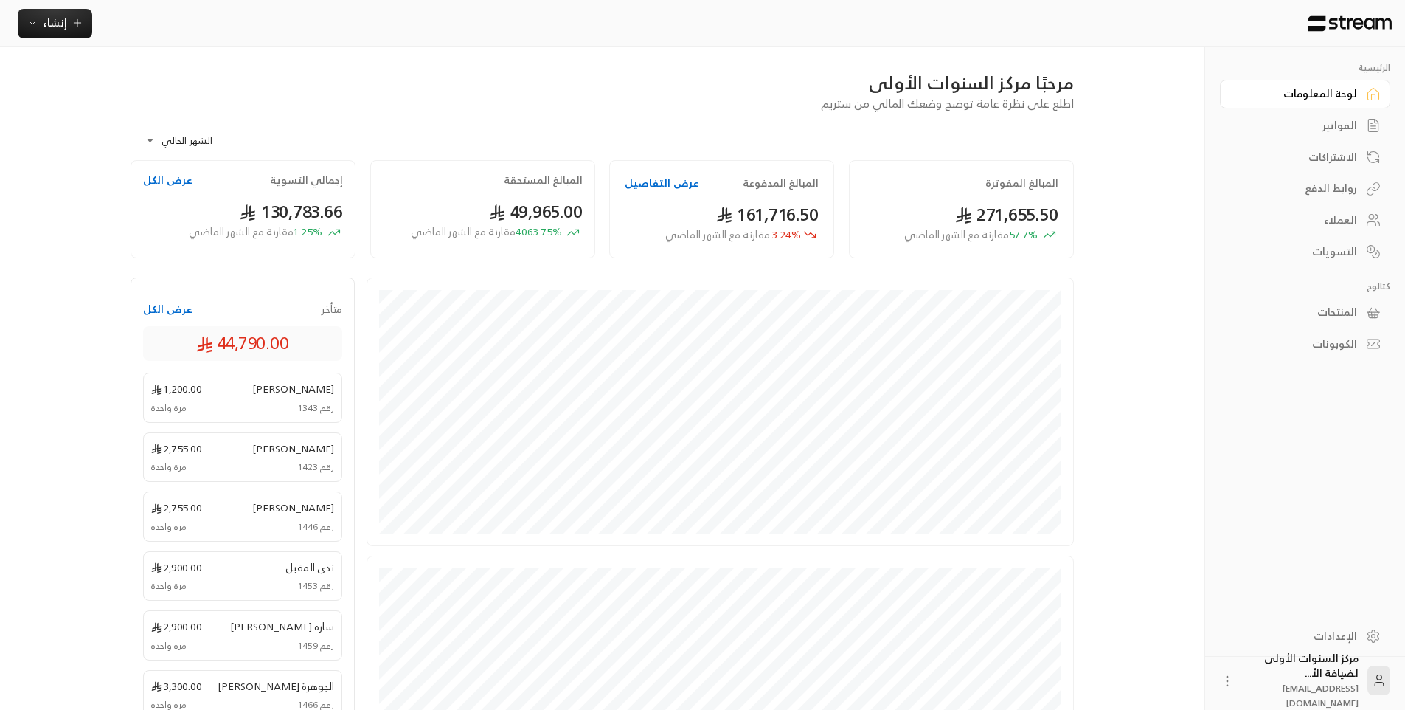
click at [998, 76] on div "مرحبًا مركز السنوات الأولى" at bounding box center [603, 83] width 944 height 24
click at [1318, 131] on div "الفواتير" at bounding box center [1298, 125] width 119 height 15
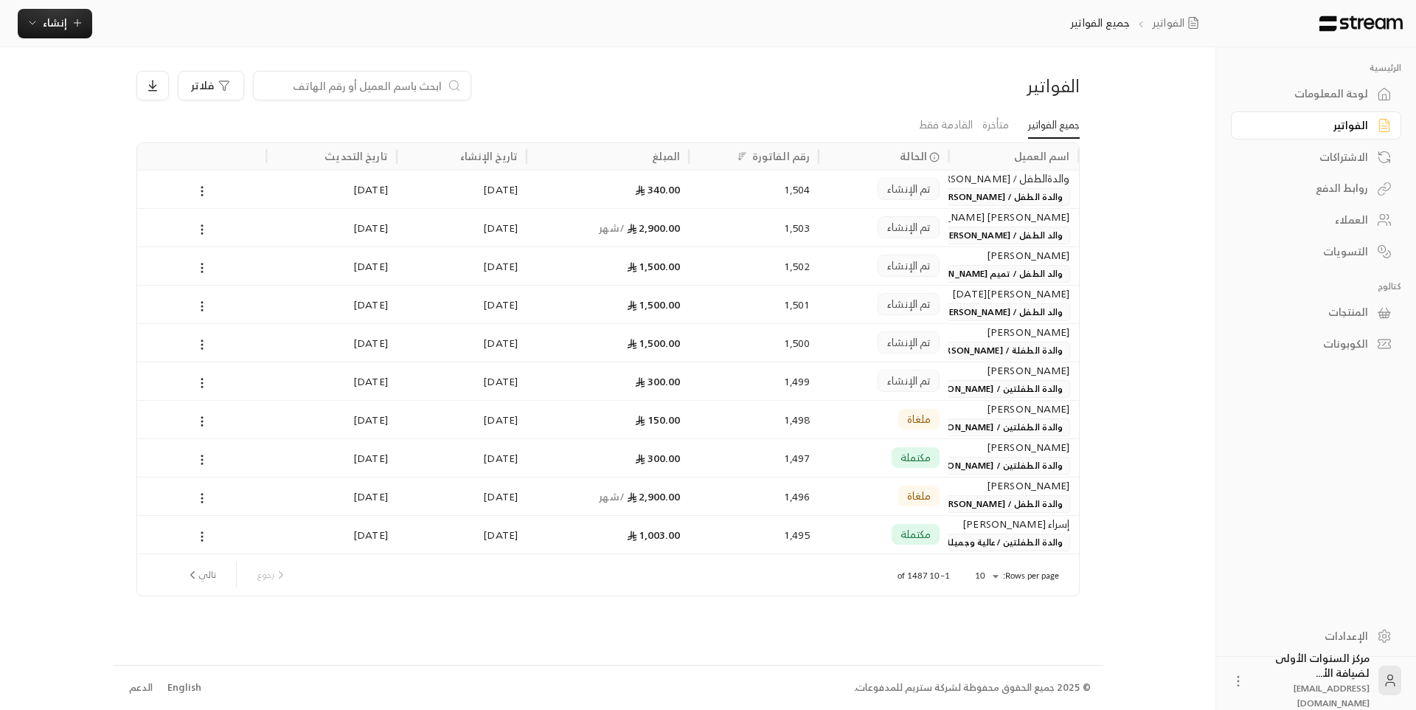
click at [1341, 88] on div "لوحة المعلومات" at bounding box center [1309, 93] width 119 height 15
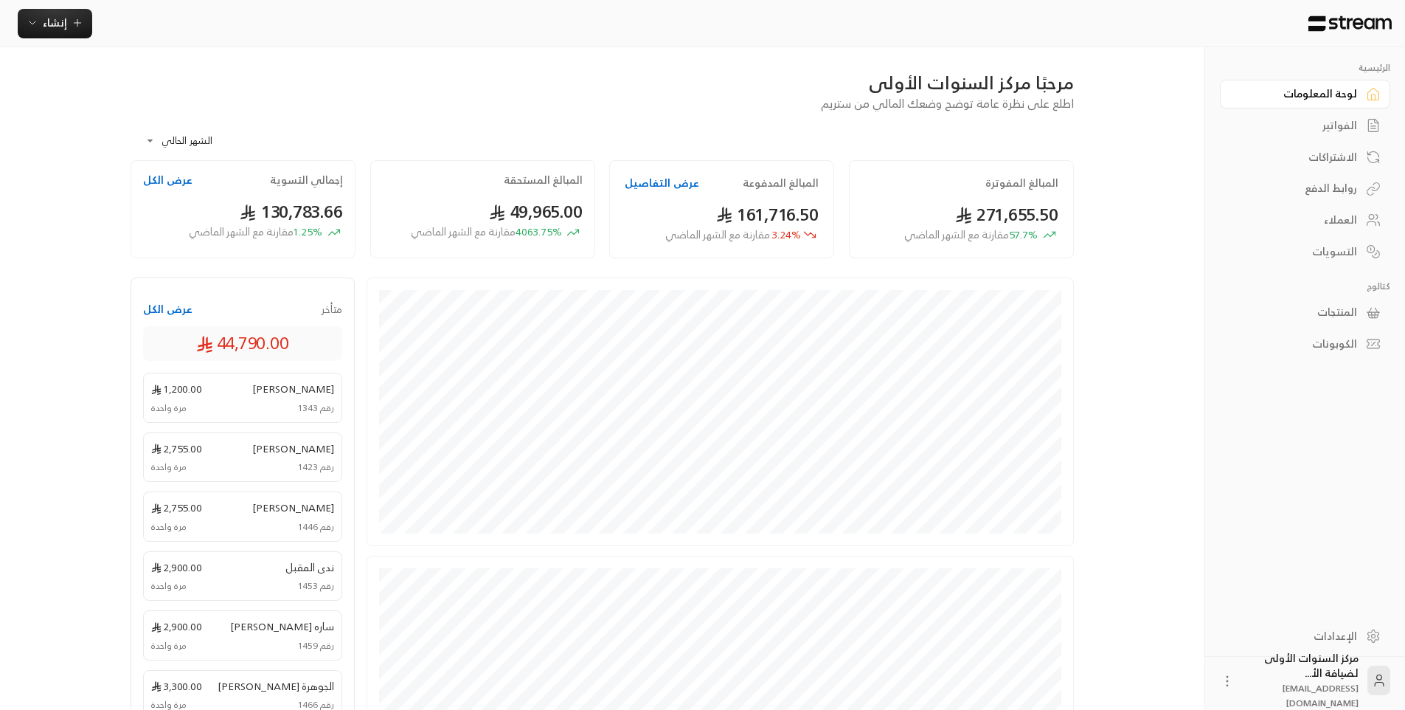
click at [1034, 148] on div "**********" at bounding box center [603, 136] width 944 height 48
click at [657, 187] on button "عرض التفاصيل" at bounding box center [662, 183] width 75 height 15
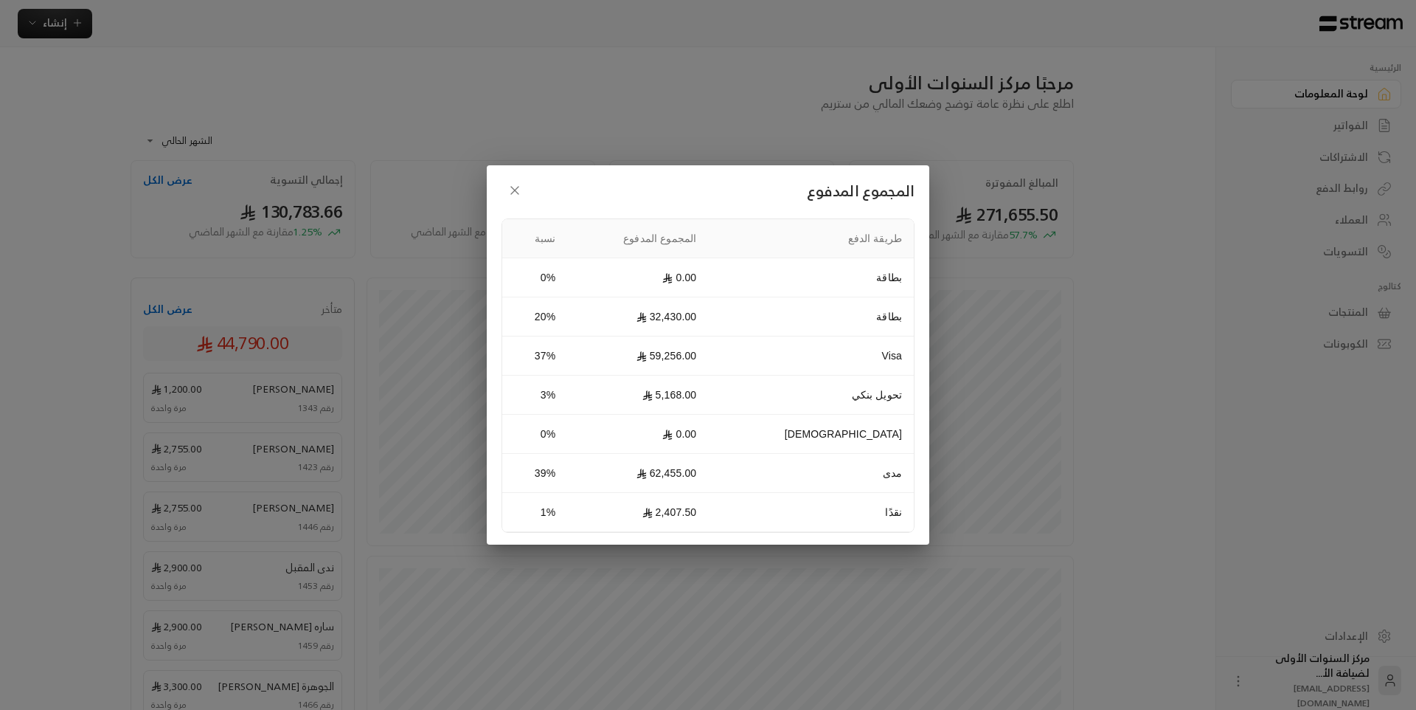
click at [519, 184] on icon "button" at bounding box center [515, 190] width 15 height 15
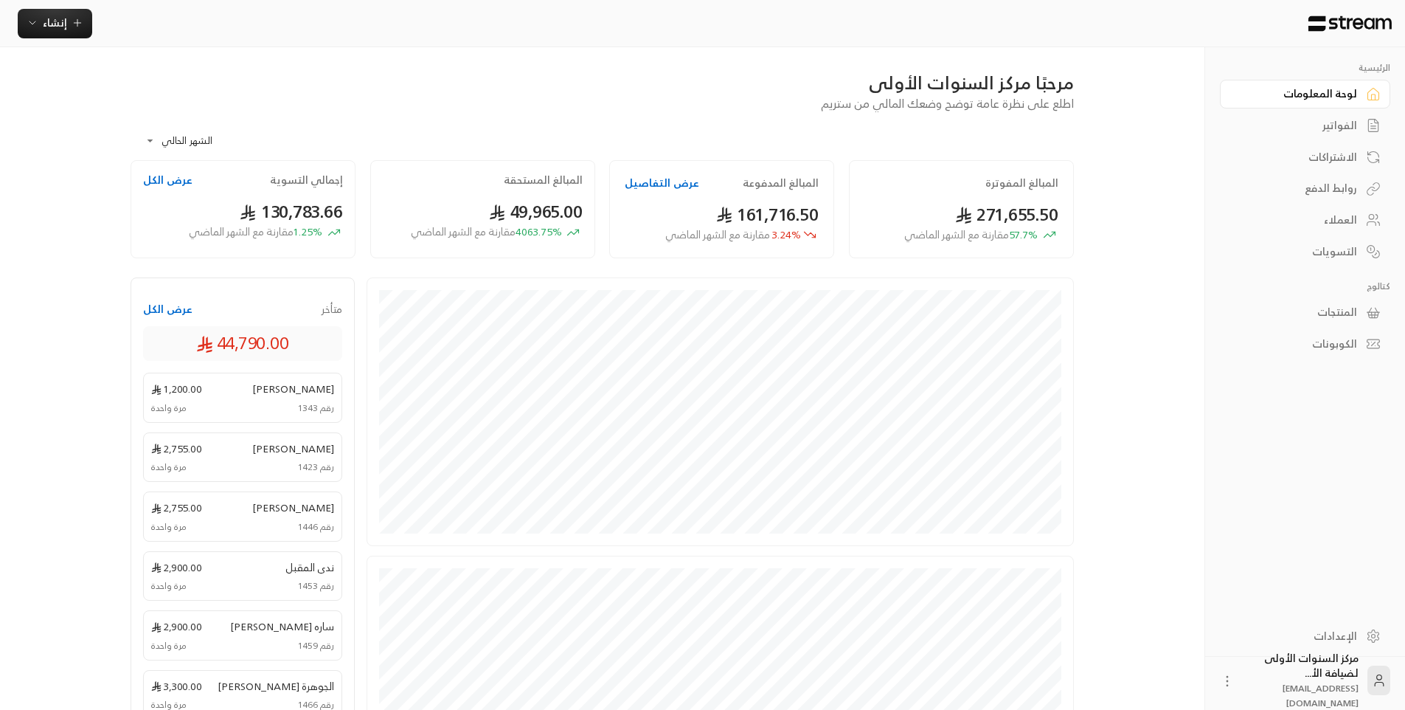
click at [1335, 118] on div "الفواتير" at bounding box center [1298, 125] width 119 height 15
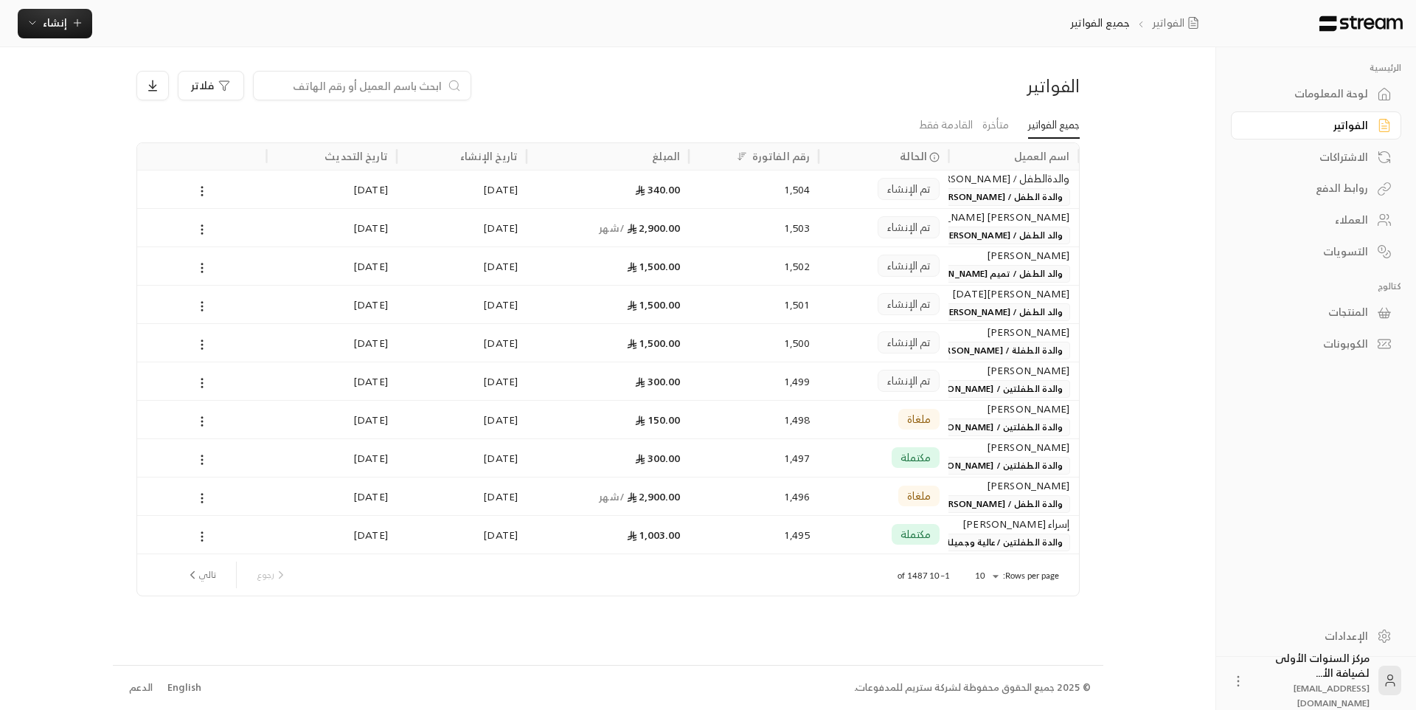
click at [422, 77] on input at bounding box center [353, 85] width 180 height 16
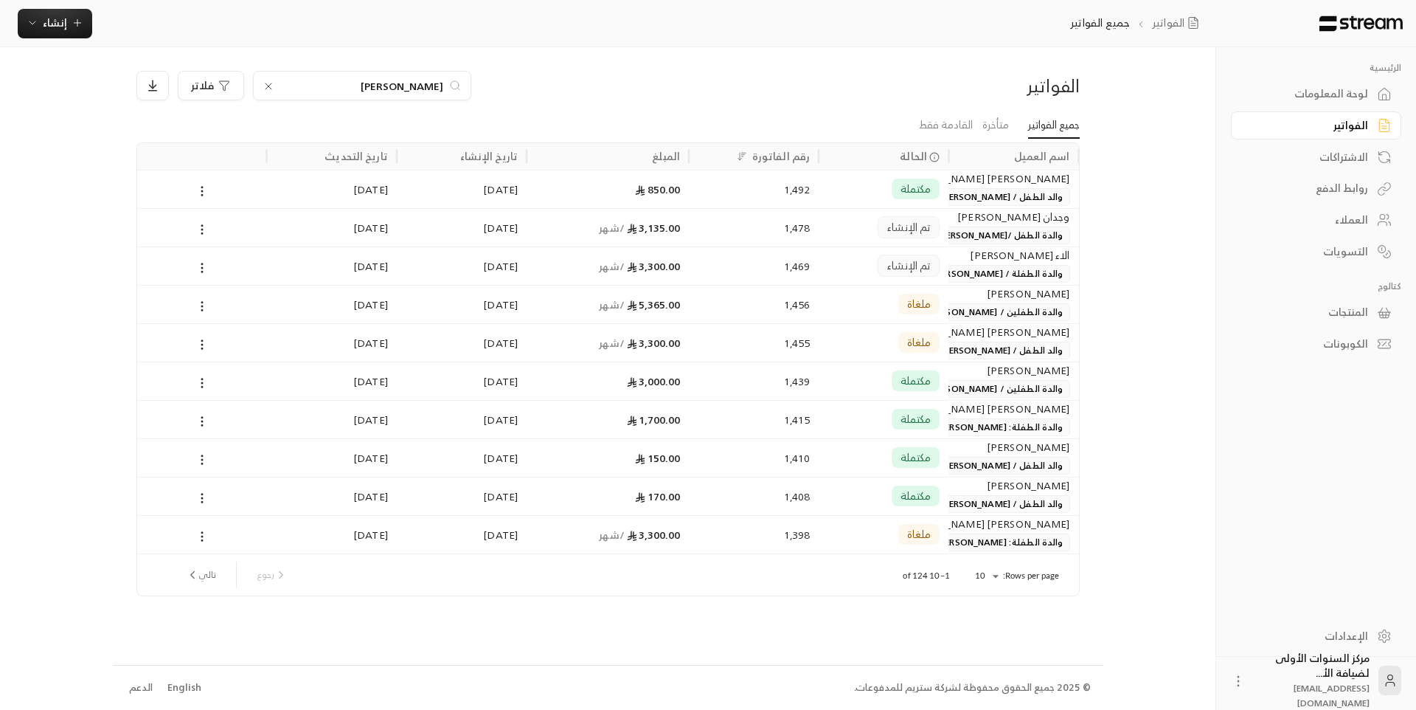
type input "[PERSON_NAME]"
click at [978, 237] on span "والدة الطفل /[PERSON_NAME] [PERSON_NAME]" at bounding box center [964, 235] width 211 height 18
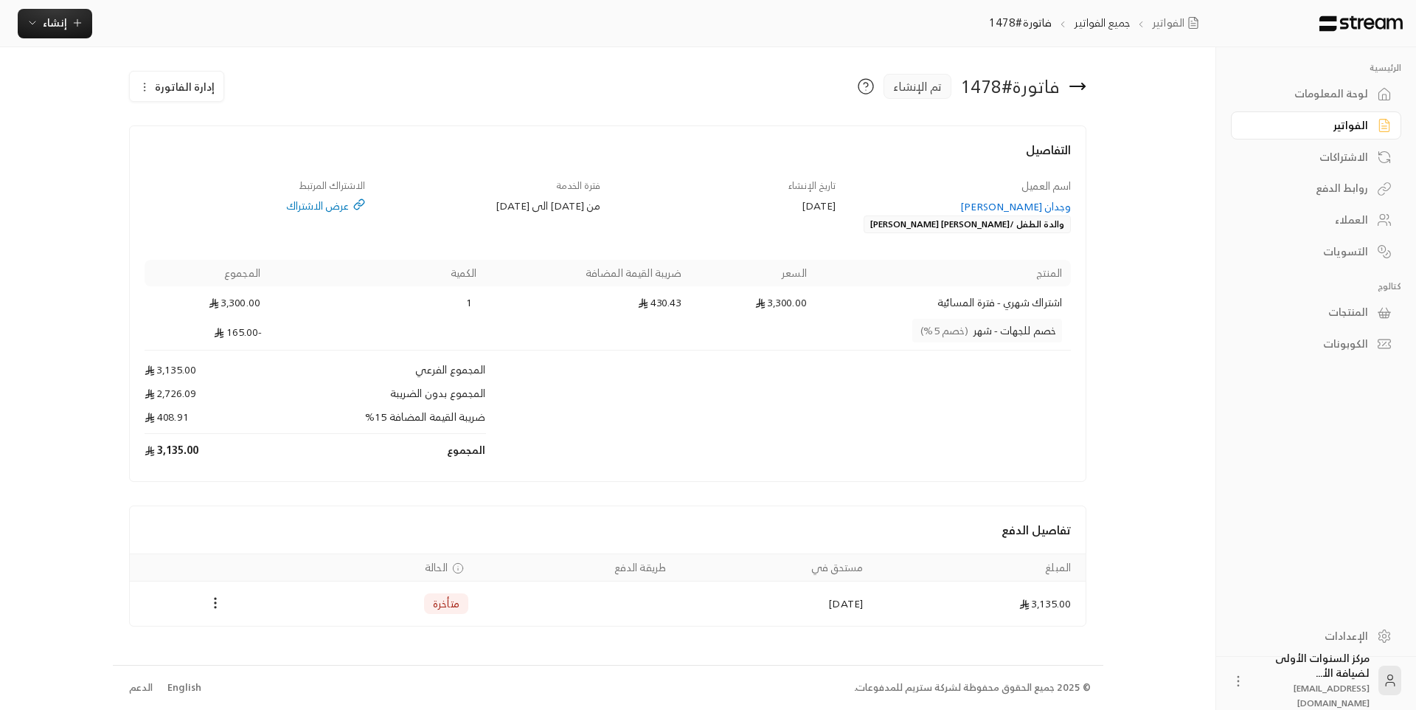
click at [1016, 203] on div "وجدان [PERSON_NAME]" at bounding box center [961, 206] width 221 height 15
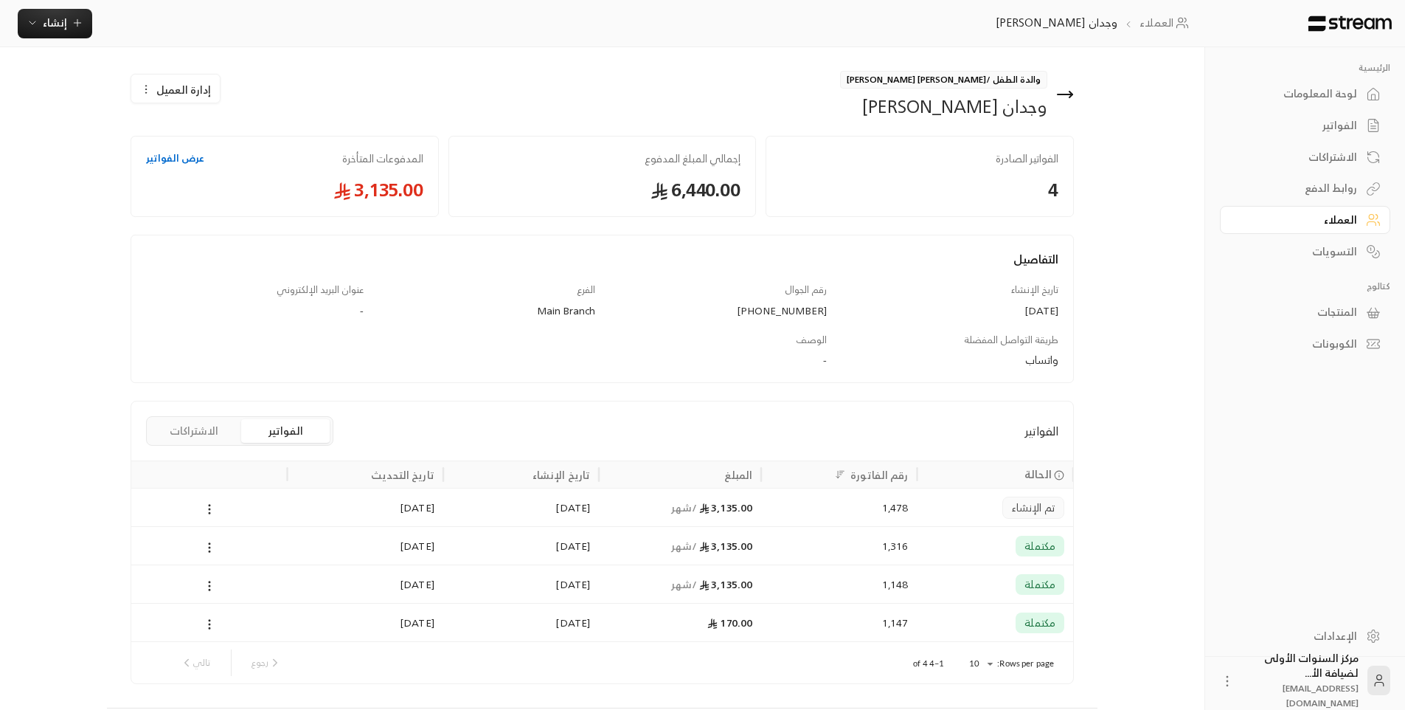
scroll to position [43, 0]
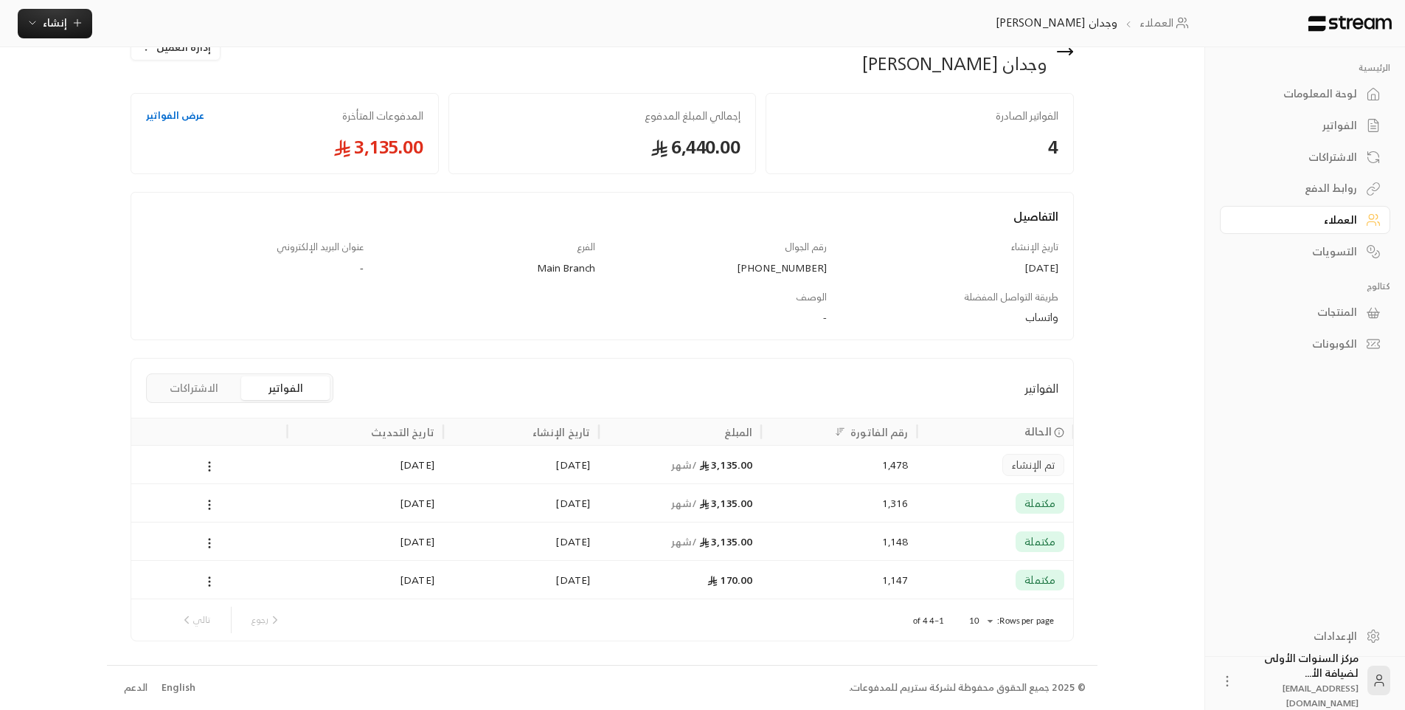
click at [783, 505] on div "1,316" at bounding box center [839, 503] width 138 height 38
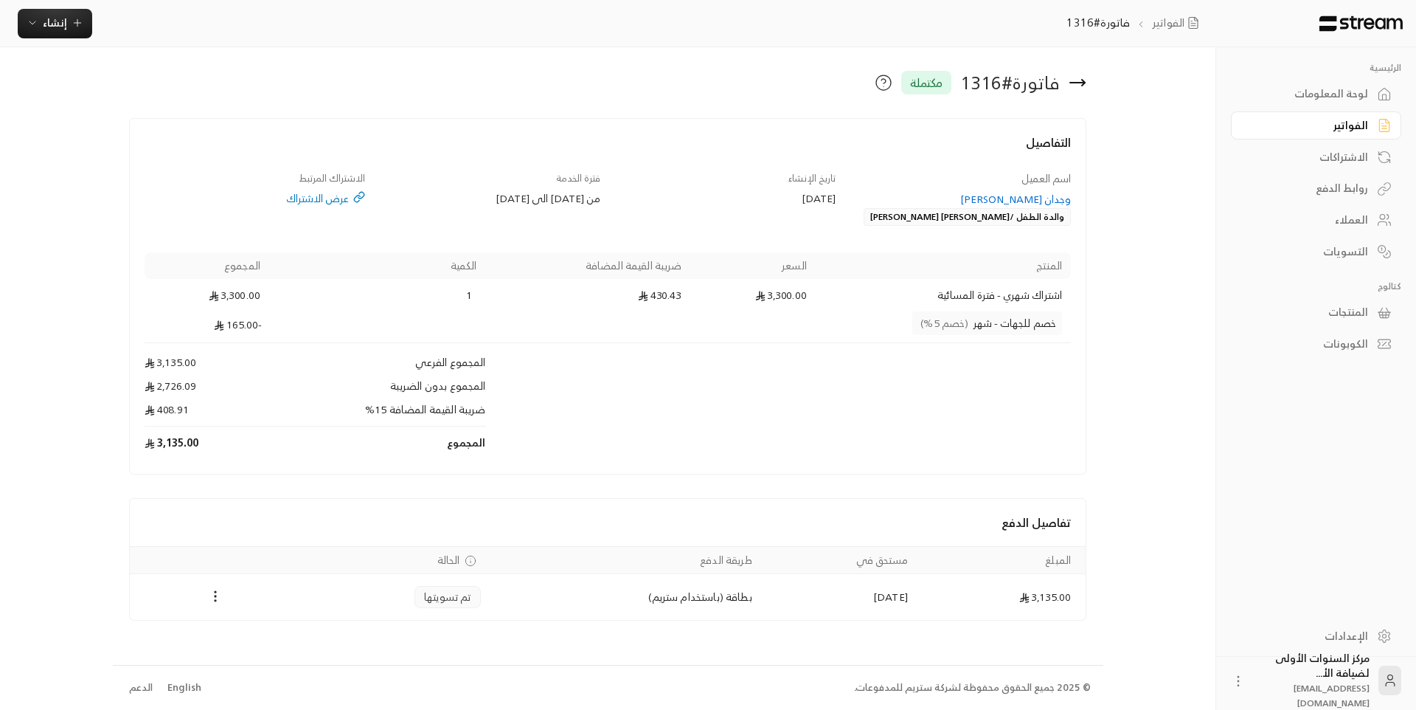
click at [510, 210] on div "فترة الخدمة من [DATE] الى [DATE]" at bounding box center [490, 198] width 235 height 55
click at [447, 190] on div "فترة الخدمة من [DATE] الى [DATE]" at bounding box center [490, 198] width 235 height 55
click at [466, 215] on div "فترة الخدمة من [DATE] الى [DATE]" at bounding box center [490, 198] width 235 height 55
click at [1083, 83] on icon at bounding box center [1077, 83] width 15 height 0
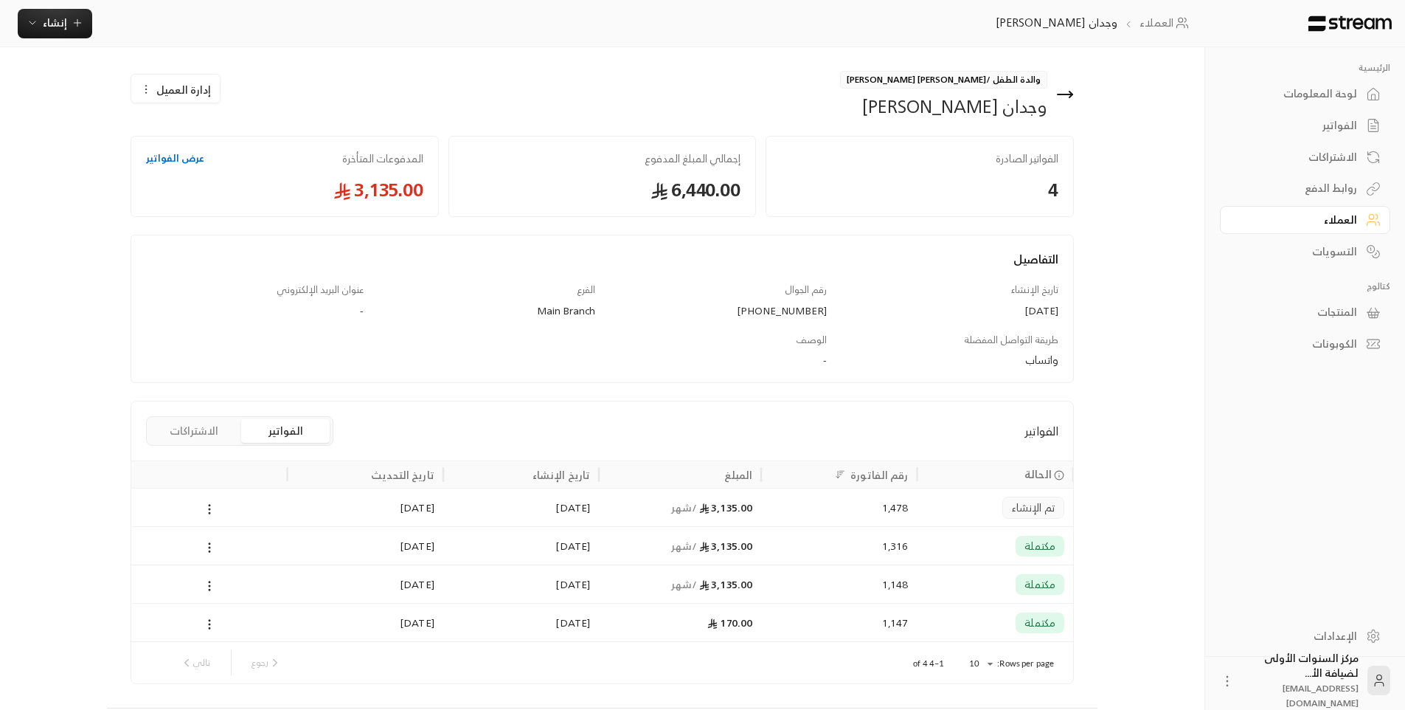
click at [1332, 133] on div "الفواتير" at bounding box center [1298, 125] width 119 height 15
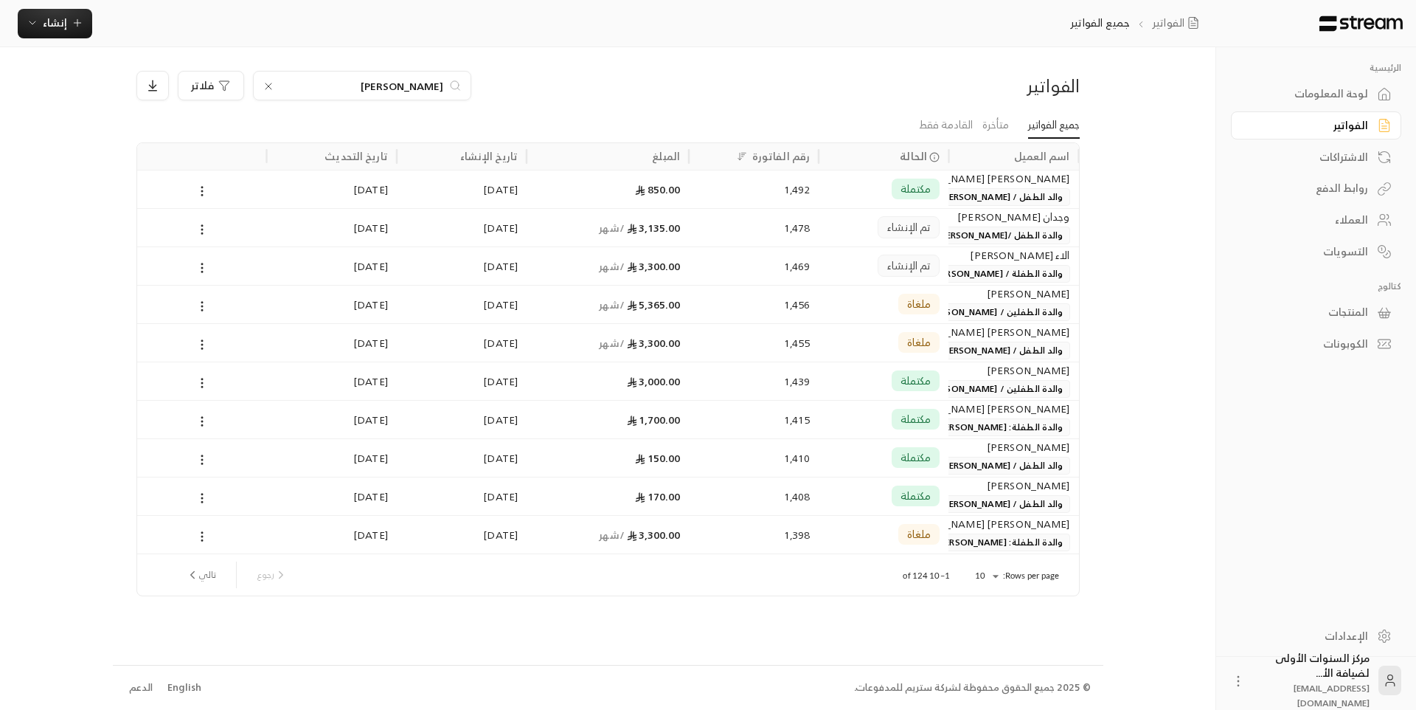
click at [988, 228] on span "والدة الطفل /[PERSON_NAME] [PERSON_NAME]" at bounding box center [964, 235] width 211 height 18
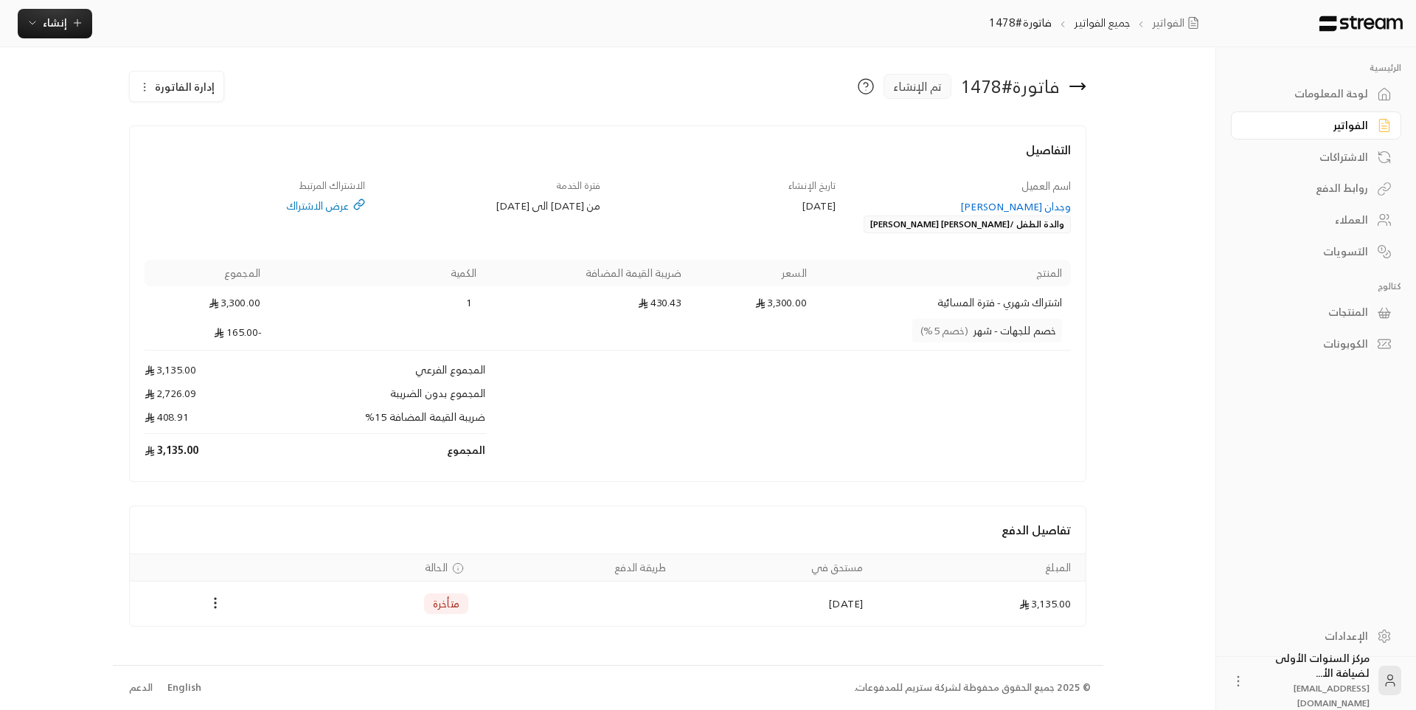
click at [1010, 207] on div "وجدان [PERSON_NAME]" at bounding box center [961, 206] width 221 height 15
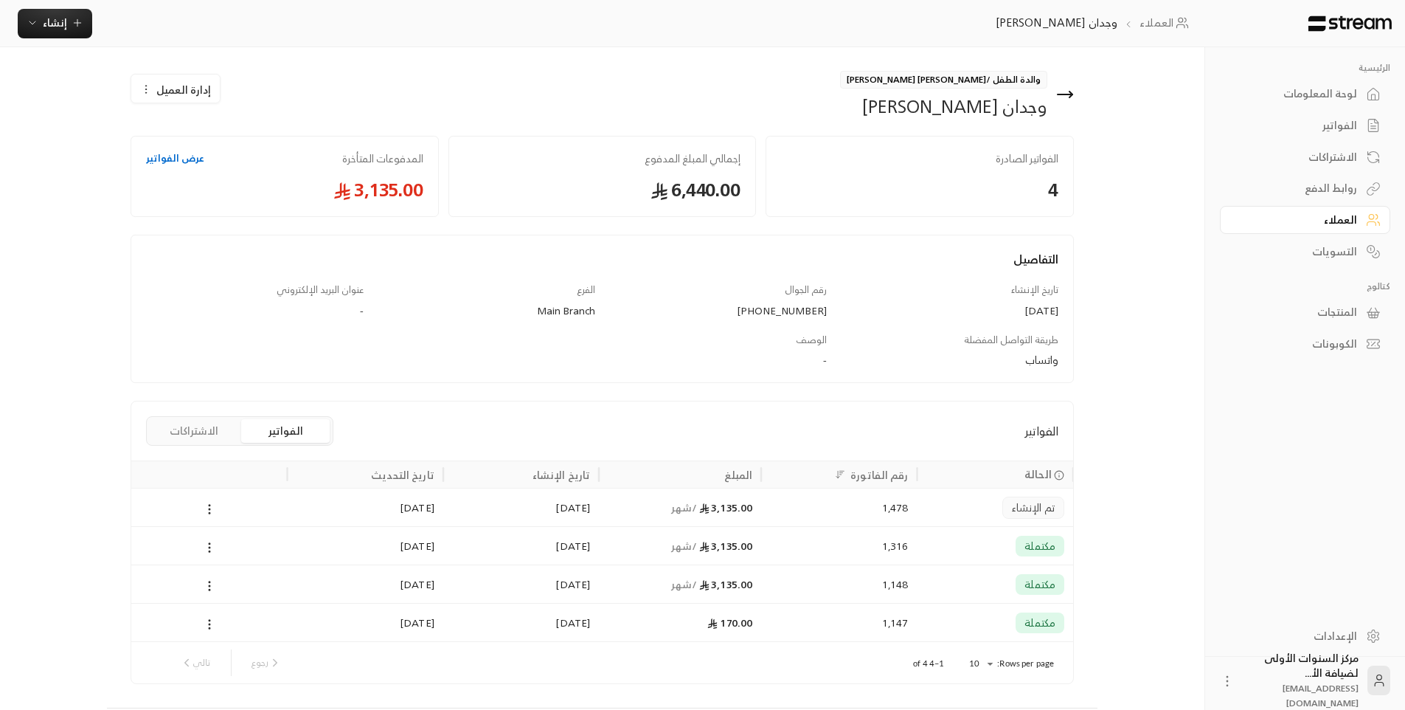
click at [831, 557] on div "1,316" at bounding box center [839, 546] width 138 height 38
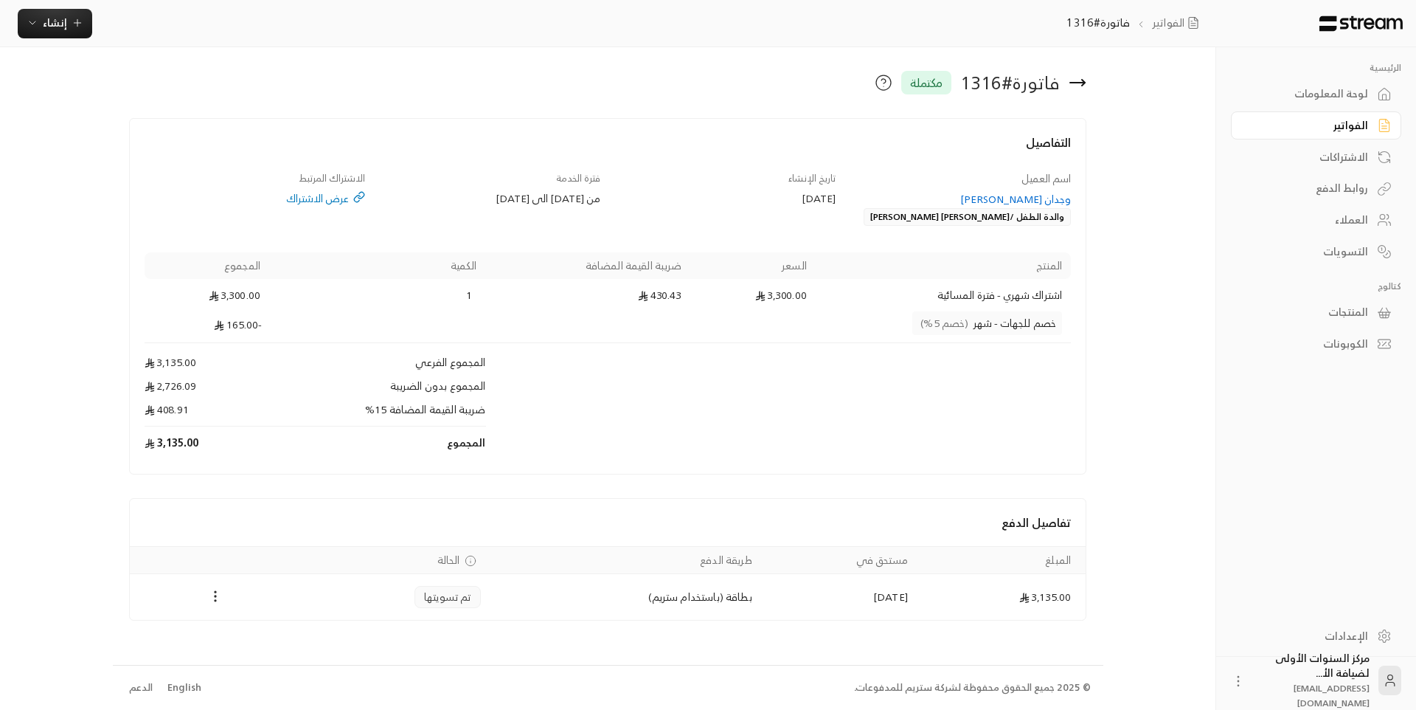
click at [768, 225] on div "تاريخ الإنشاء [DATE]" at bounding box center [725, 198] width 235 height 55
click at [1344, 124] on div "الفواتير" at bounding box center [1309, 125] width 119 height 15
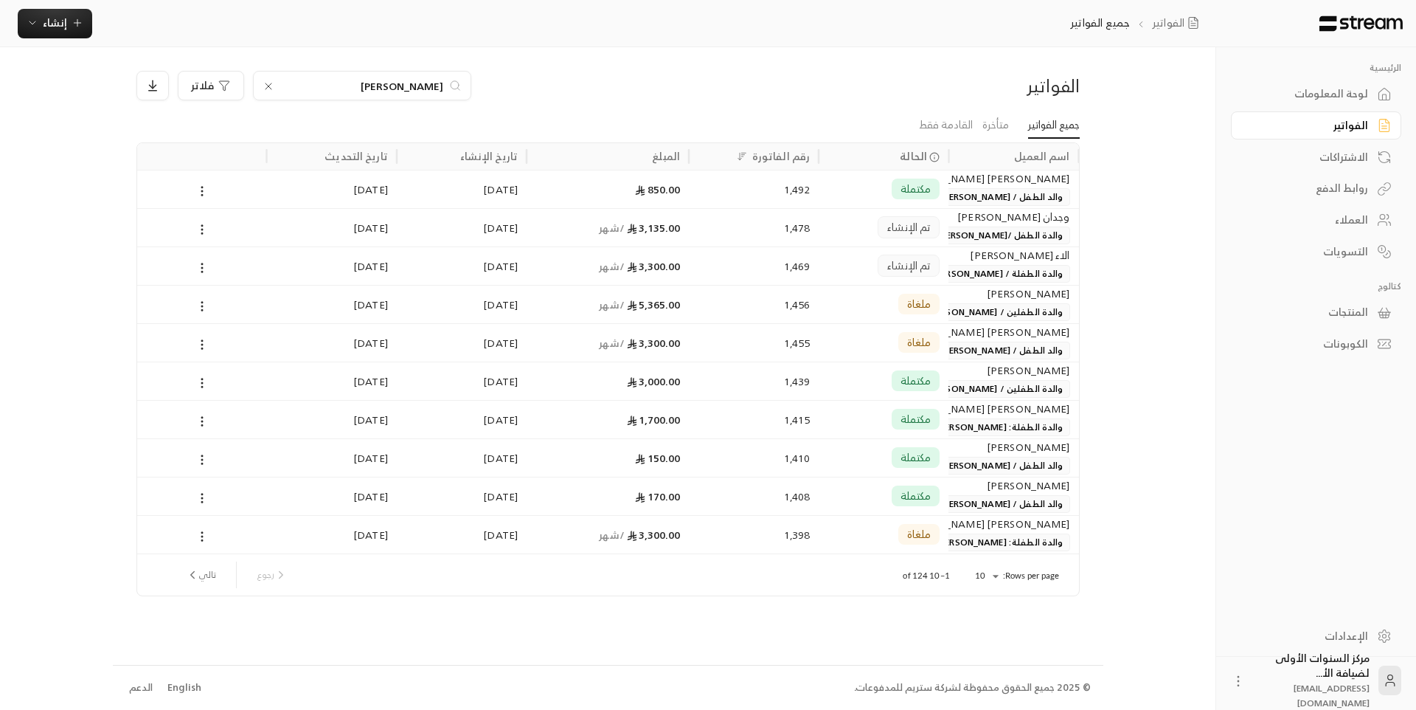
click at [266, 90] on icon at bounding box center [269, 86] width 12 height 12
